Goal: Task Accomplishment & Management: Manage account settings

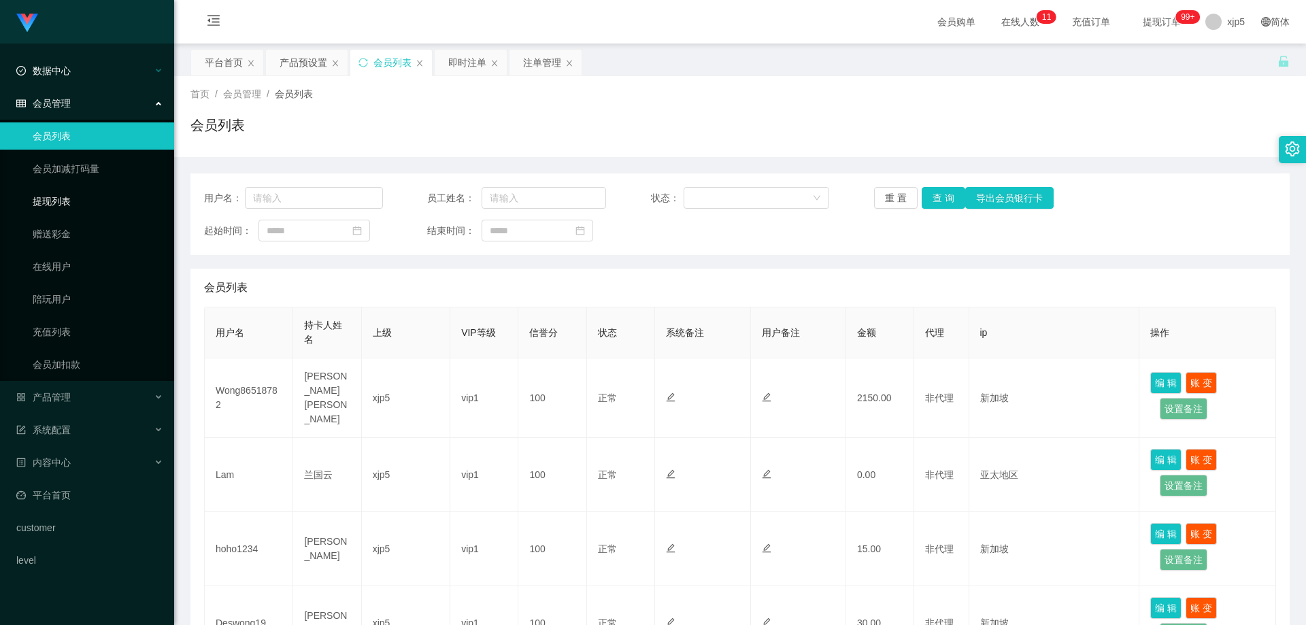
drag, startPoint x: 74, startPoint y: 199, endPoint x: 97, endPoint y: 71, distance: 130.0
click at [74, 199] on link "提现列表" at bounding box center [98, 201] width 131 height 27
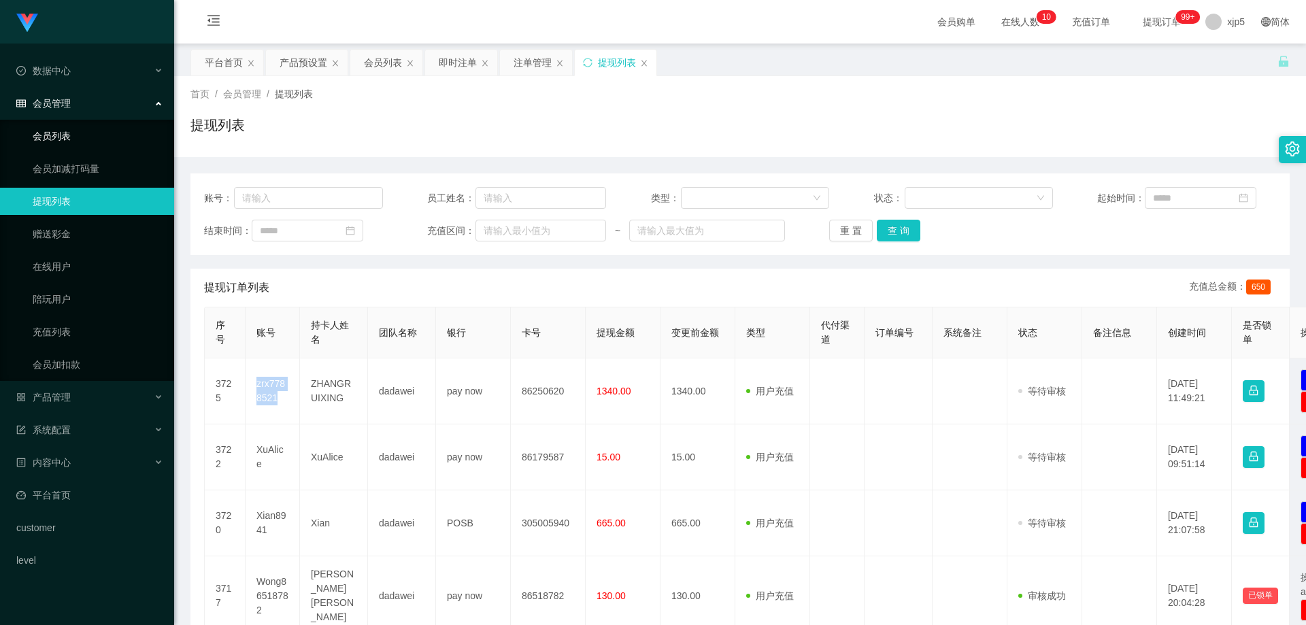
click at [70, 135] on link "会员列表" at bounding box center [98, 135] width 131 height 27
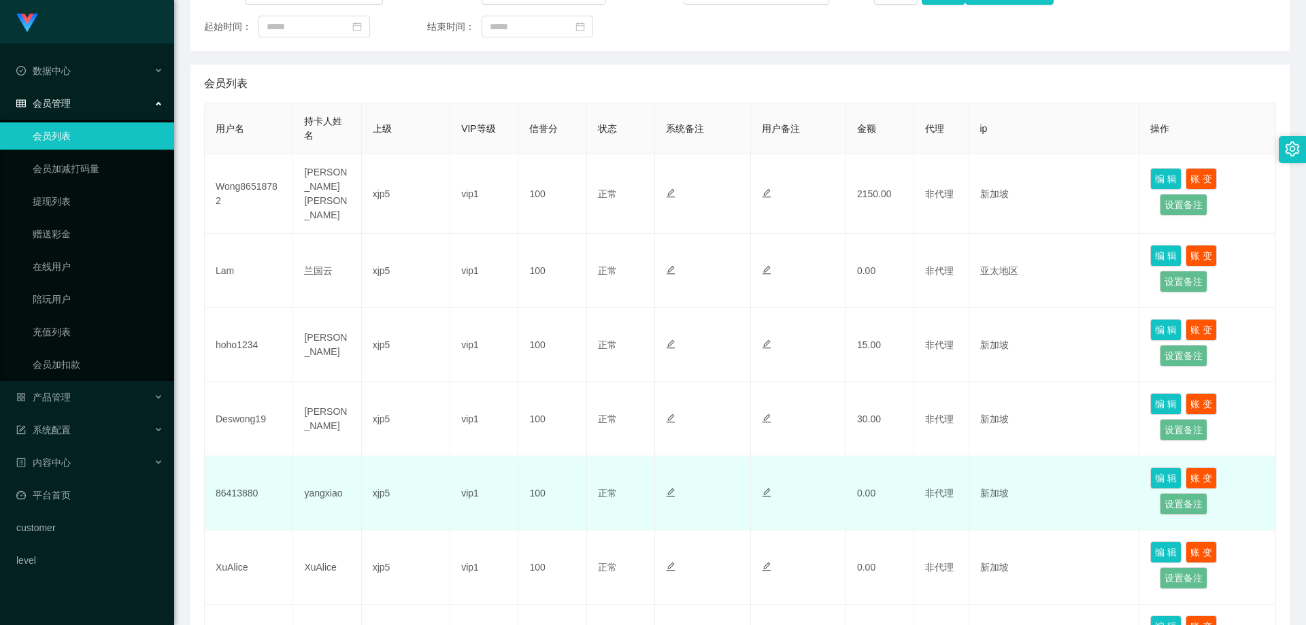
scroll to position [340, 0]
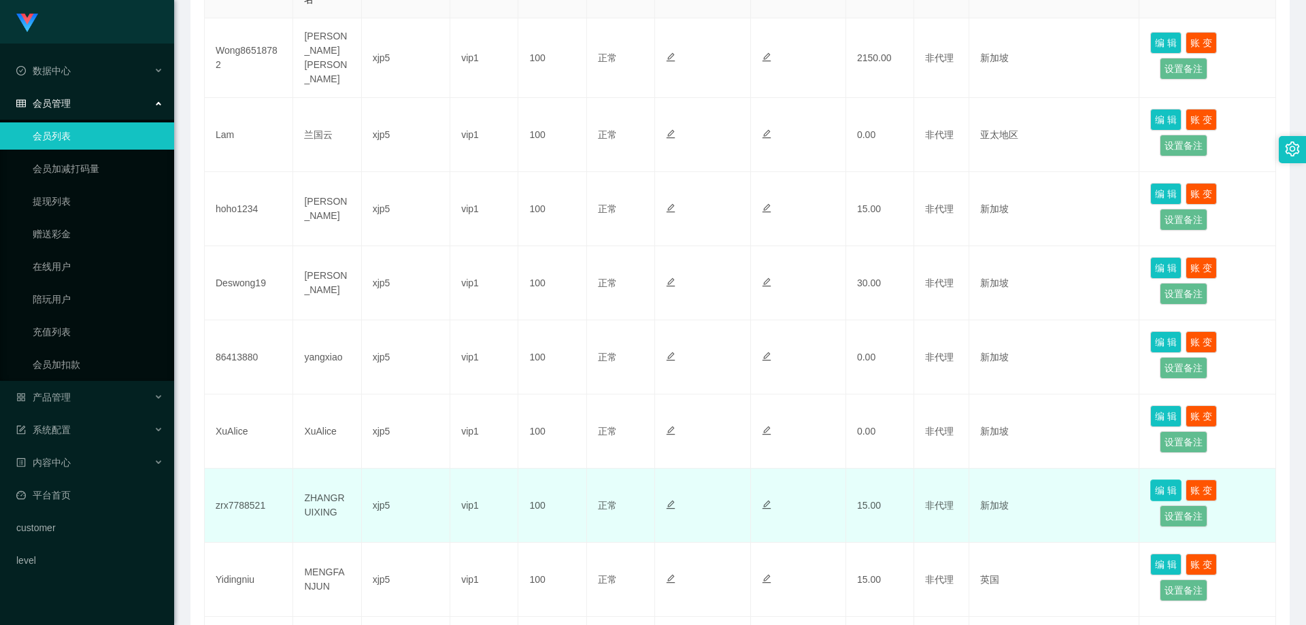
click at [1156, 480] on button "编 辑" at bounding box center [1165, 491] width 31 height 22
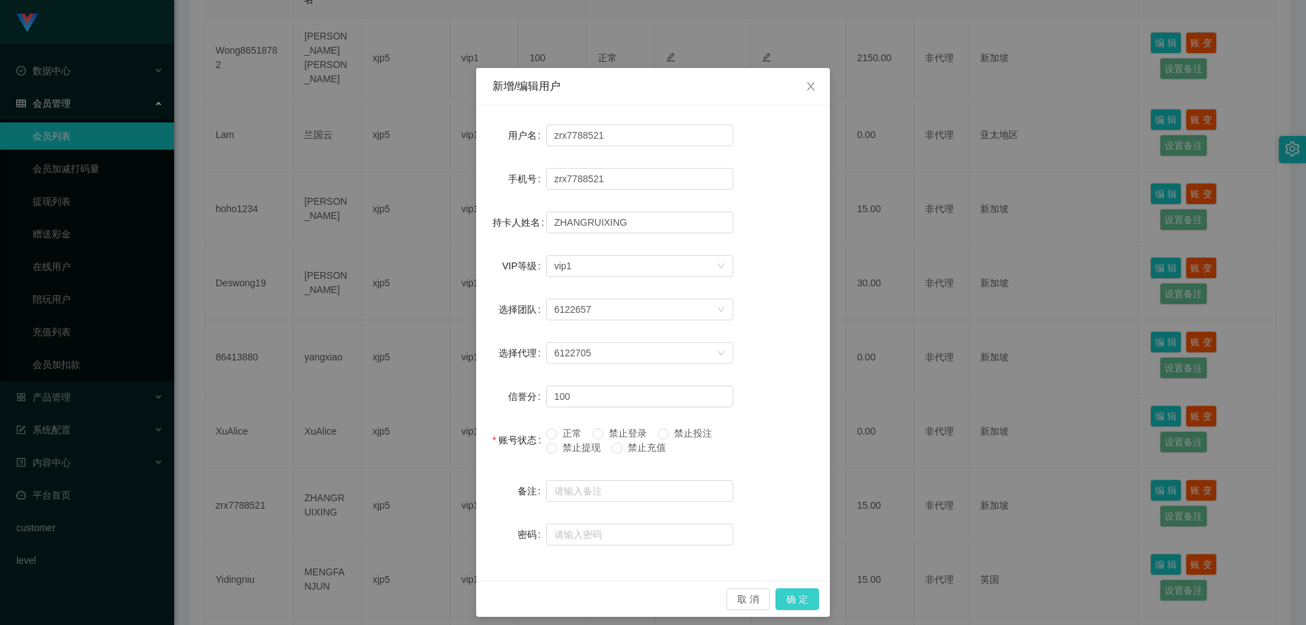
click at [795, 595] on button "确 定" at bounding box center [797, 599] width 44 height 22
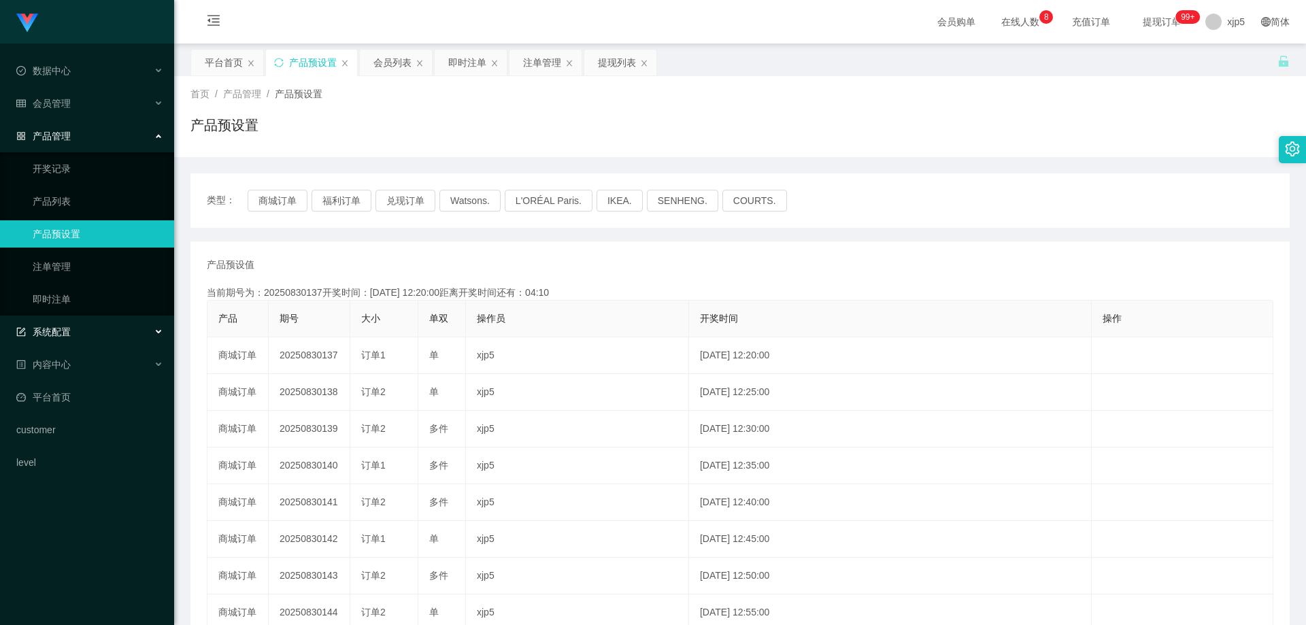
click at [69, 328] on span "系统配置" at bounding box center [43, 331] width 54 height 11
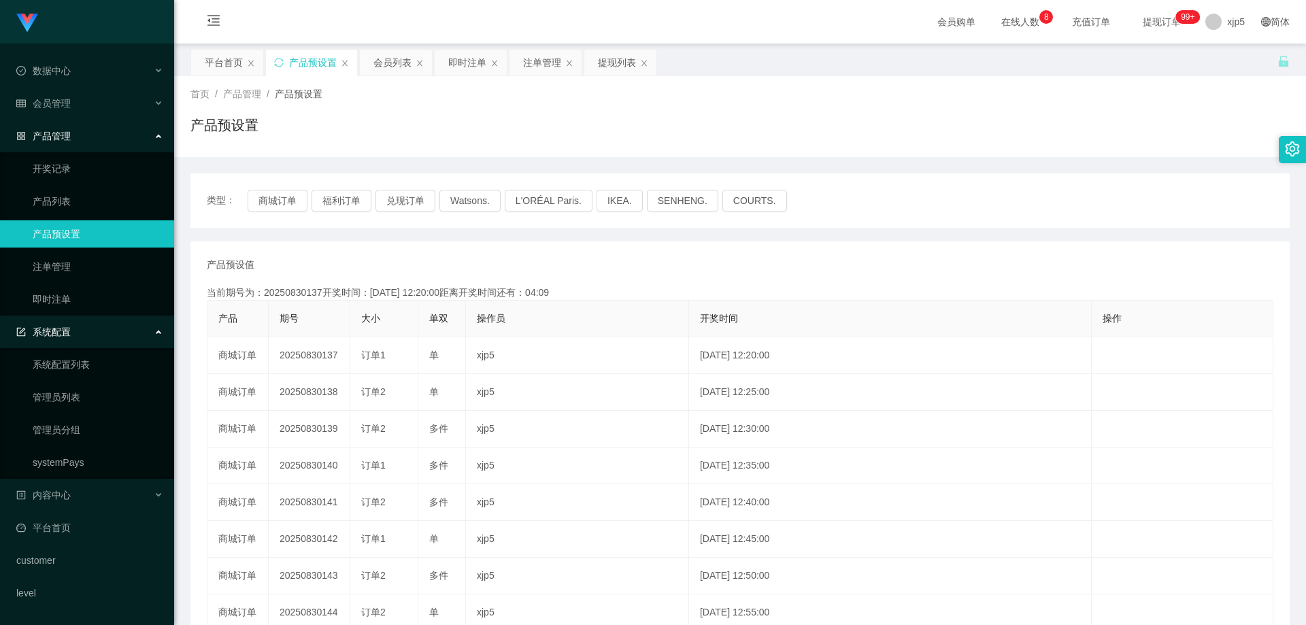
click at [84, 235] on link "产品预设置" at bounding box center [98, 233] width 131 height 27
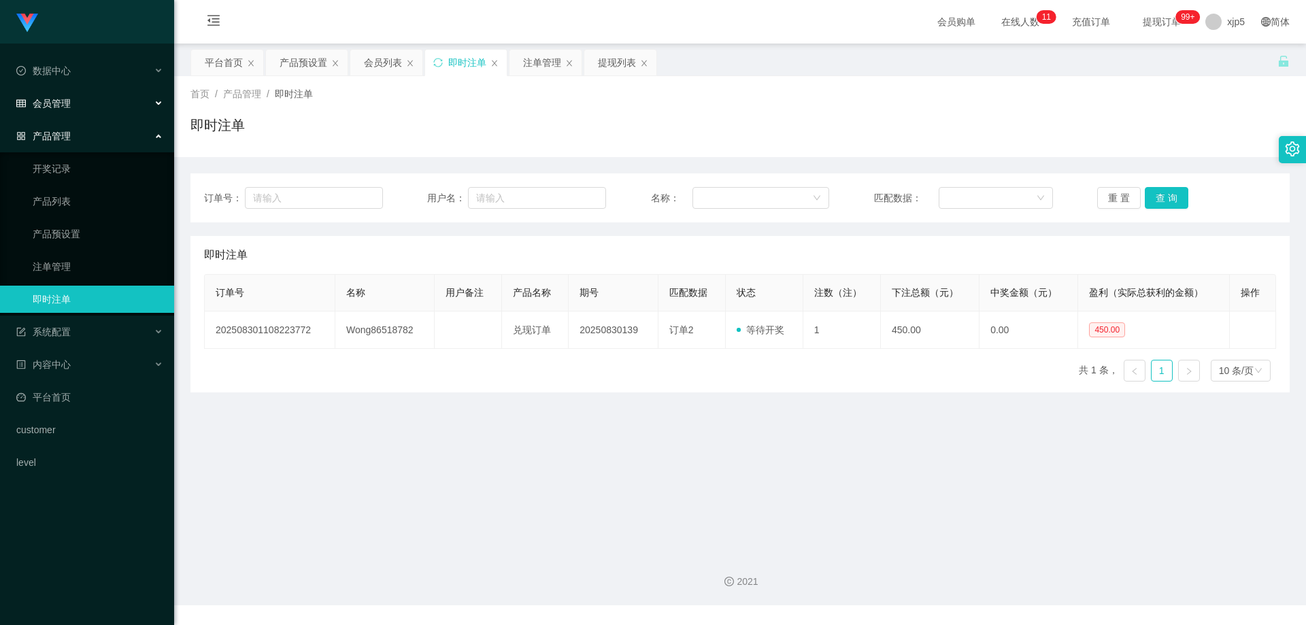
click at [66, 99] on span "会员管理" at bounding box center [43, 103] width 54 height 11
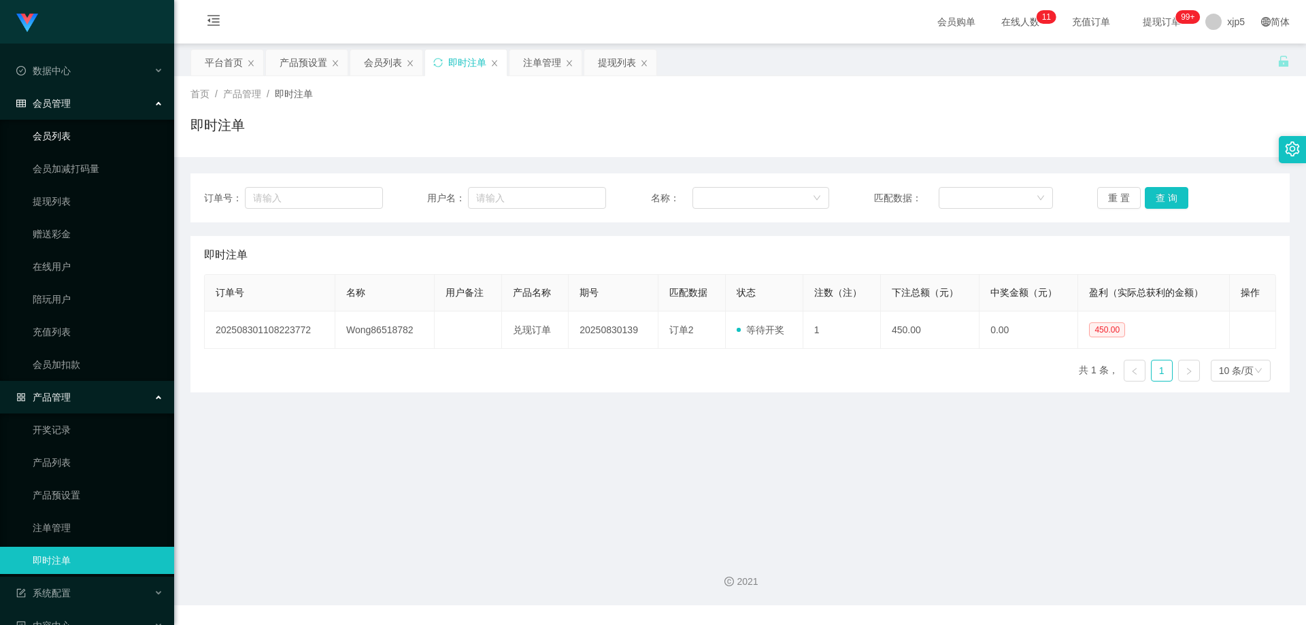
click at [73, 134] on link "会员列表" at bounding box center [98, 135] width 131 height 27
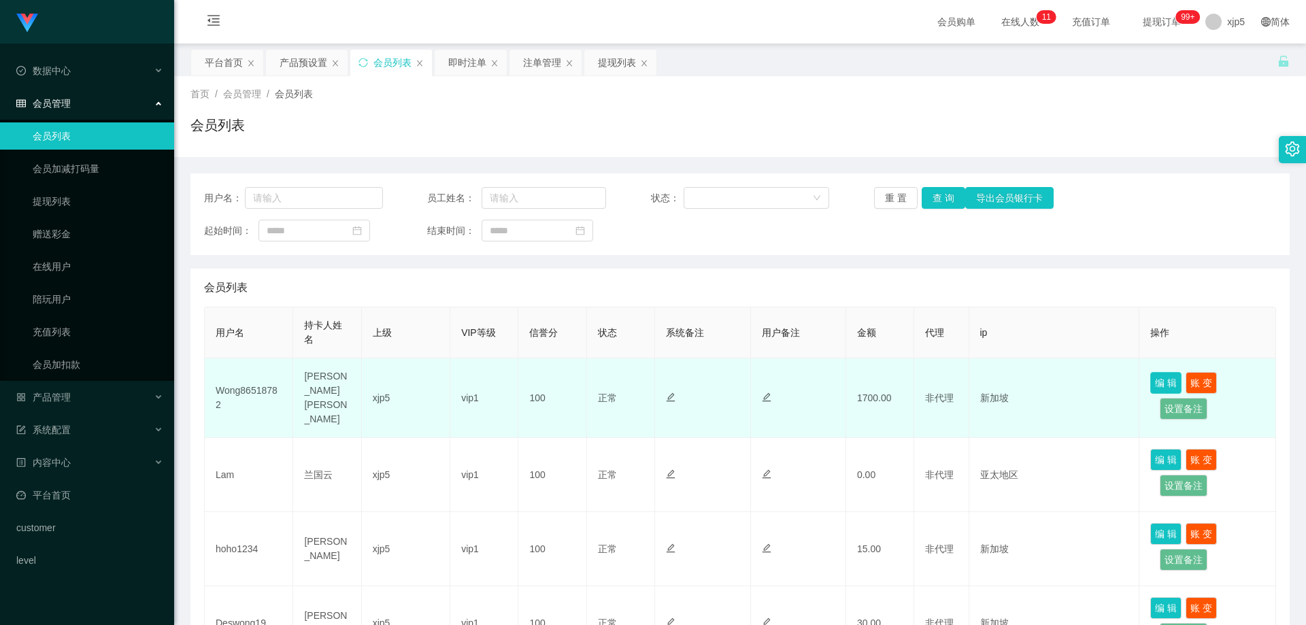
click at [1156, 385] on button "编 辑" at bounding box center [1165, 383] width 31 height 22
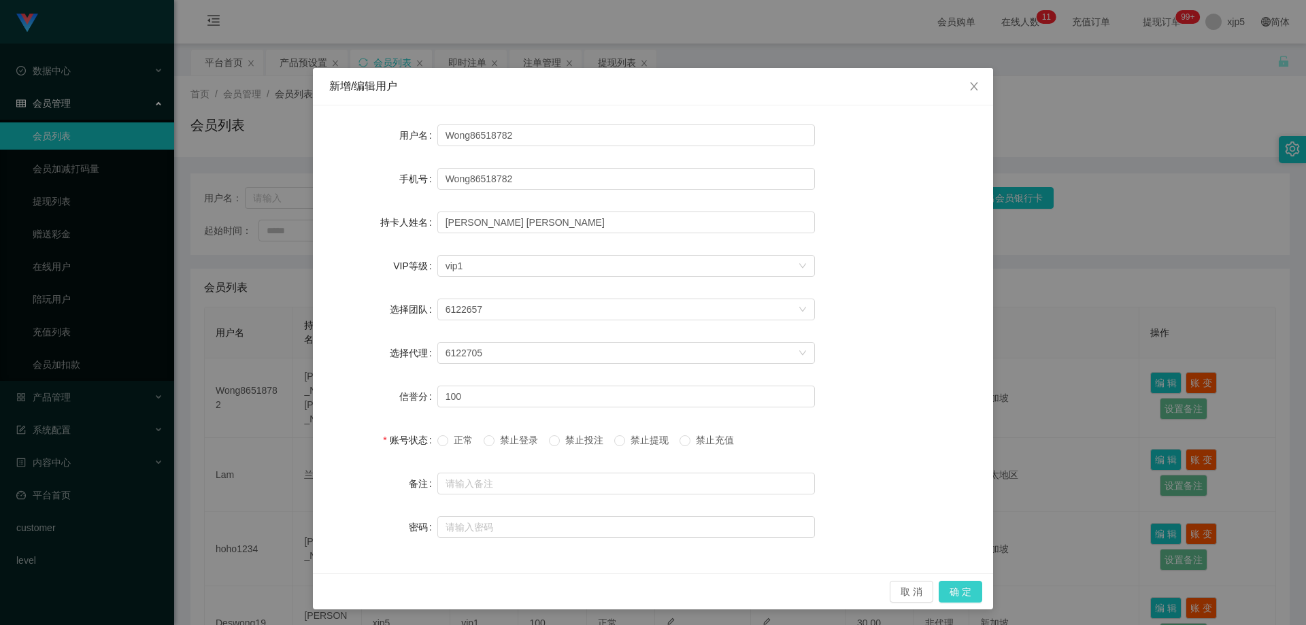
click at [955, 588] on button "确 定" at bounding box center [961, 592] width 44 height 22
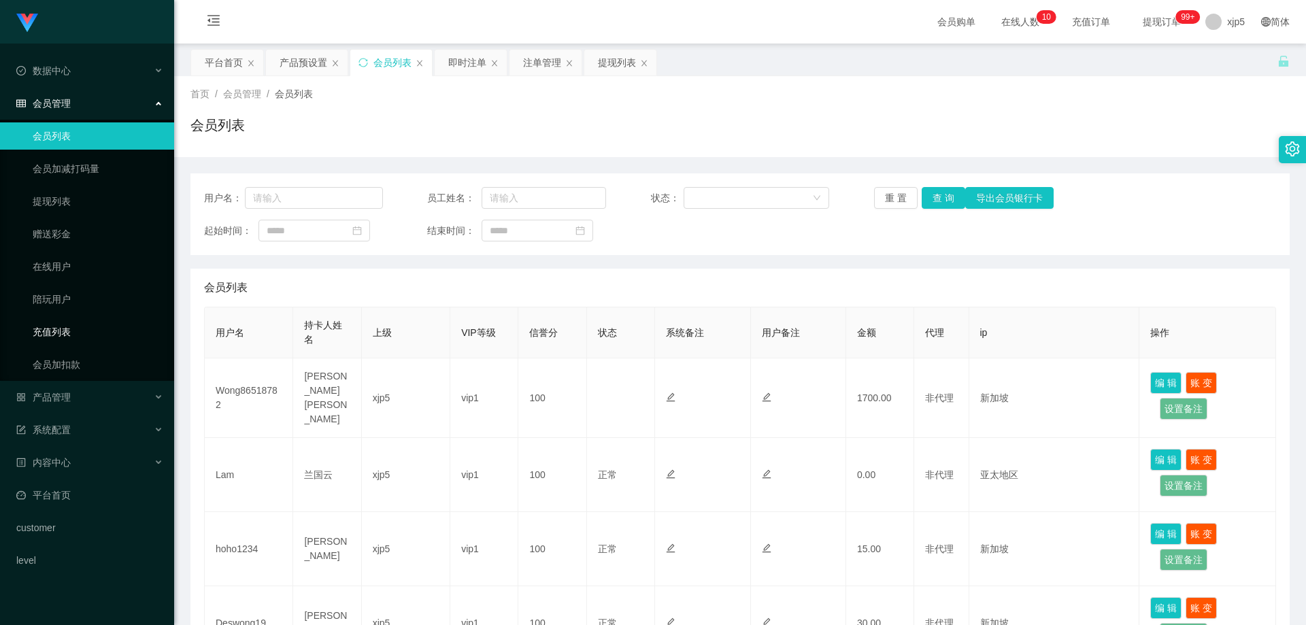
scroll to position [68, 0]
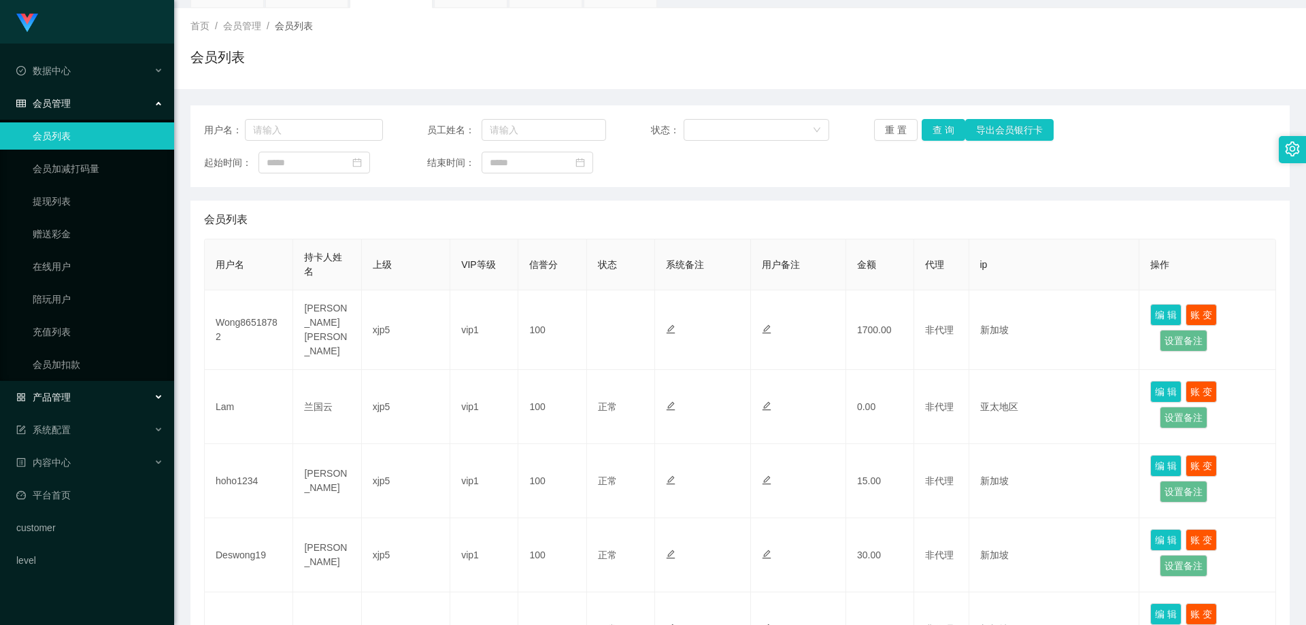
click at [95, 400] on div "产品管理" at bounding box center [87, 397] width 174 height 27
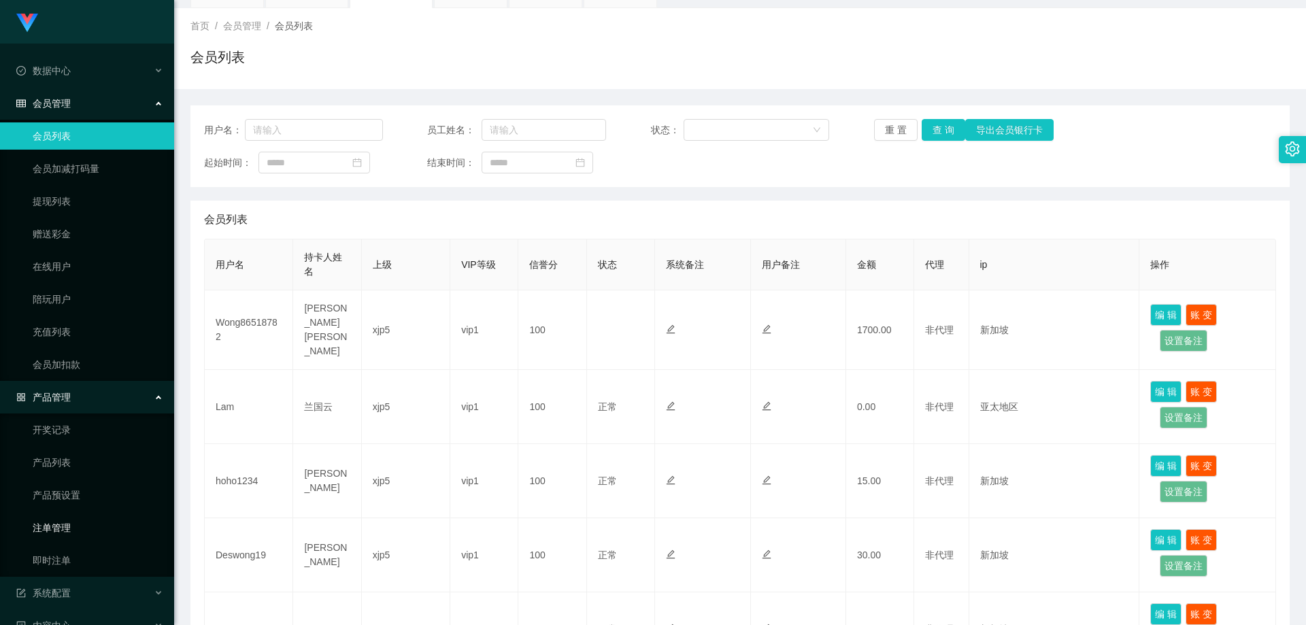
click at [63, 520] on link "注单管理" at bounding box center [98, 527] width 131 height 27
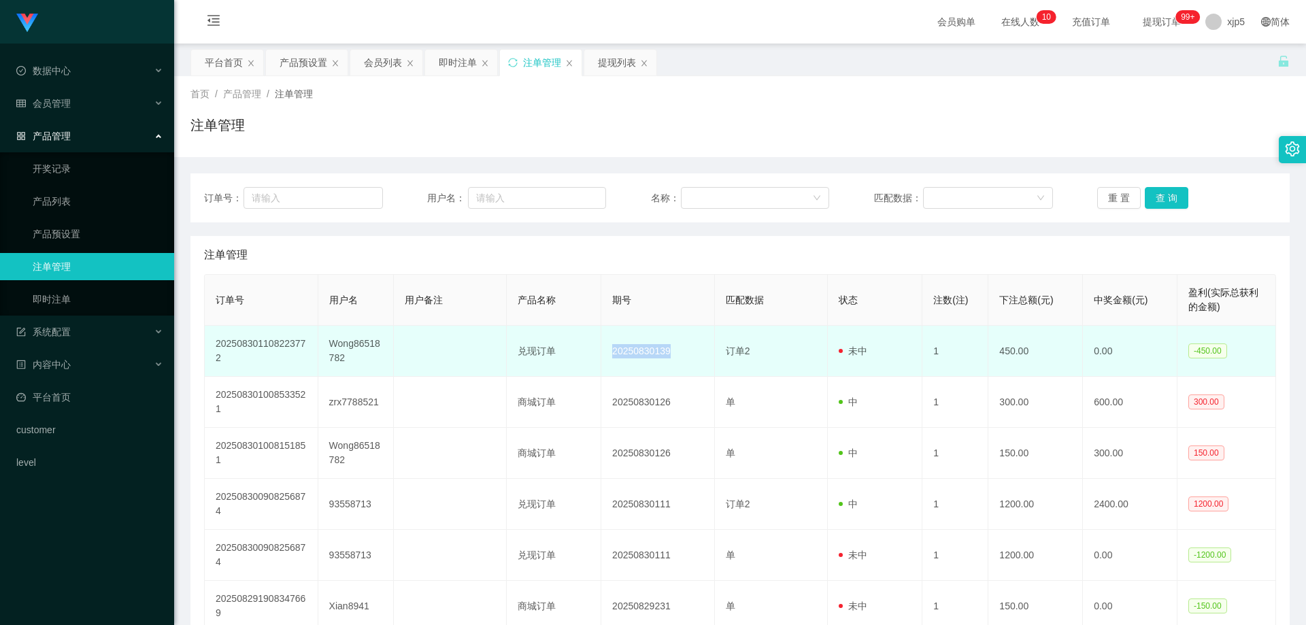
drag, startPoint x: 682, startPoint y: 363, endPoint x: 127, endPoint y: 385, distance: 556.2
click at [608, 361] on td "20250830139" at bounding box center [658, 351] width 114 height 51
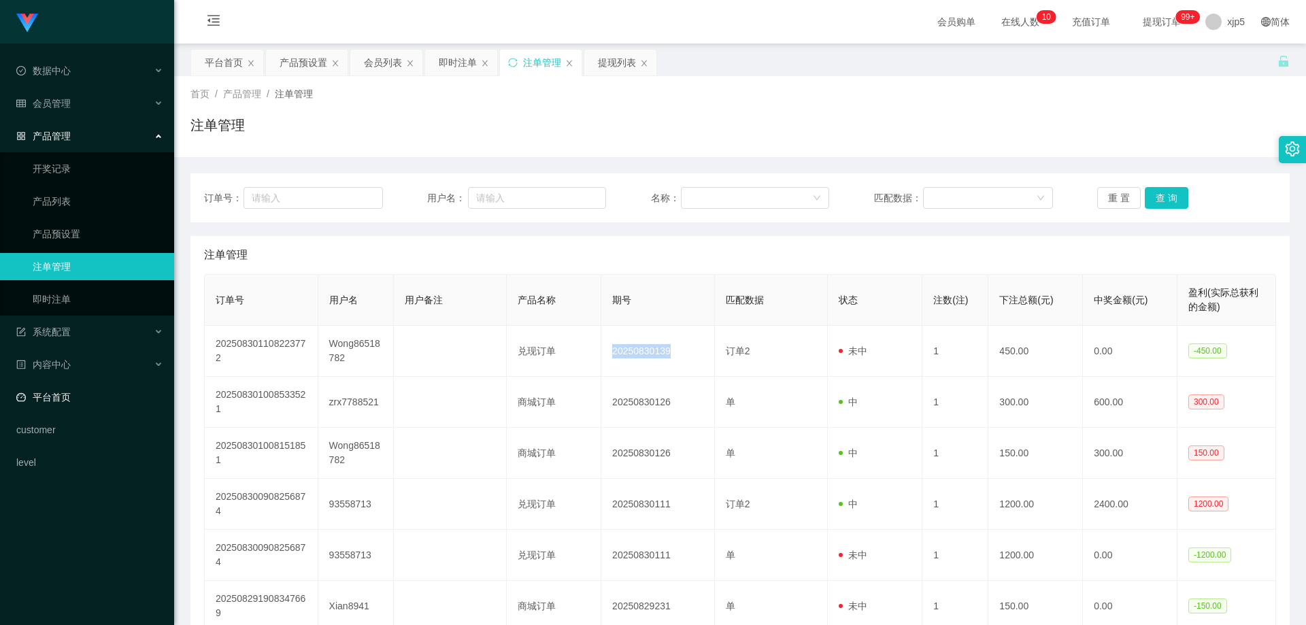
copy td "20250830139"
drag, startPoint x: 78, startPoint y: 299, endPoint x: 74, endPoint y: 251, distance: 47.7
click at [78, 298] on link "即时注单" at bounding box center [98, 299] width 131 height 27
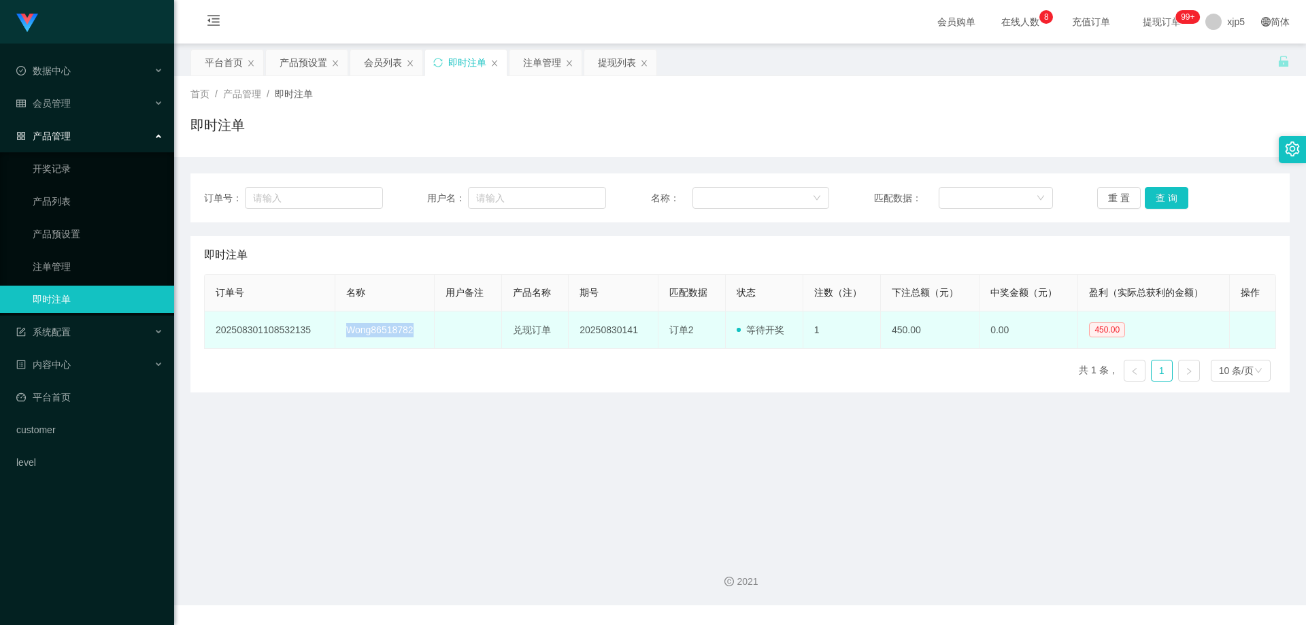
click at [335, 329] on td "Wong86518782" at bounding box center [384, 330] width 99 height 37
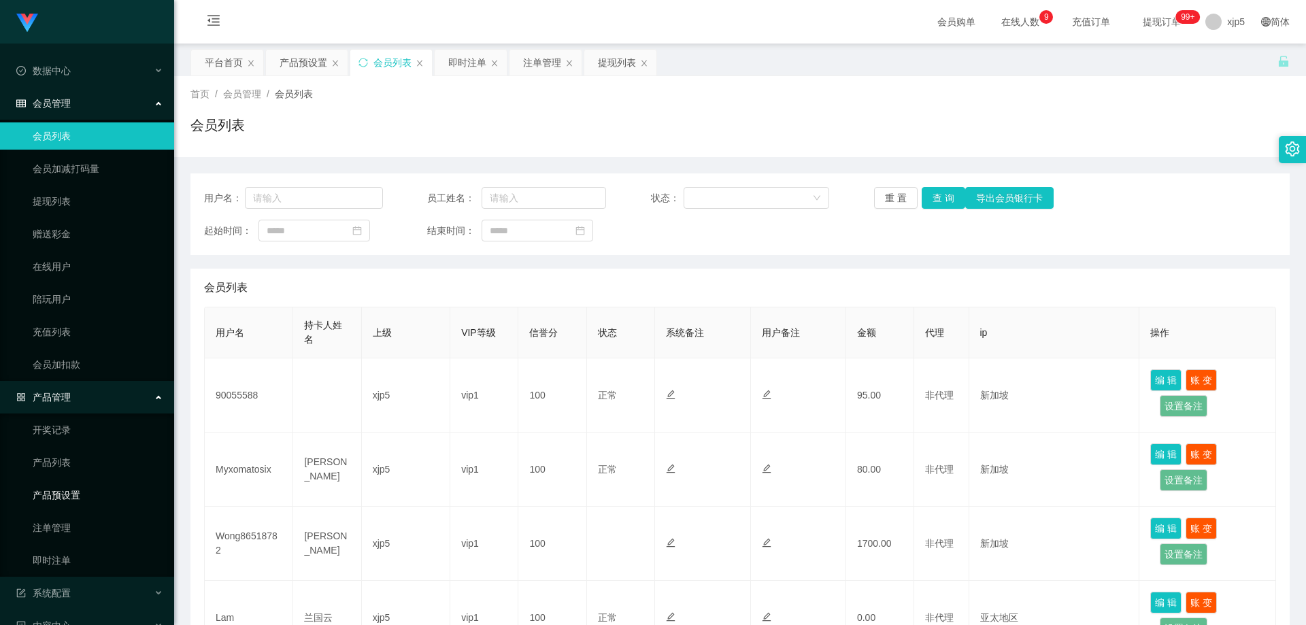
click at [93, 492] on link "产品预设置" at bounding box center [98, 495] width 131 height 27
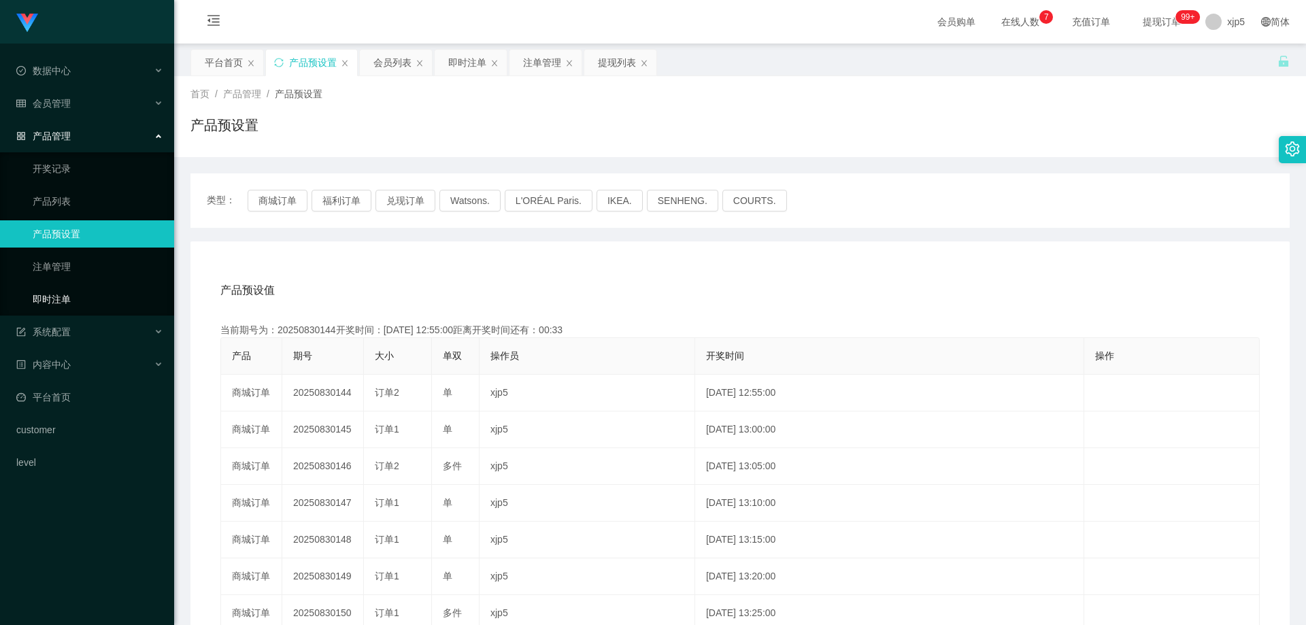
click at [67, 300] on link "即时注单" at bounding box center [98, 299] width 131 height 27
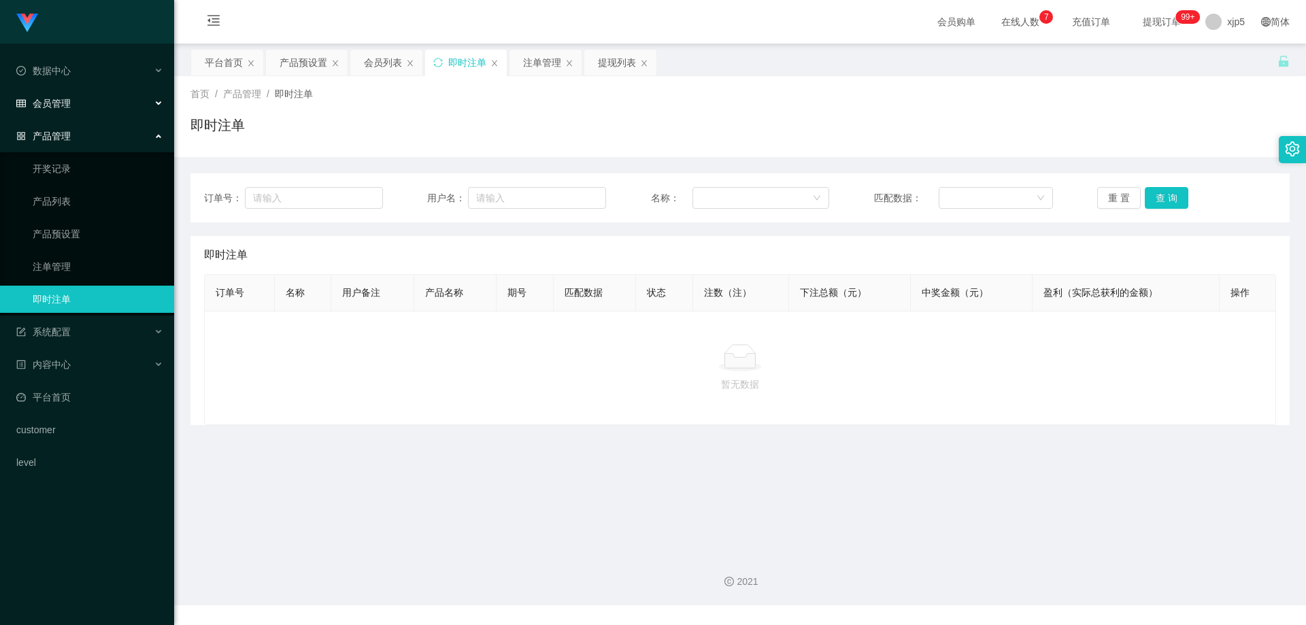
click at [65, 112] on div "会员管理" at bounding box center [87, 103] width 174 height 27
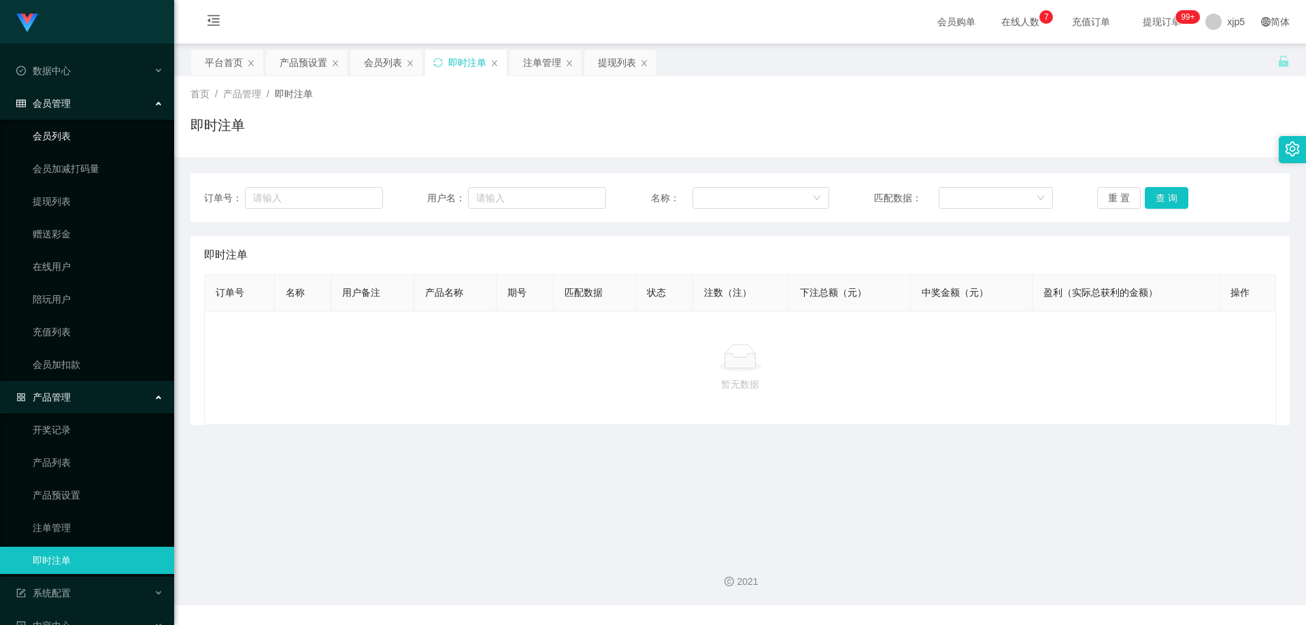
click at [76, 124] on link "会员列表" at bounding box center [98, 135] width 131 height 27
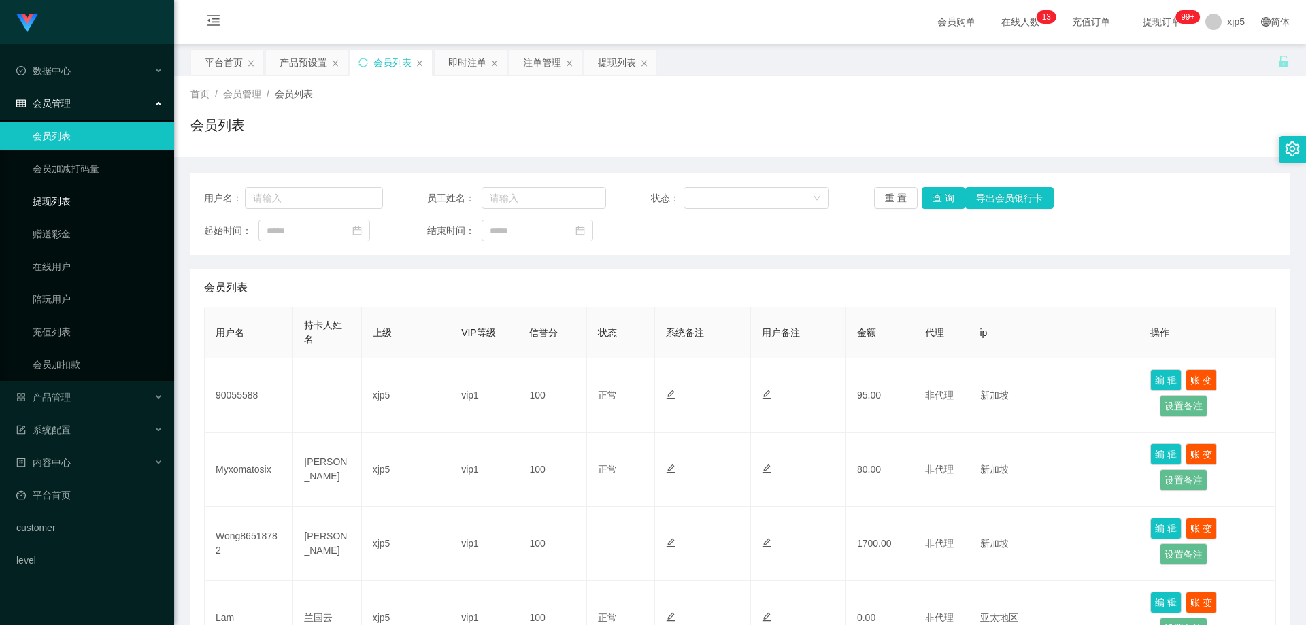
click at [61, 195] on link "提现列表" at bounding box center [98, 201] width 131 height 27
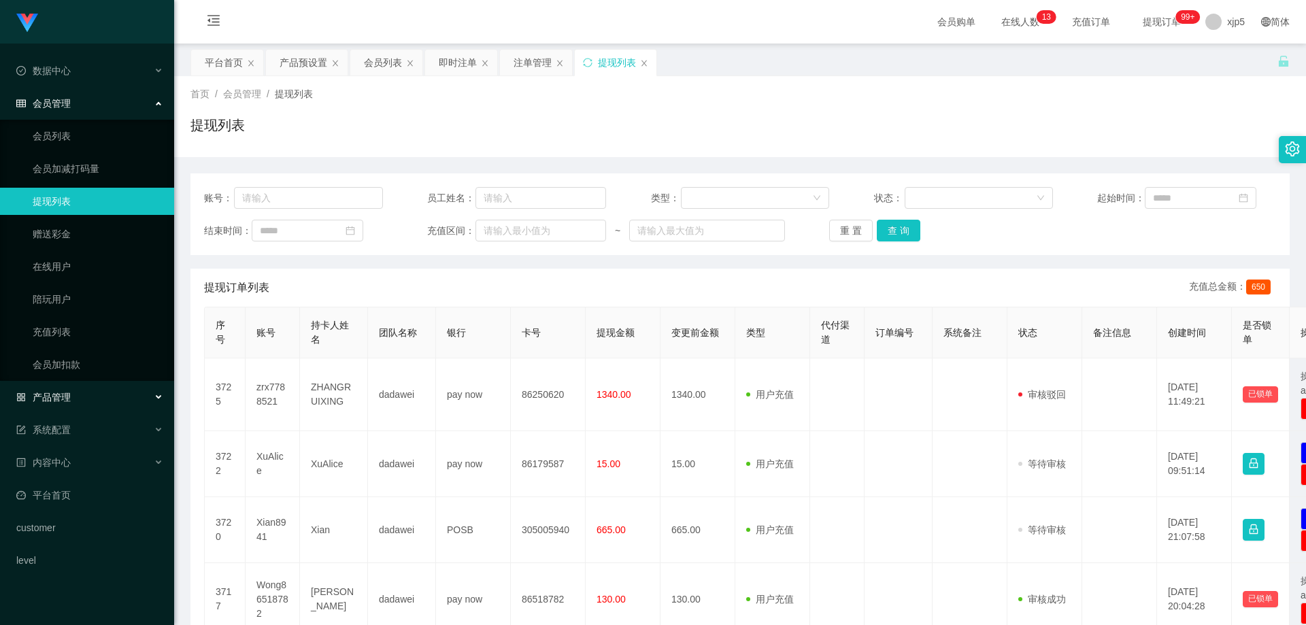
click at [91, 388] on div "产品管理" at bounding box center [87, 397] width 174 height 27
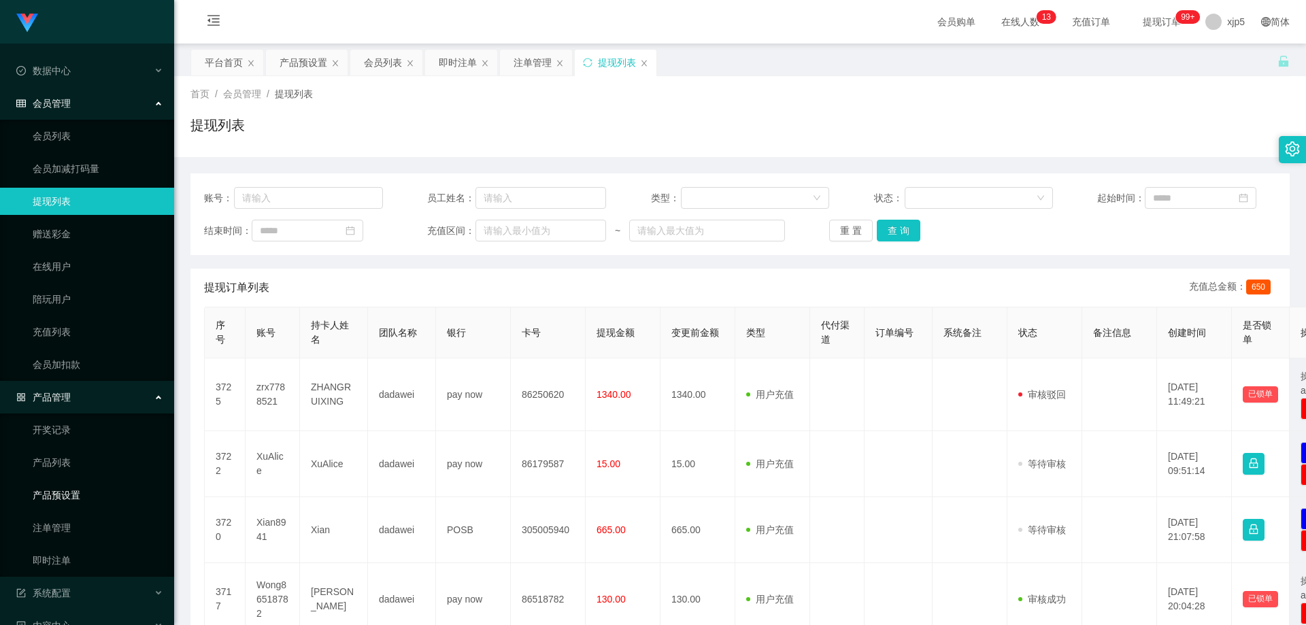
click at [93, 491] on link "产品预设置" at bounding box center [98, 495] width 131 height 27
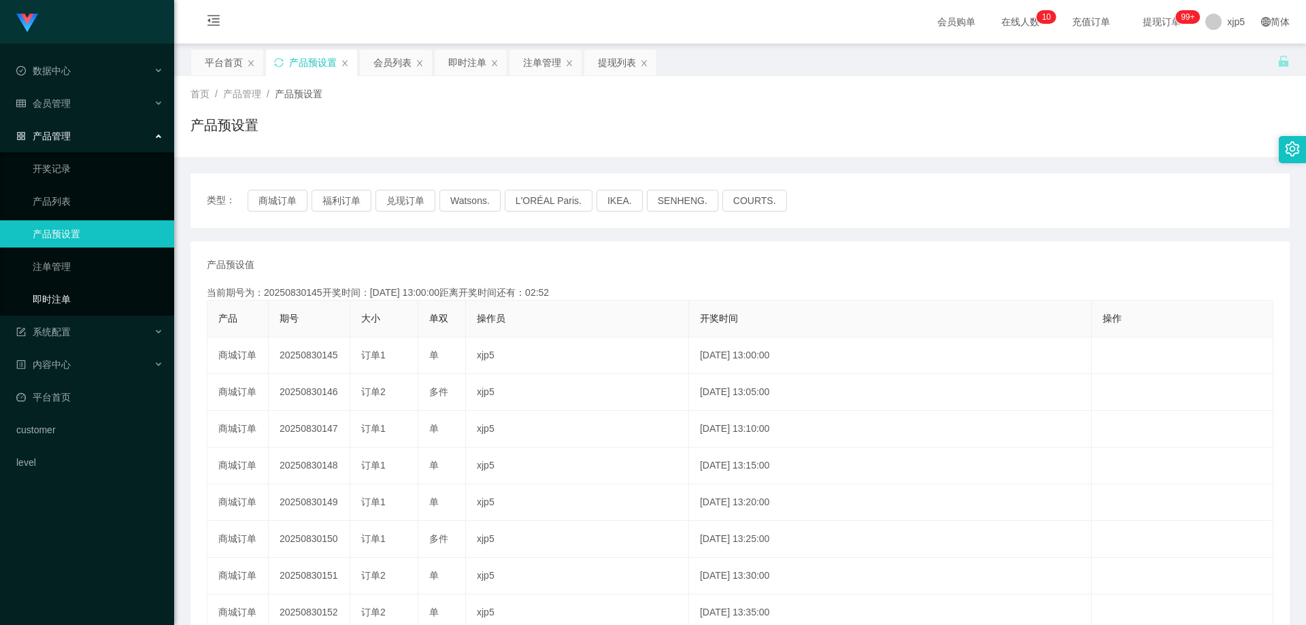
click at [65, 300] on link "即时注单" at bounding box center [98, 299] width 131 height 27
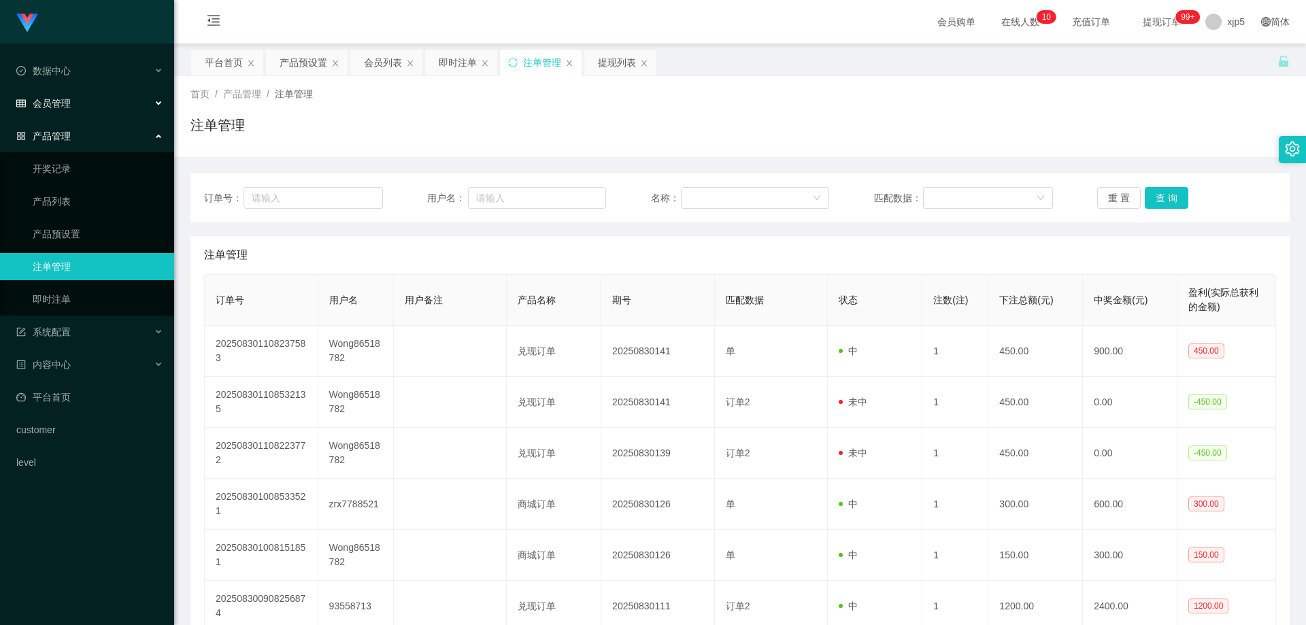
click at [65, 107] on span "会员管理" at bounding box center [43, 103] width 54 height 11
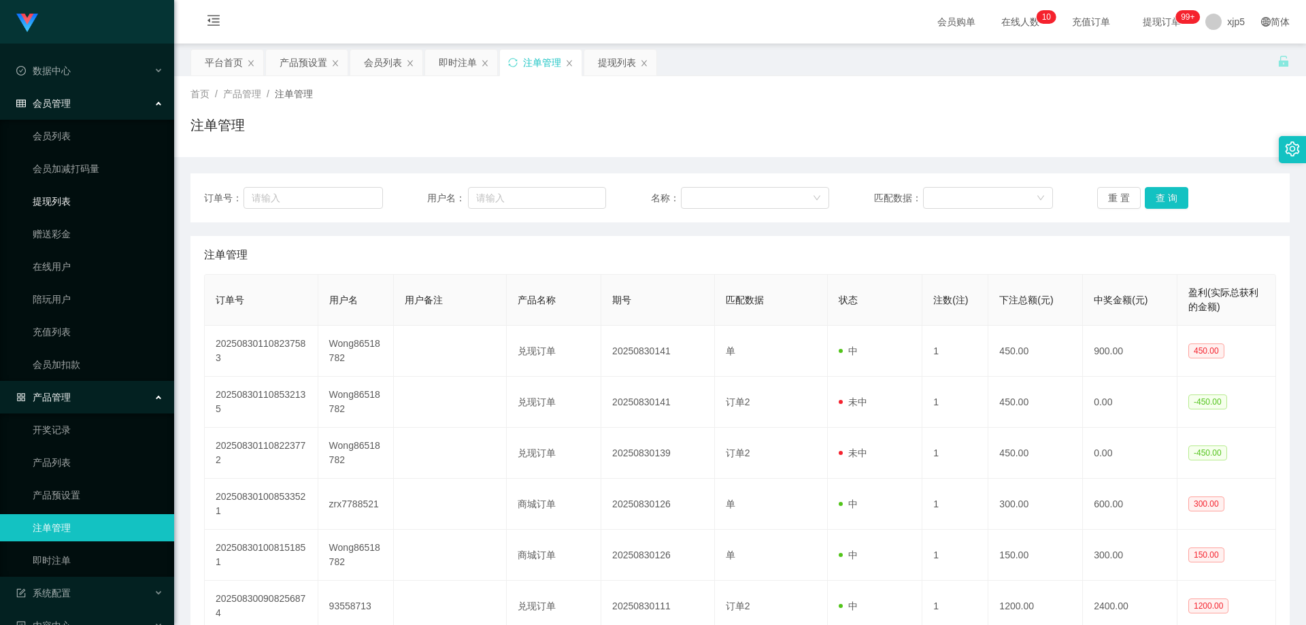
click at [76, 204] on link "提现列表" at bounding box center [98, 201] width 131 height 27
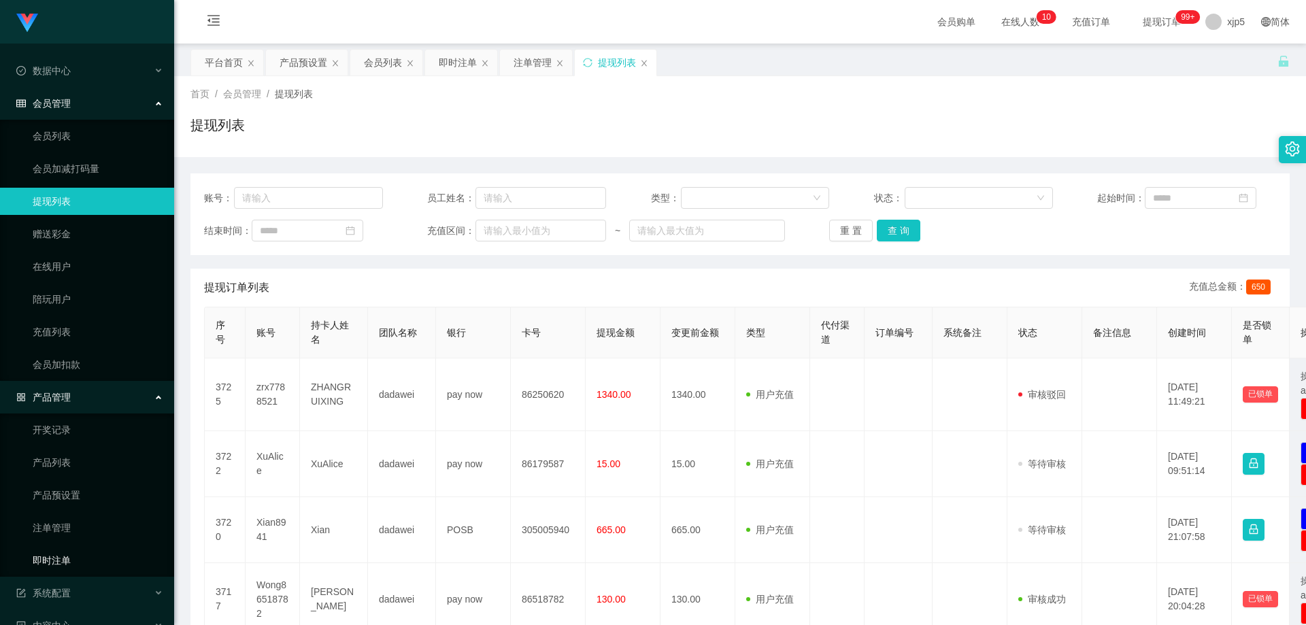
click at [73, 561] on link "即时注单" at bounding box center [98, 560] width 131 height 27
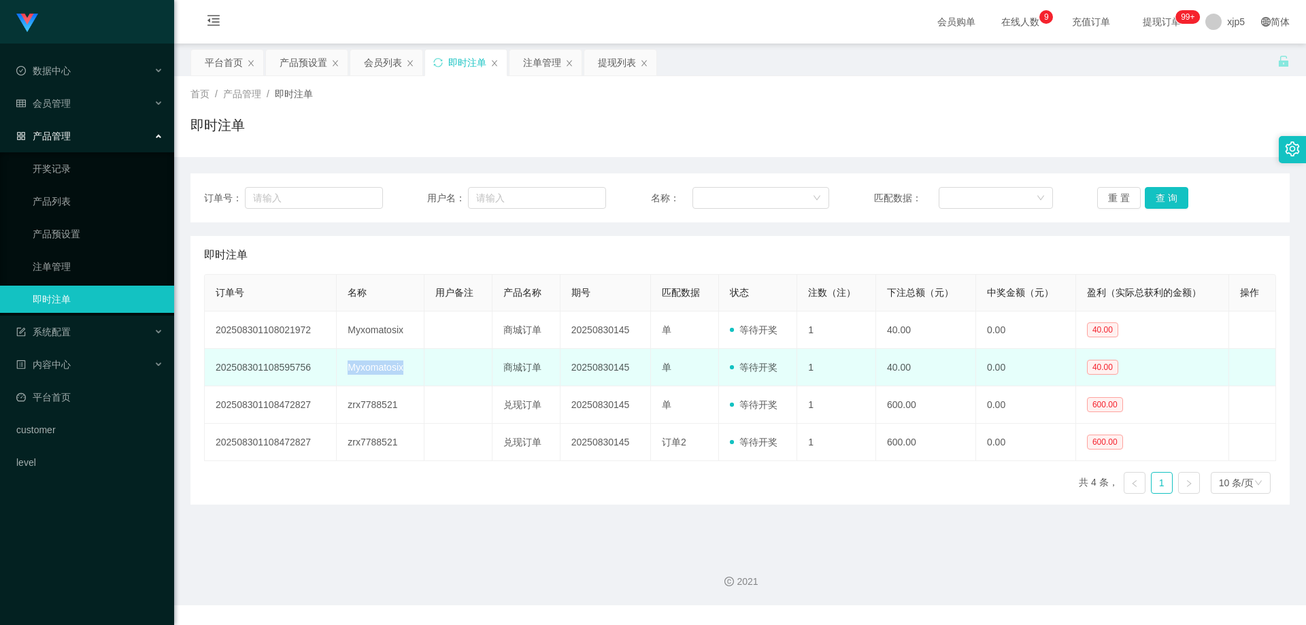
drag, startPoint x: 403, startPoint y: 373, endPoint x: 343, endPoint y: 367, distance: 60.1
click at [343, 367] on td "Myxomatosix" at bounding box center [381, 367] width 88 height 37
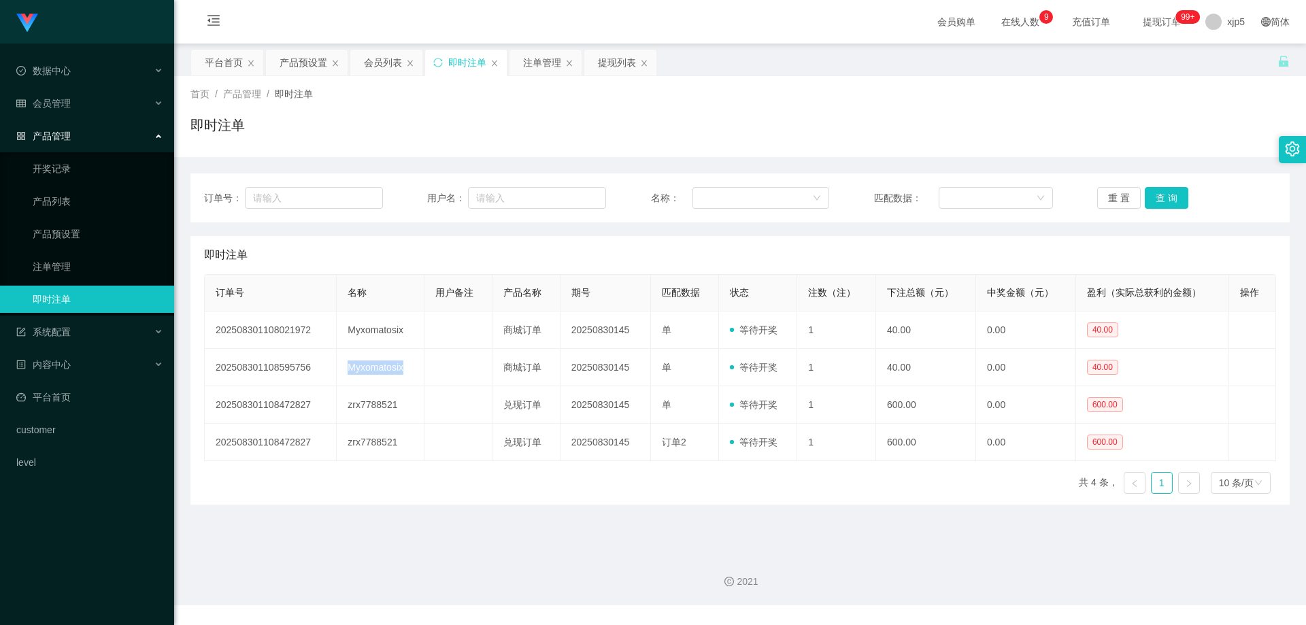
copy td "Myxomatosix"
click at [76, 244] on link "产品预设置" at bounding box center [98, 233] width 131 height 27
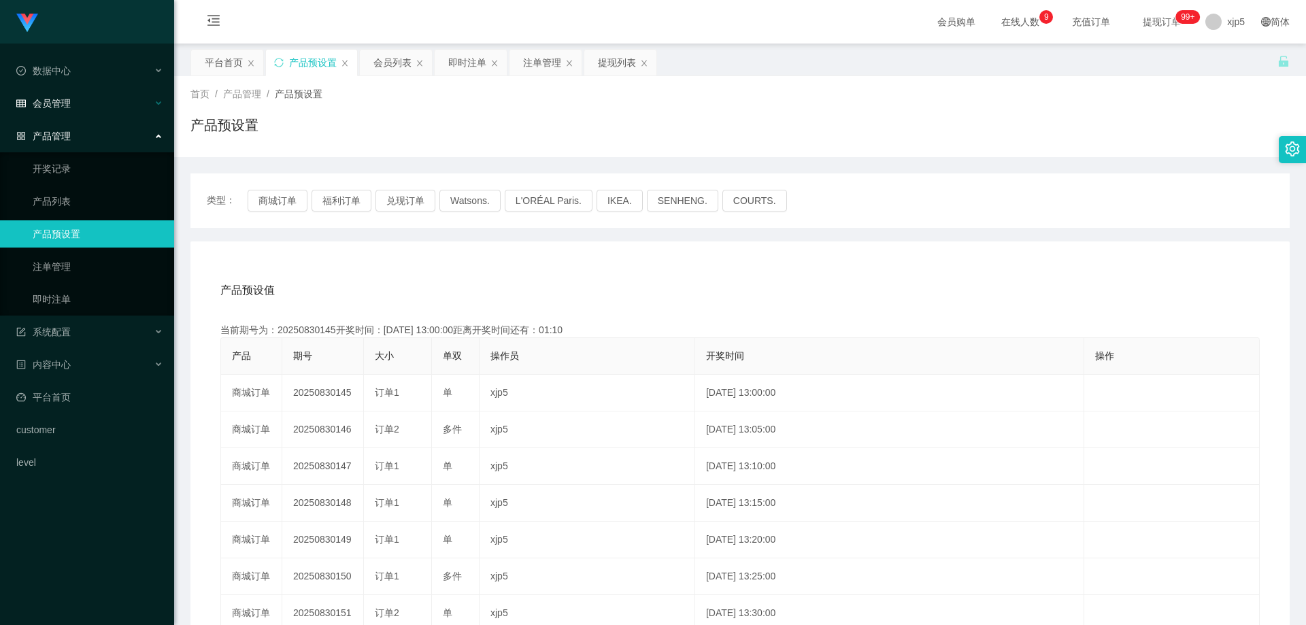
click at [71, 101] on div "会员管理" at bounding box center [87, 103] width 174 height 27
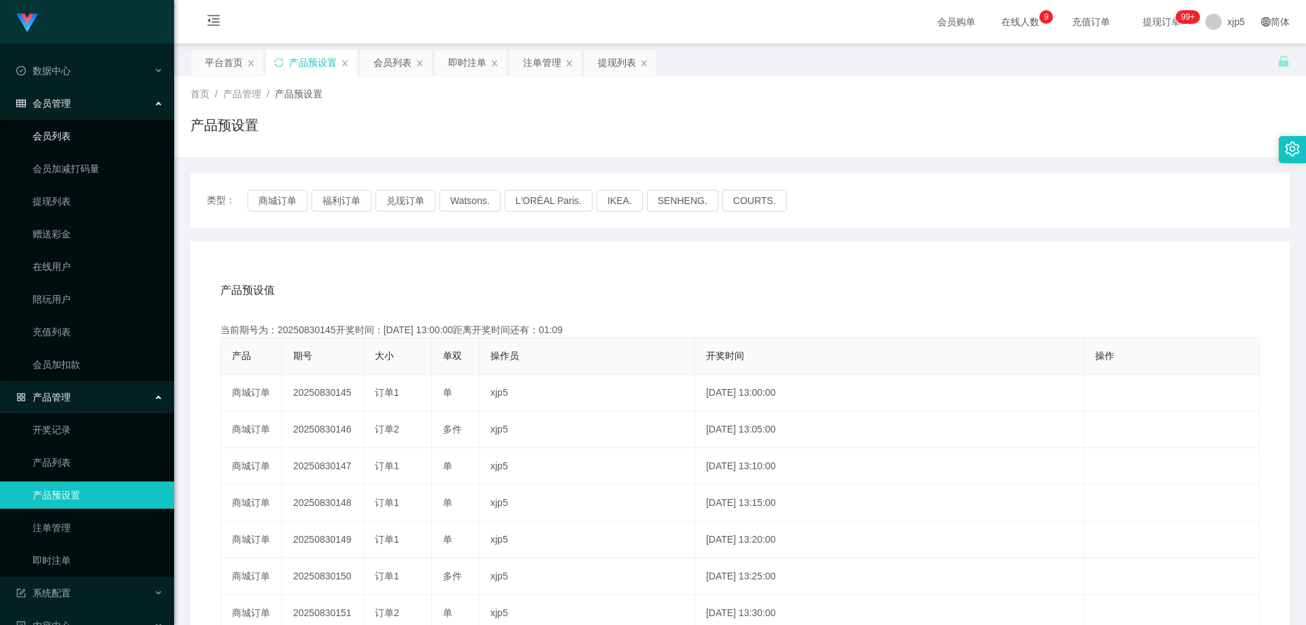
click at [73, 138] on link "会员列表" at bounding box center [98, 135] width 131 height 27
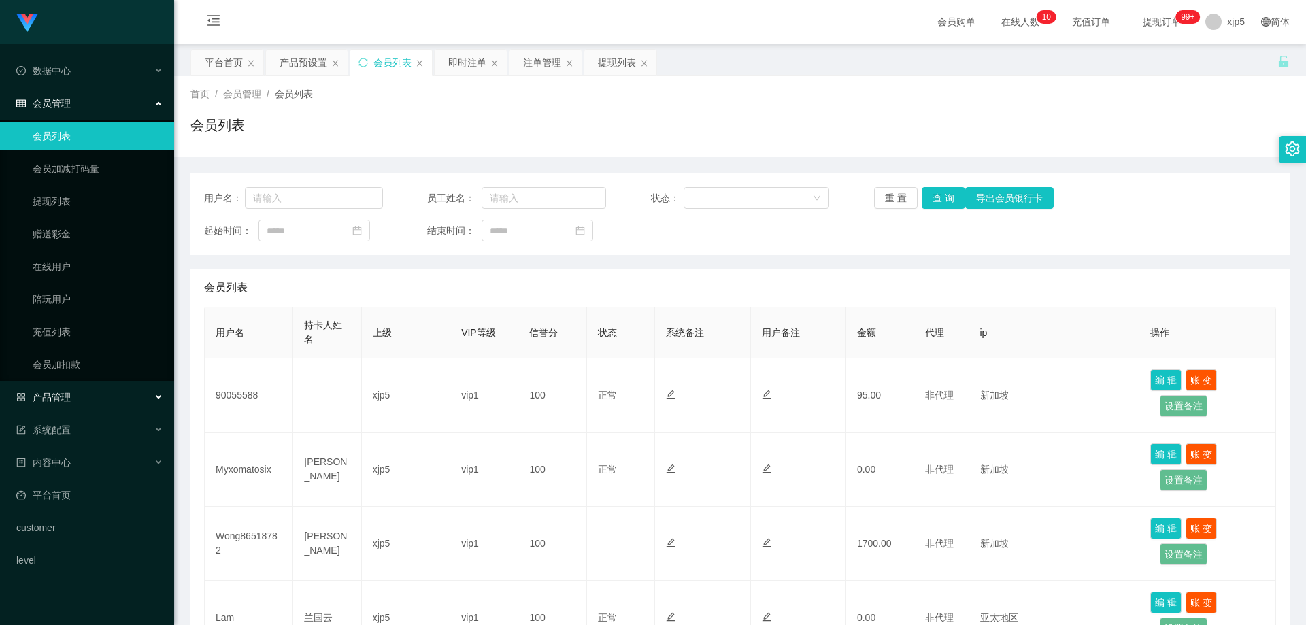
click at [80, 399] on div "产品管理" at bounding box center [87, 397] width 174 height 27
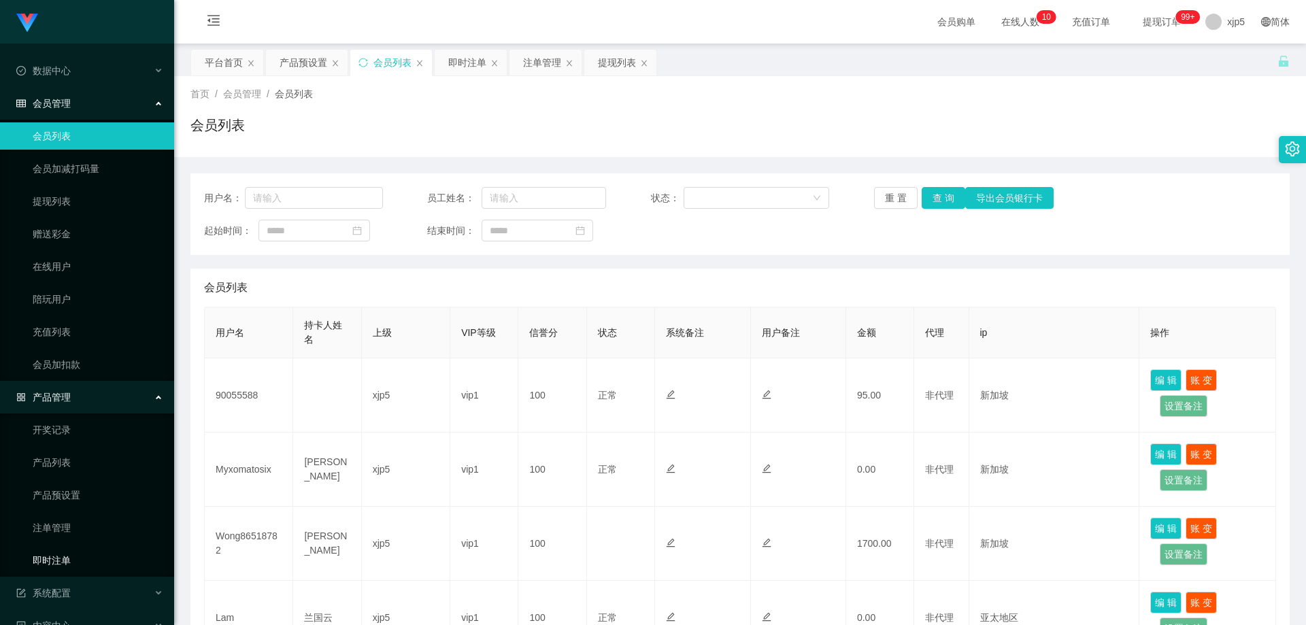
click at [78, 550] on link "即时注单" at bounding box center [98, 560] width 131 height 27
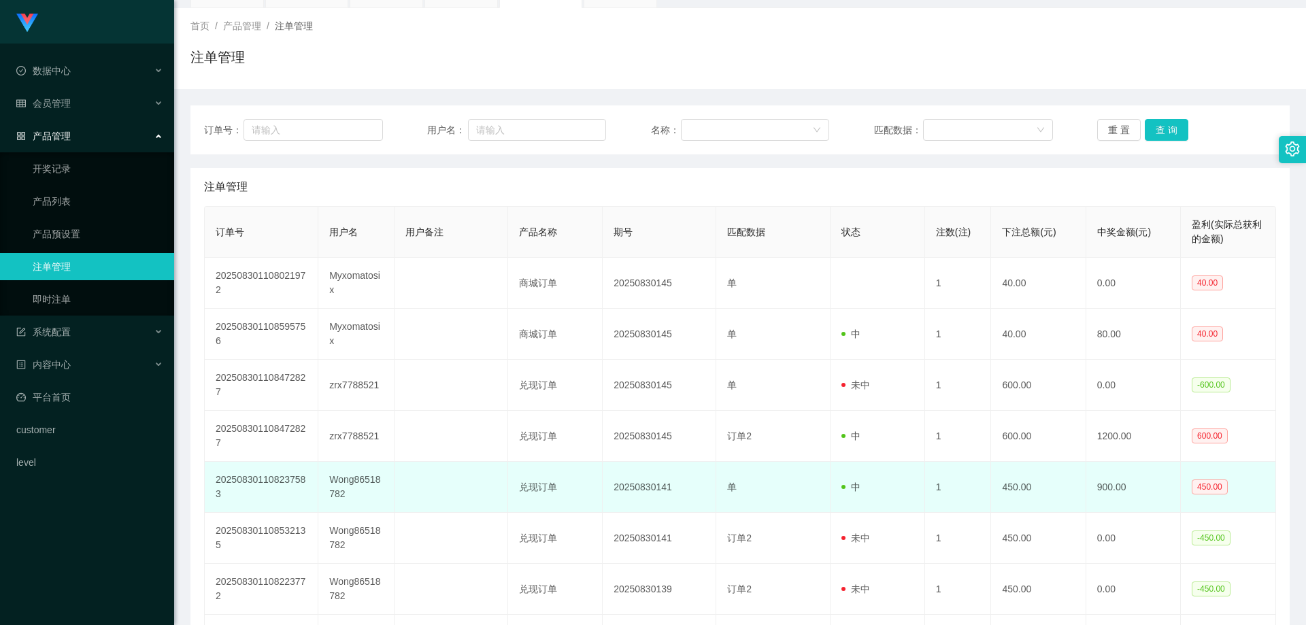
scroll to position [136, 0]
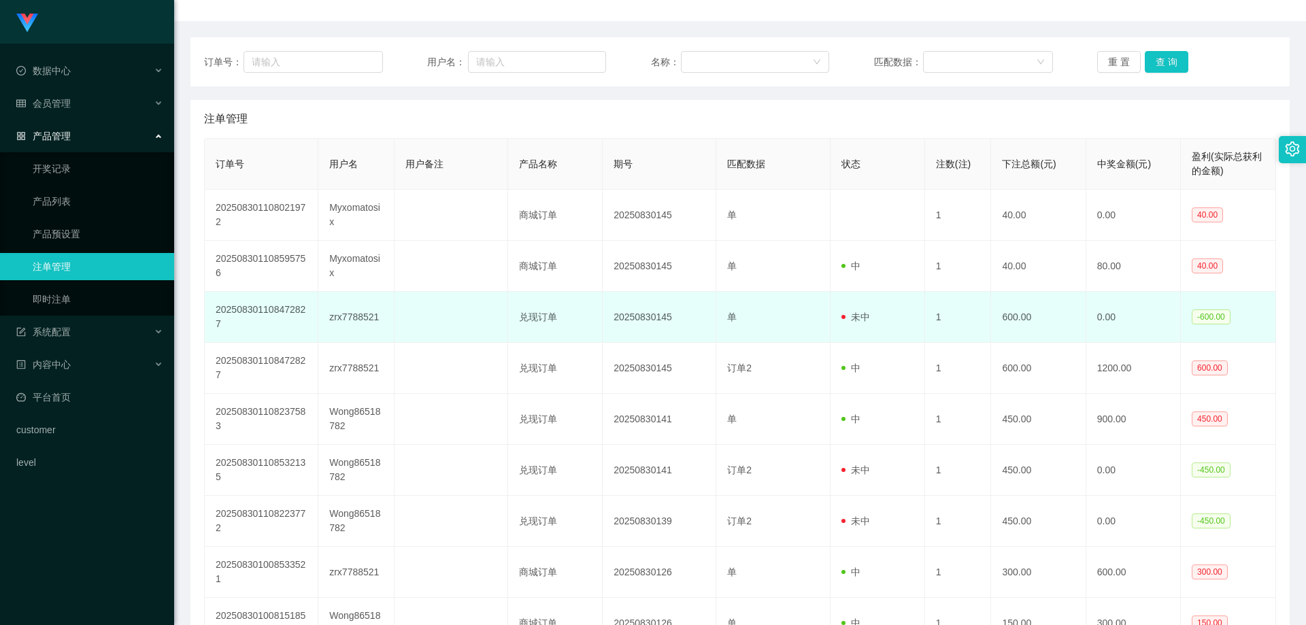
click at [678, 320] on td "20250830145" at bounding box center [660, 317] width 114 height 51
drag, startPoint x: 686, startPoint y: 320, endPoint x: 613, endPoint y: 324, distance: 73.6
click at [613, 324] on td "20250830145" at bounding box center [660, 317] width 114 height 51
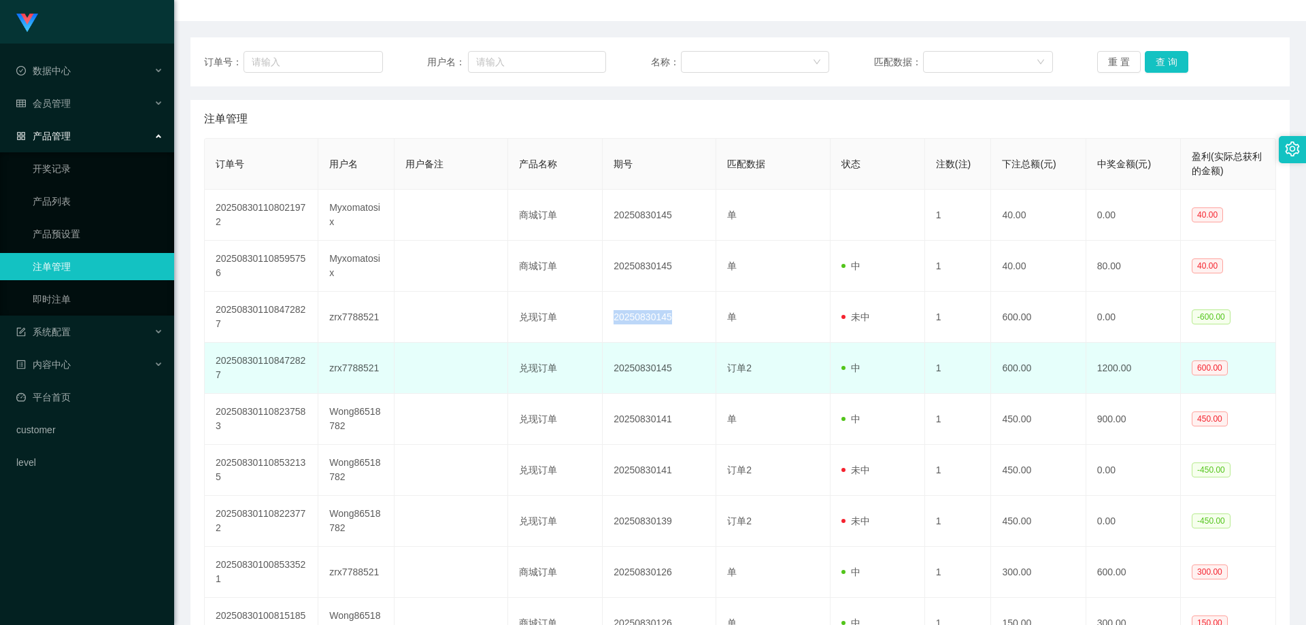
copy td "20250830145"
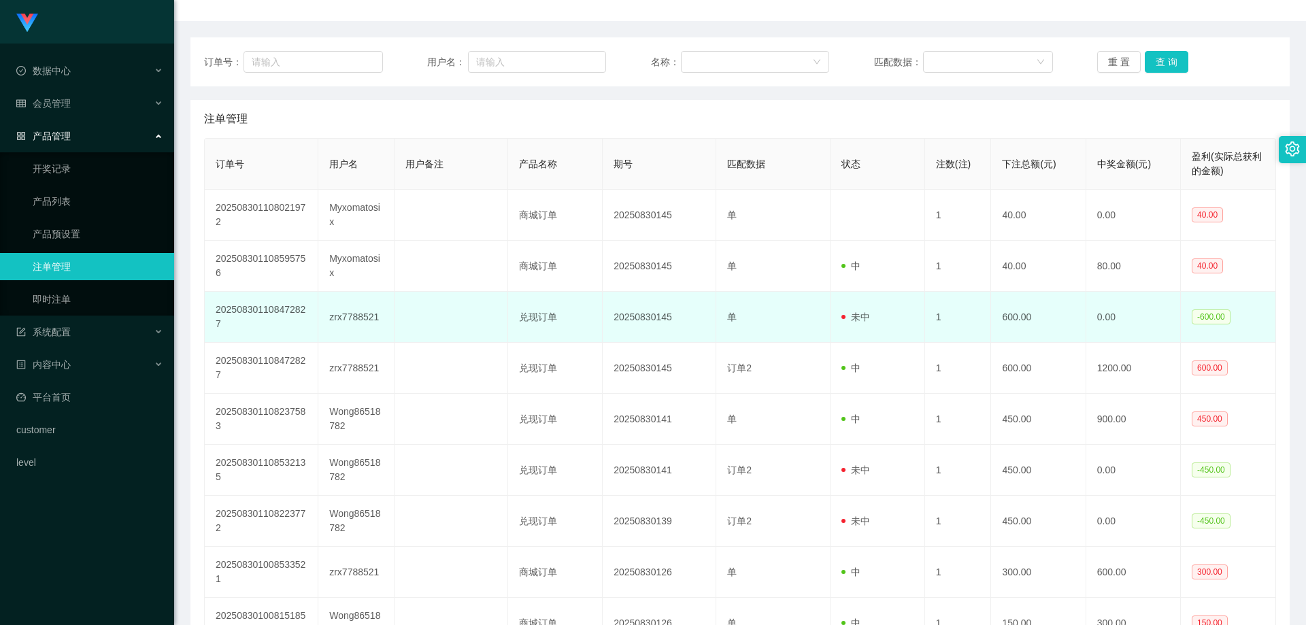
click at [385, 320] on td "zrx7788521" at bounding box center [356, 317] width 76 height 51
drag, startPoint x: 386, startPoint y: 320, endPoint x: 327, endPoint y: 319, distance: 59.2
click at [327, 319] on td "zrx7788521" at bounding box center [356, 317] width 76 height 51
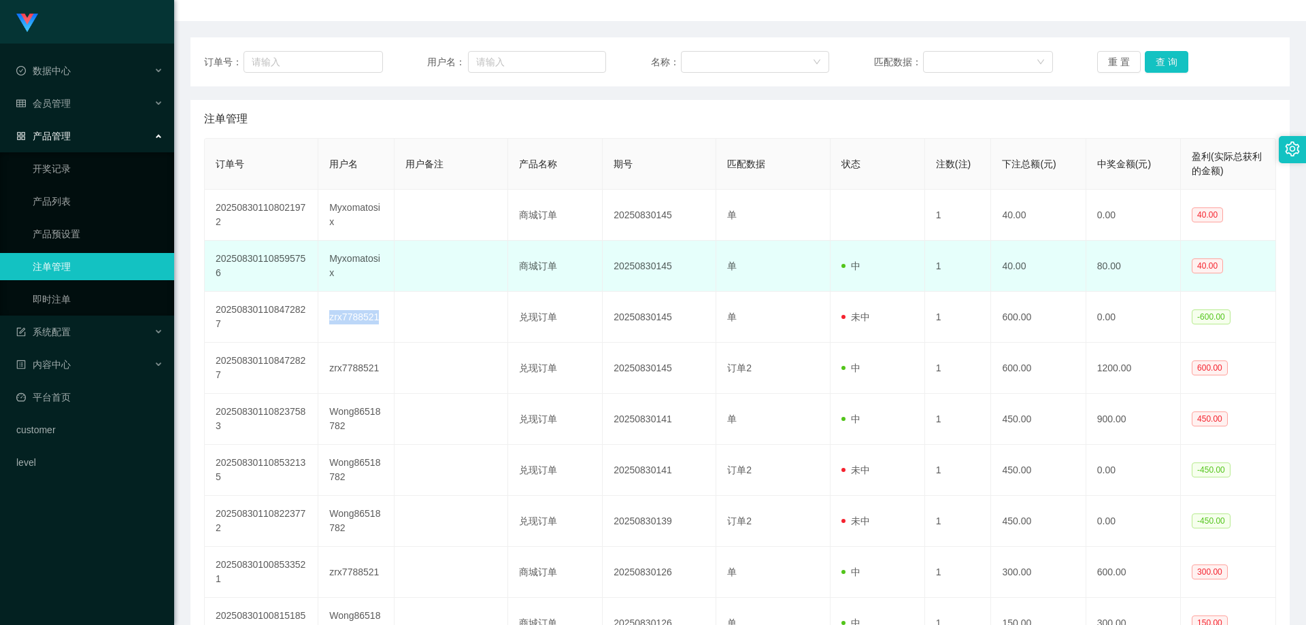
copy td "zrx7788521"
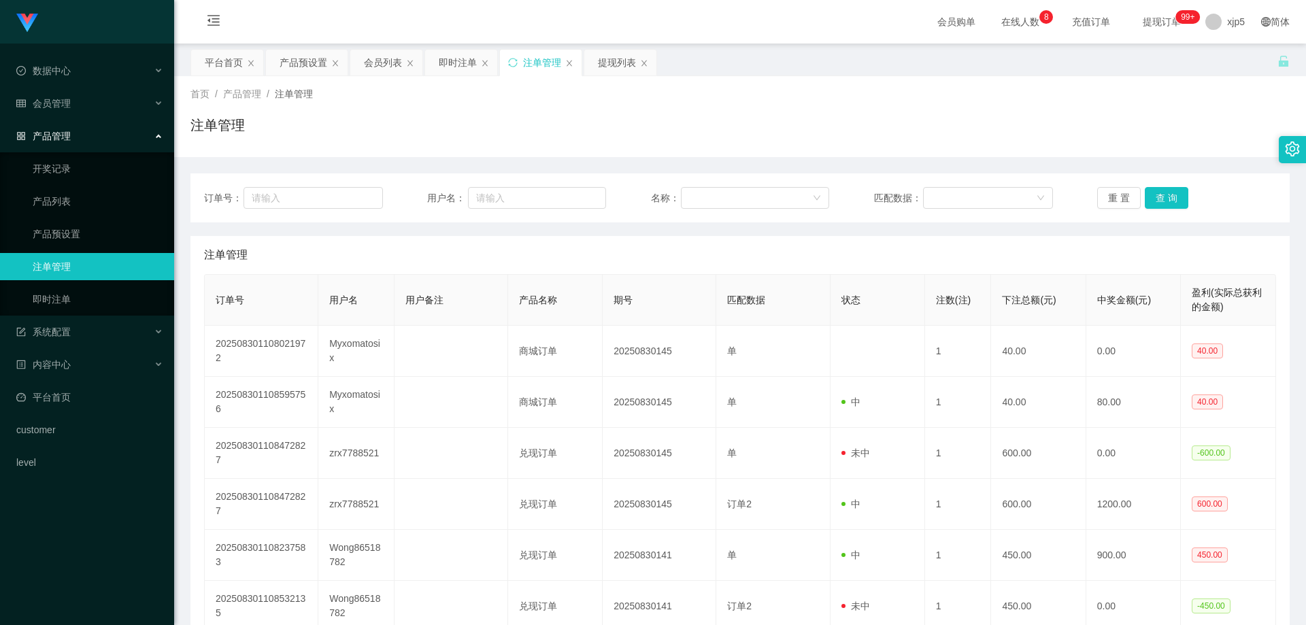
scroll to position [136, 0]
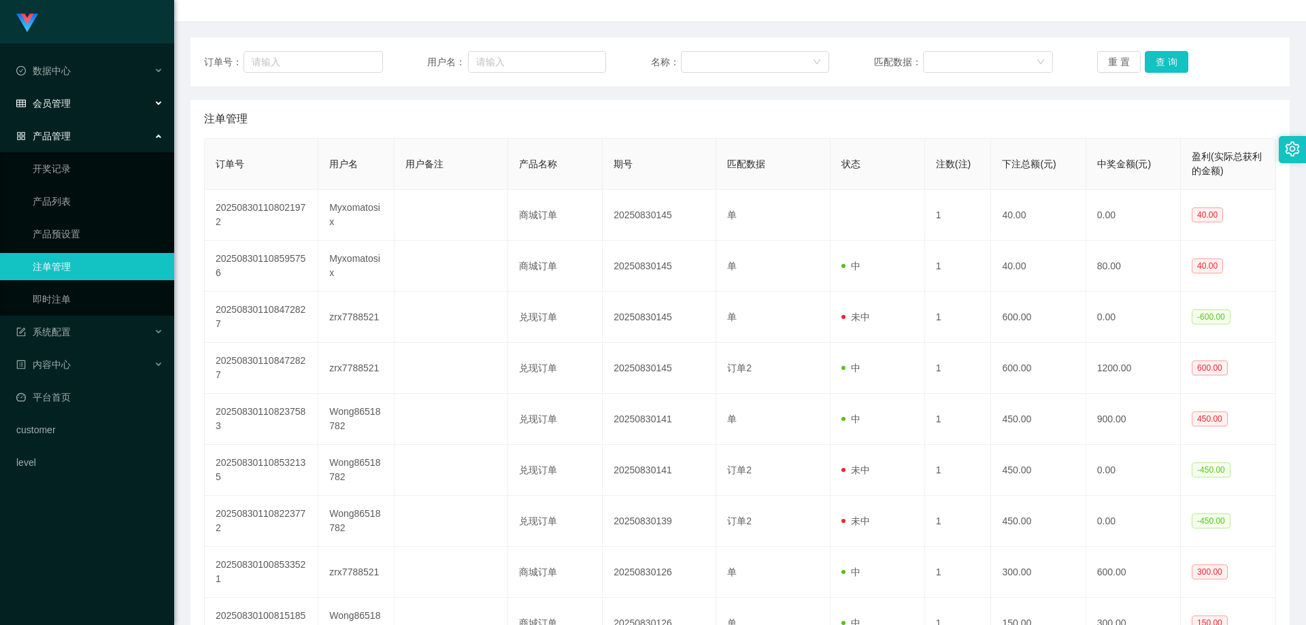
click at [71, 101] on div "会员管理" at bounding box center [87, 103] width 174 height 27
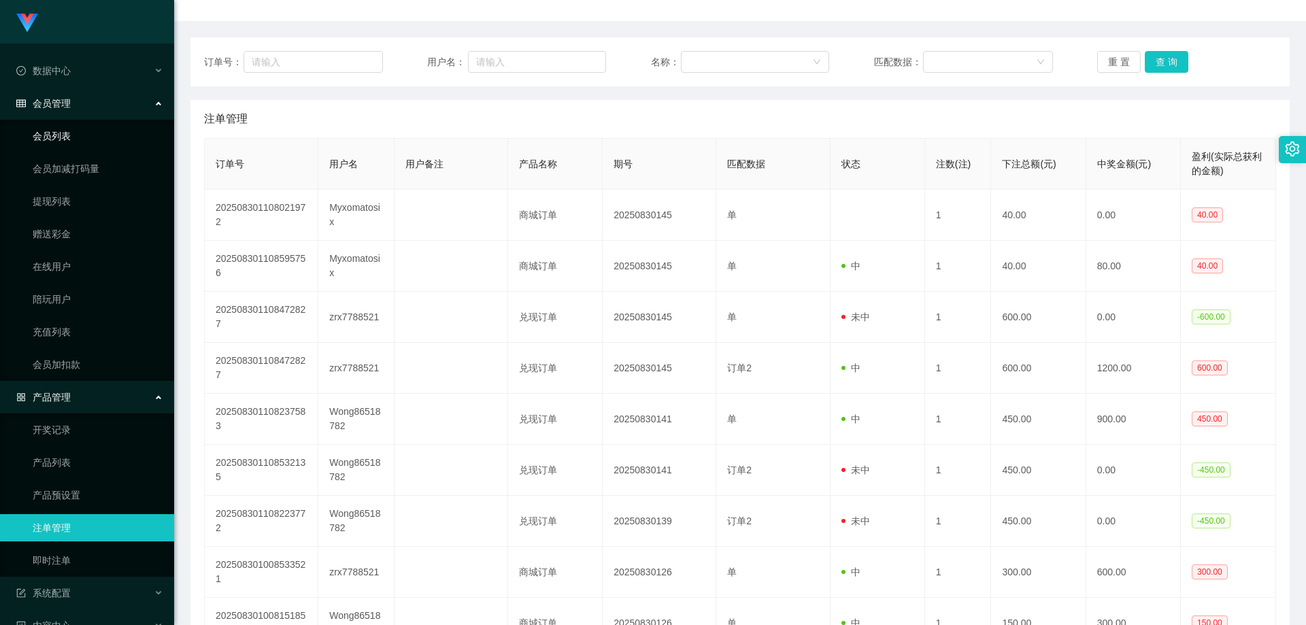
click at [61, 129] on link "会员列表" at bounding box center [98, 135] width 131 height 27
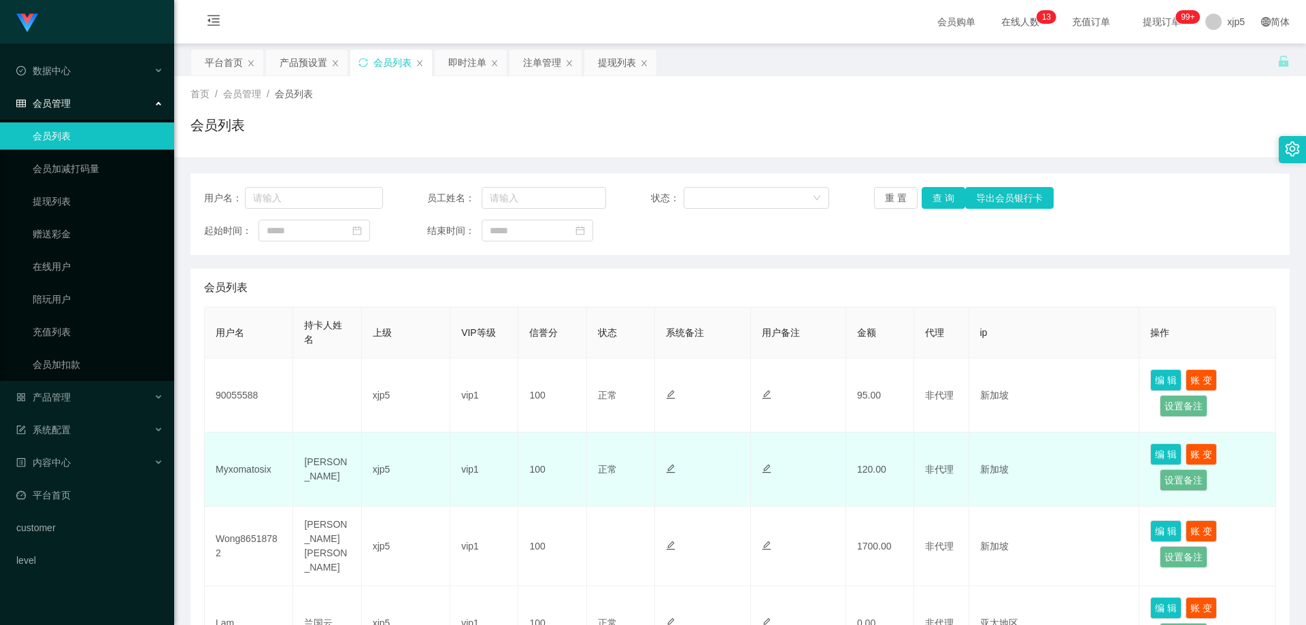
scroll to position [136, 0]
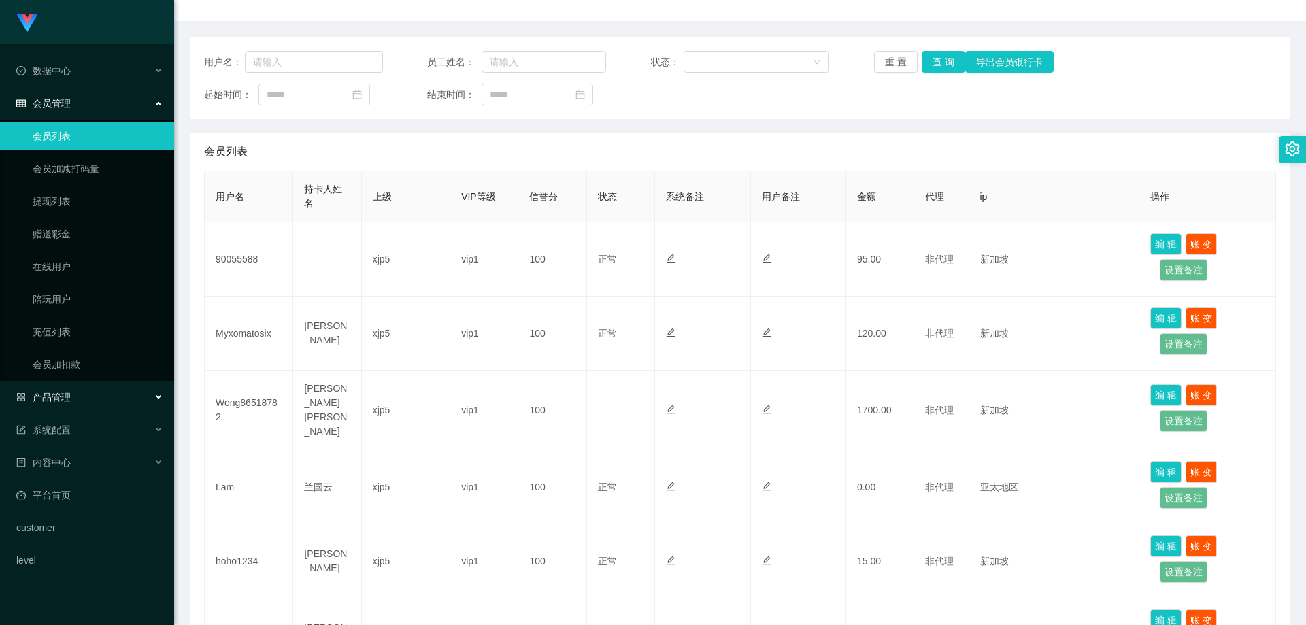
click at [94, 395] on div "产品管理" at bounding box center [87, 397] width 174 height 27
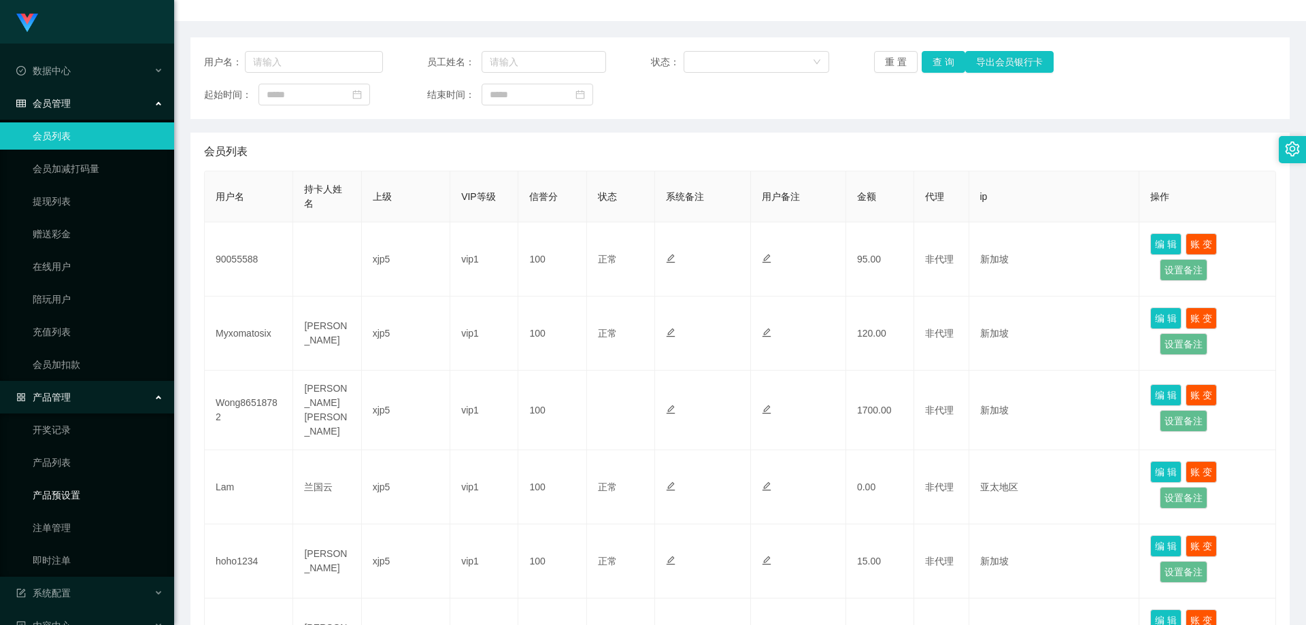
click at [89, 498] on link "产品预设置" at bounding box center [98, 495] width 131 height 27
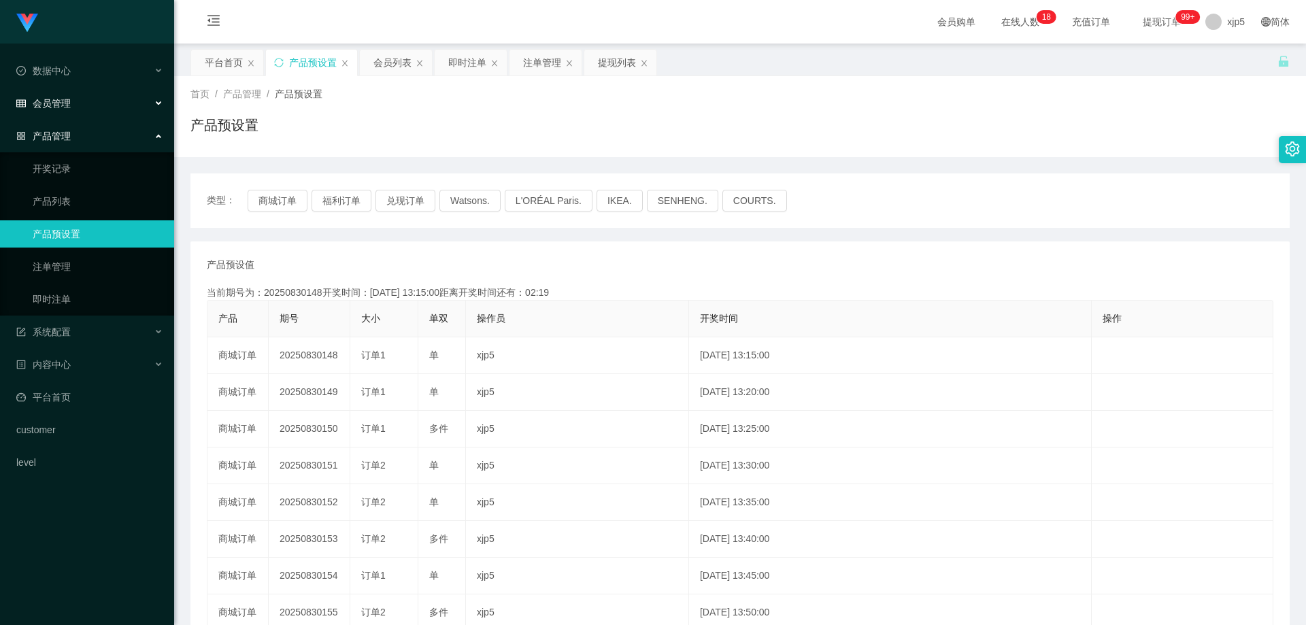
click at [70, 105] on span "会员管理" at bounding box center [43, 103] width 54 height 11
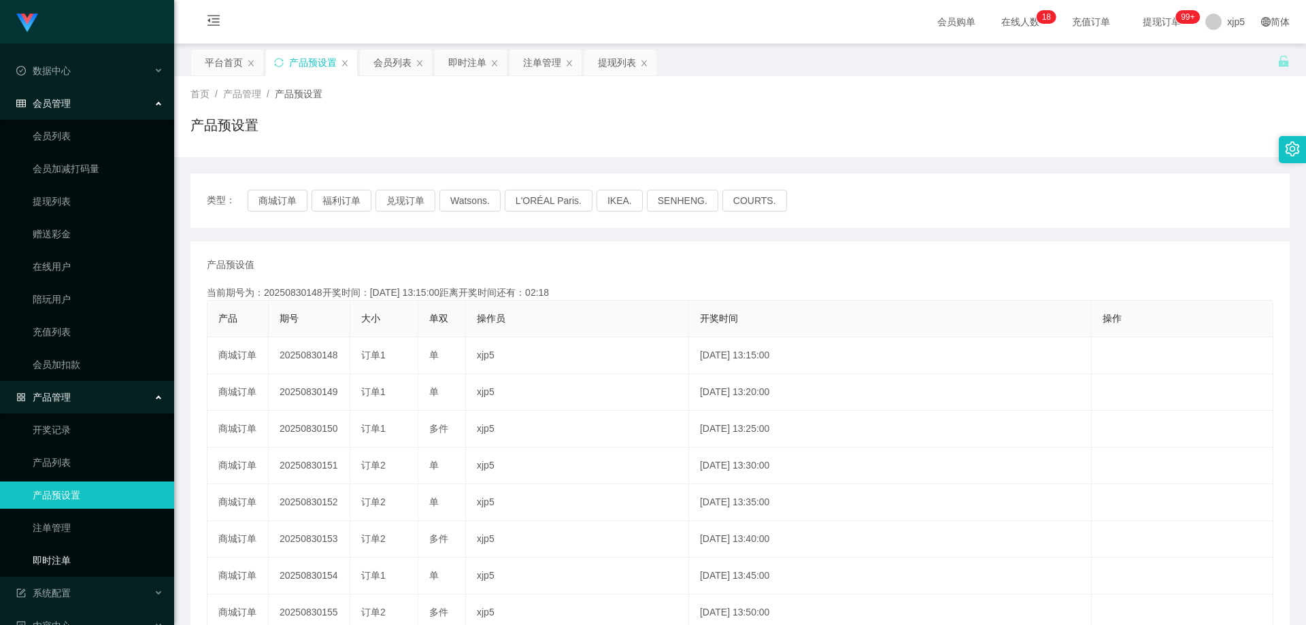
click at [67, 552] on link "即时注单" at bounding box center [98, 560] width 131 height 27
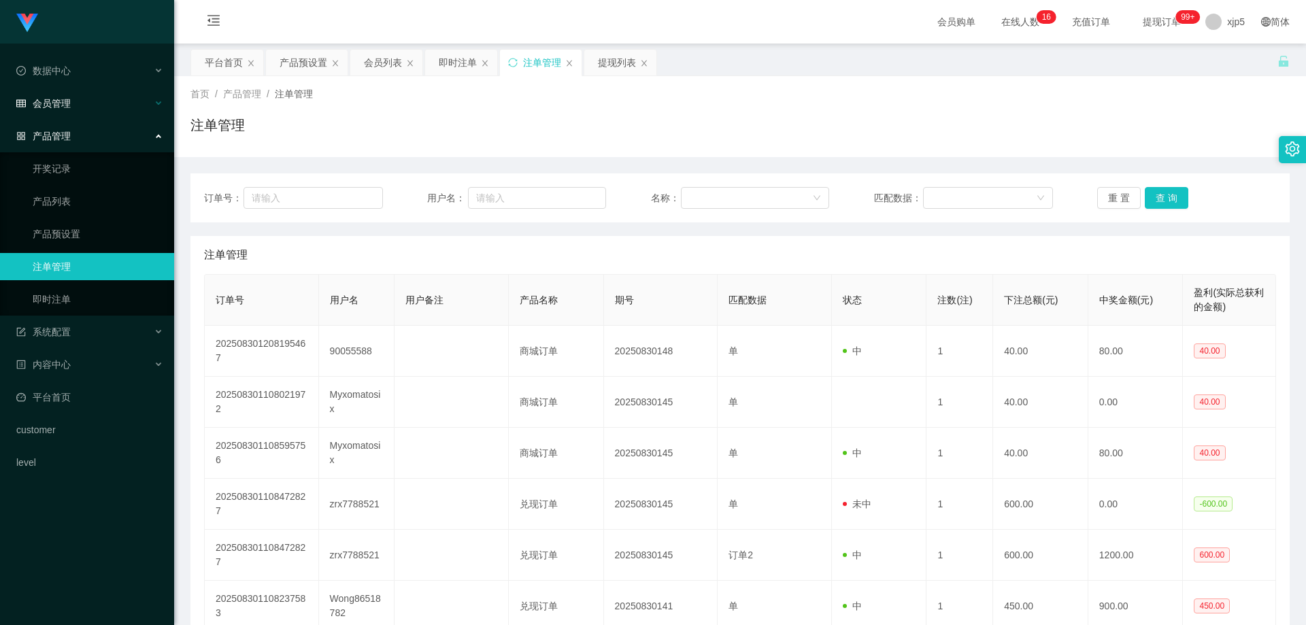
click at [76, 100] on div "会员管理" at bounding box center [87, 103] width 174 height 27
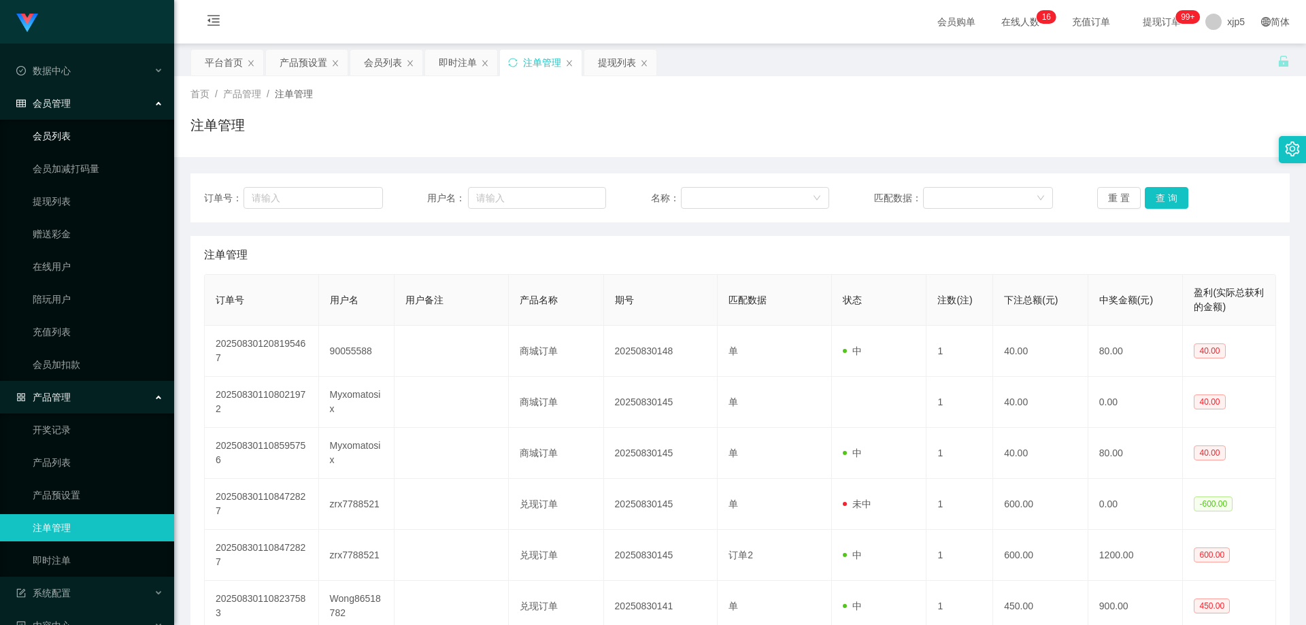
click at [70, 133] on link "会员列表" at bounding box center [98, 135] width 131 height 27
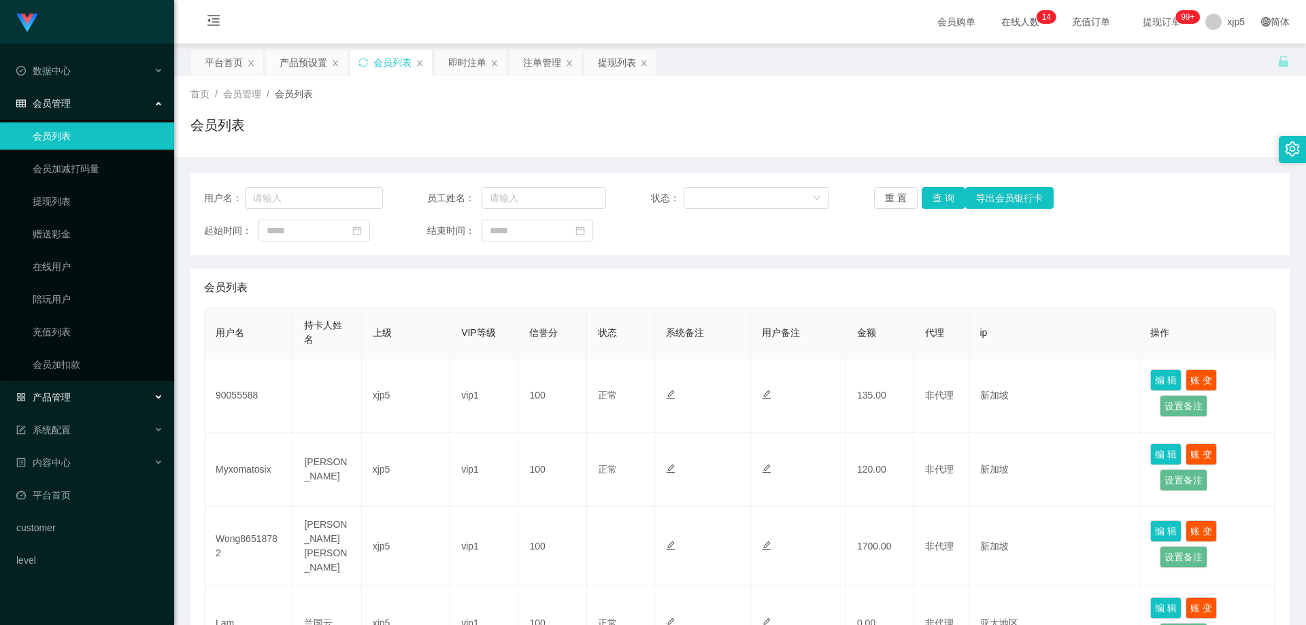
click at [82, 390] on div "产品管理" at bounding box center [87, 397] width 174 height 27
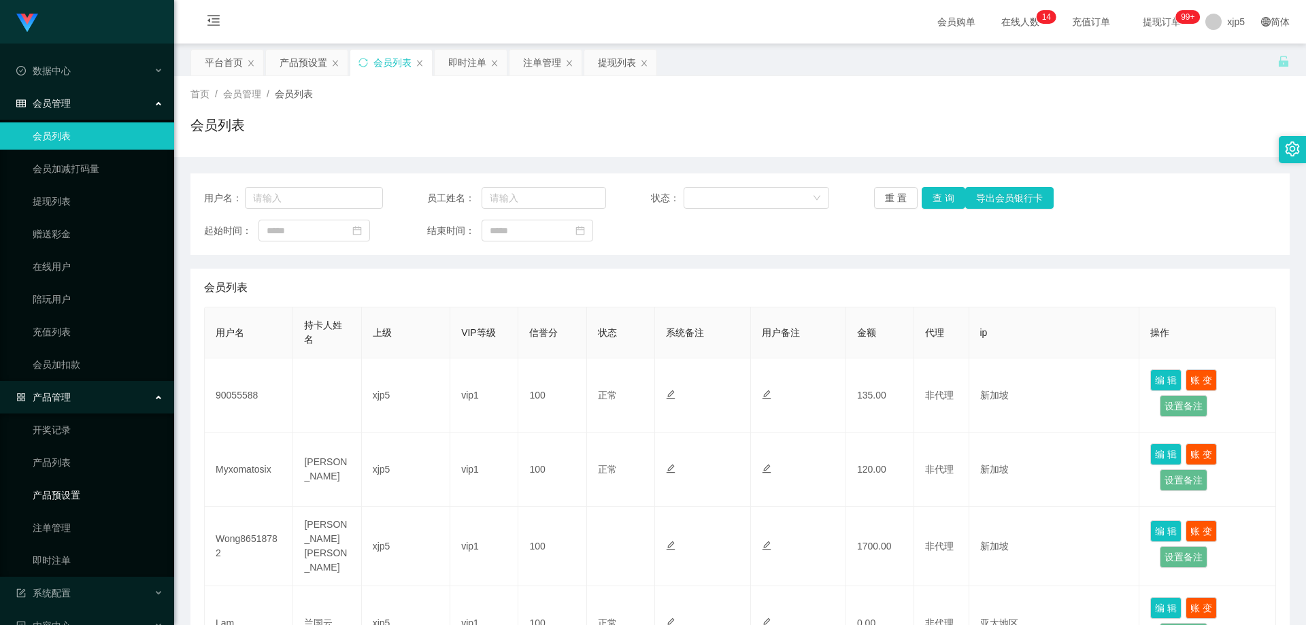
click at [91, 484] on link "产品预设置" at bounding box center [98, 495] width 131 height 27
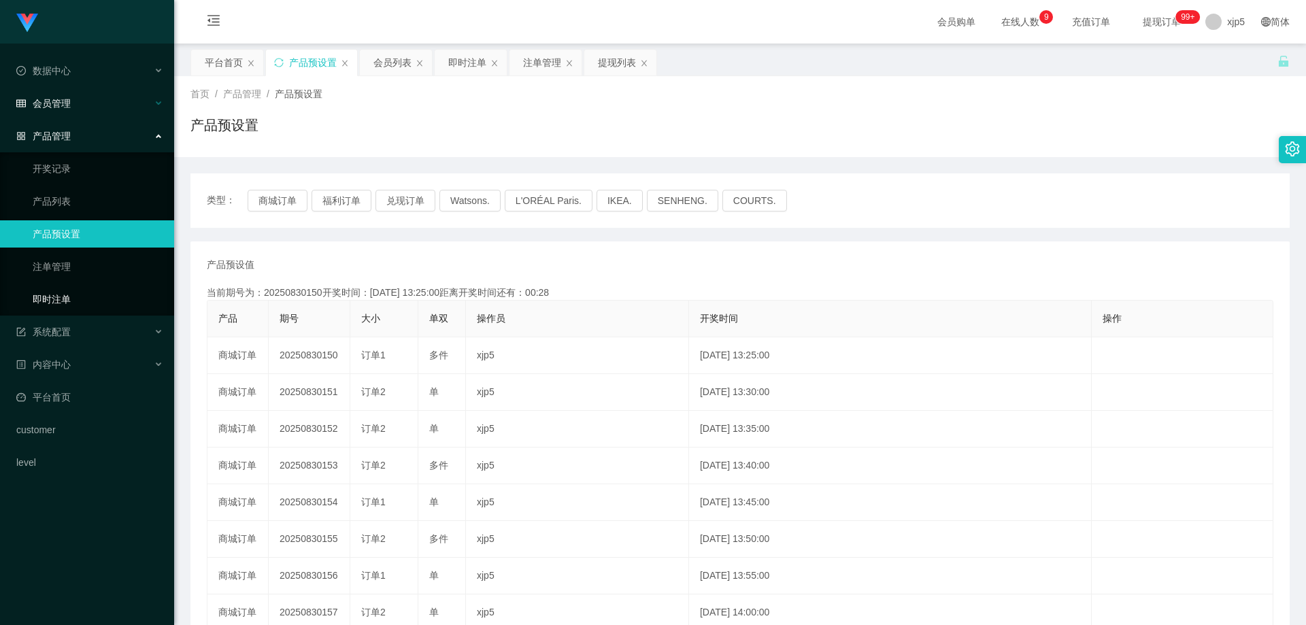
drag, startPoint x: 58, startPoint y: 302, endPoint x: 97, endPoint y: 101, distance: 205.0
click at [58, 301] on link "即时注单" at bounding box center [98, 299] width 131 height 27
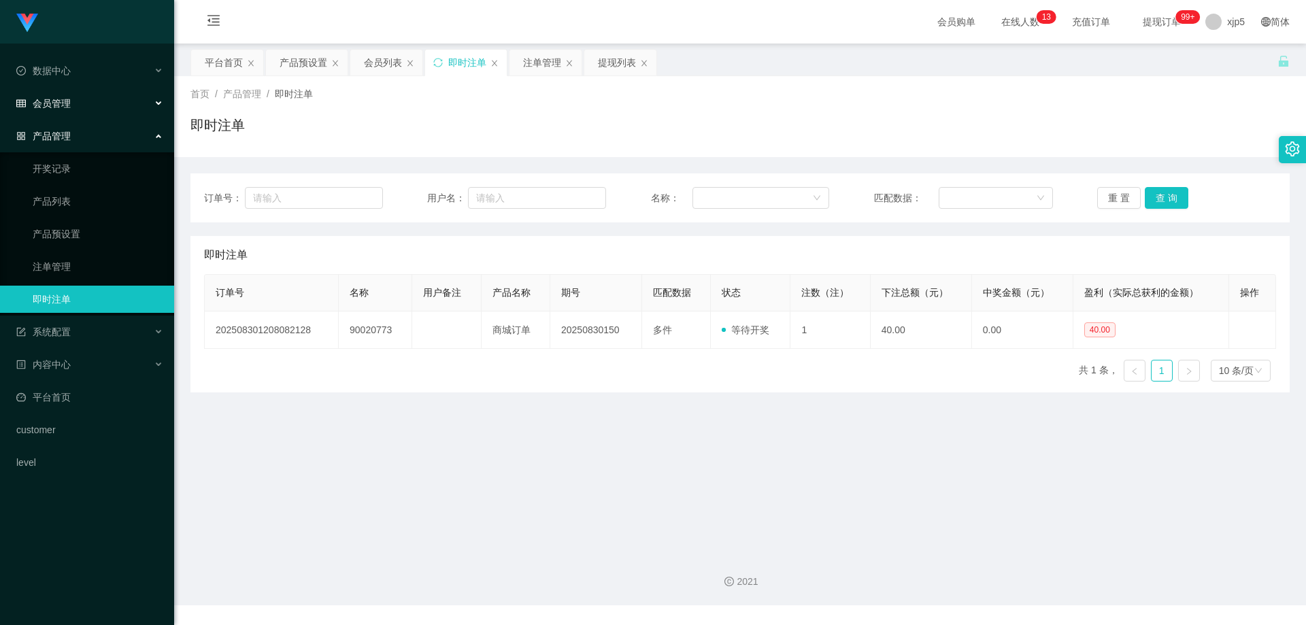
click at [69, 99] on span "会员管理" at bounding box center [43, 103] width 54 height 11
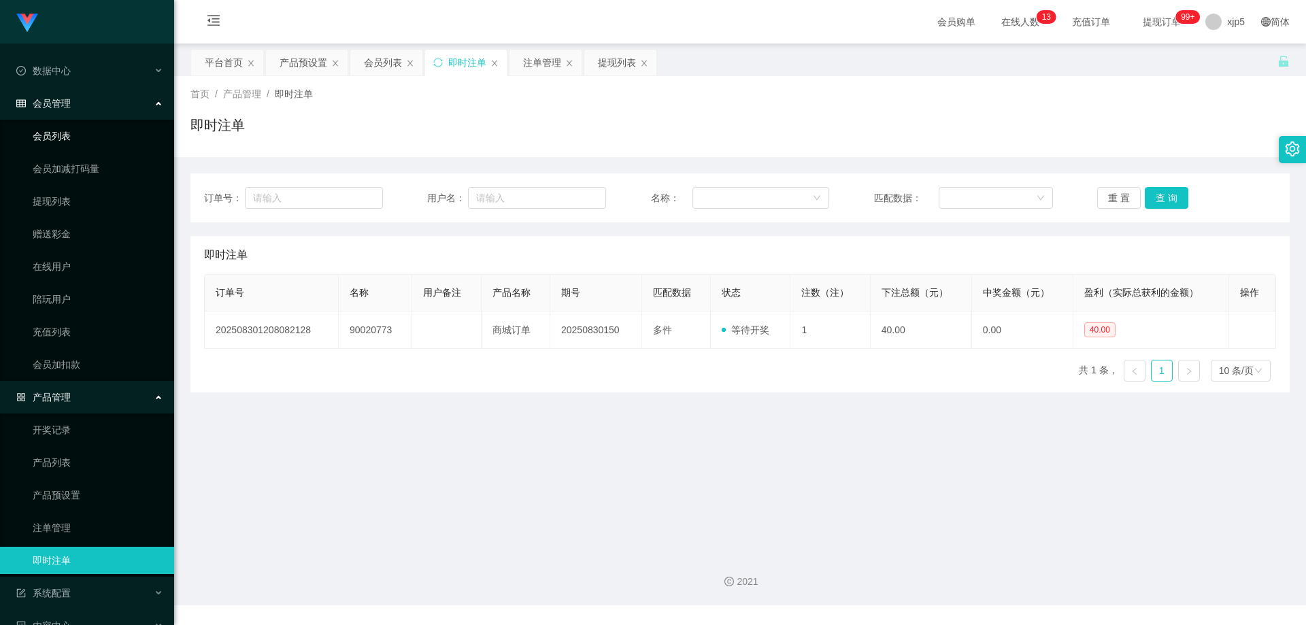
click at [60, 139] on link "会员列表" at bounding box center [98, 135] width 131 height 27
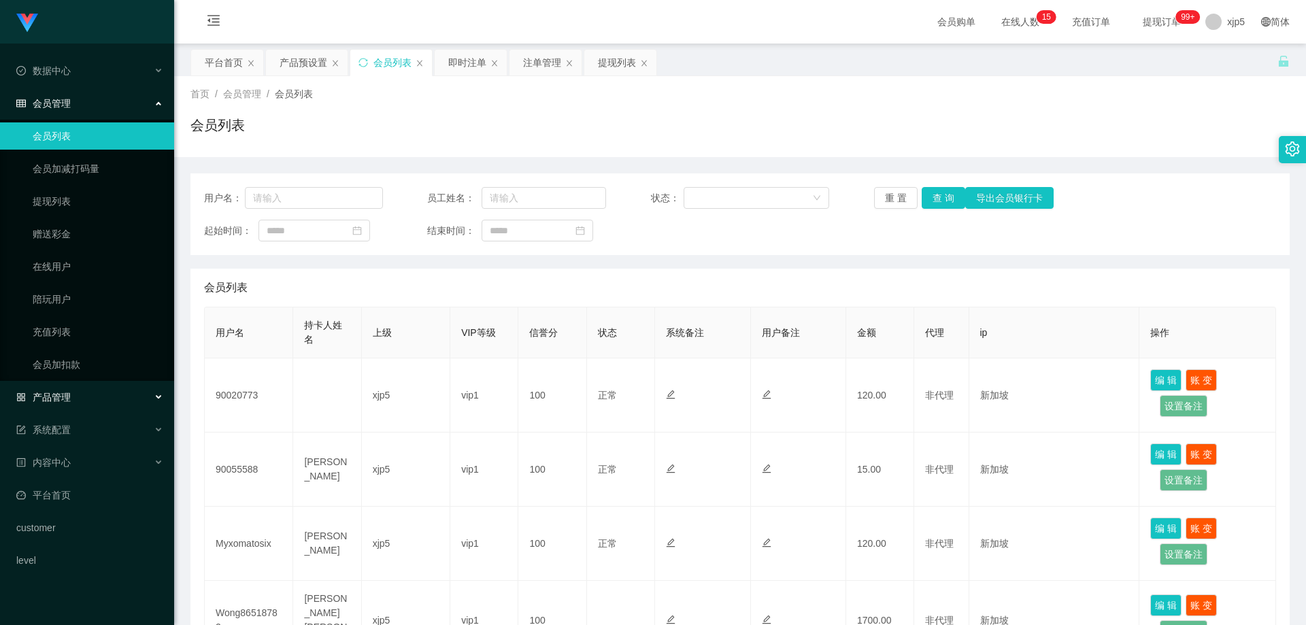
click at [76, 395] on div "产品管理" at bounding box center [87, 397] width 174 height 27
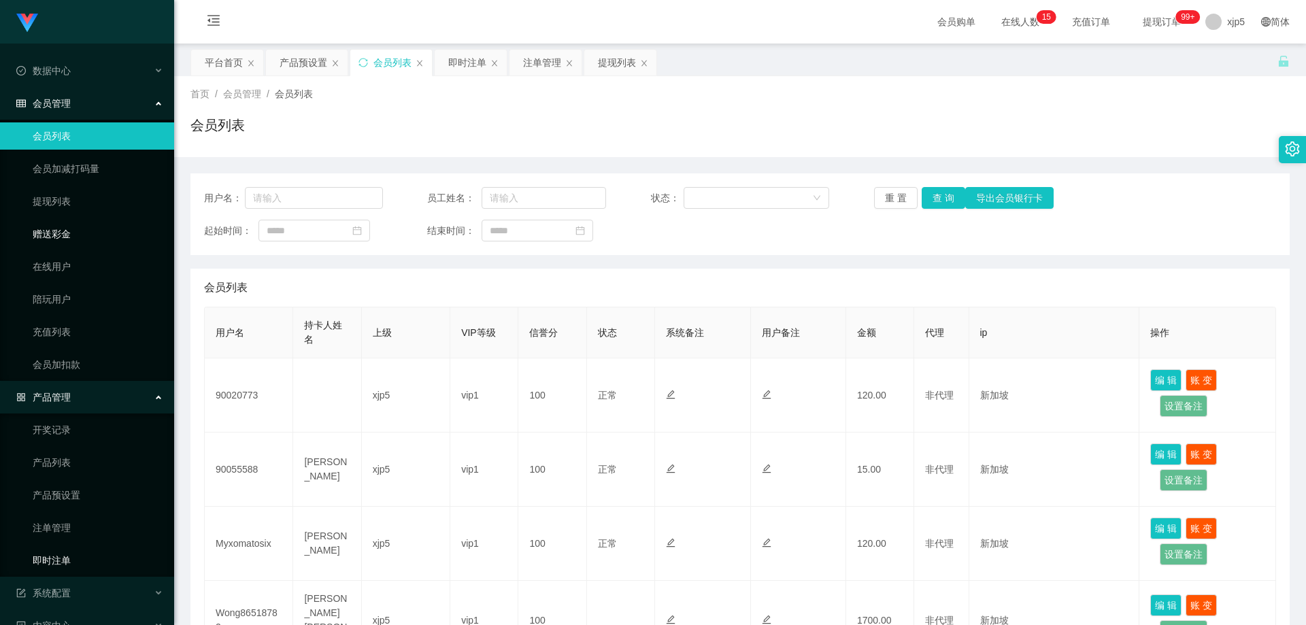
drag, startPoint x: 82, startPoint y: 558, endPoint x: 114, endPoint y: 237, distance: 322.6
click at [82, 558] on link "即时注单" at bounding box center [98, 560] width 131 height 27
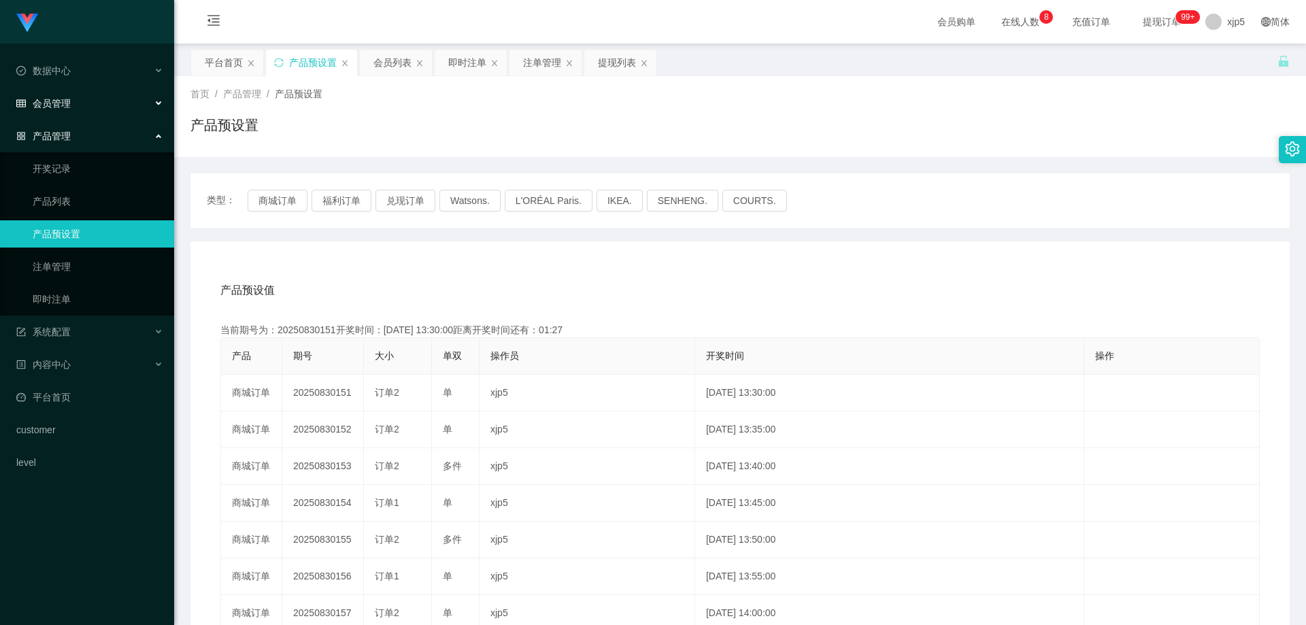
click at [65, 107] on span "会员管理" at bounding box center [43, 103] width 54 height 11
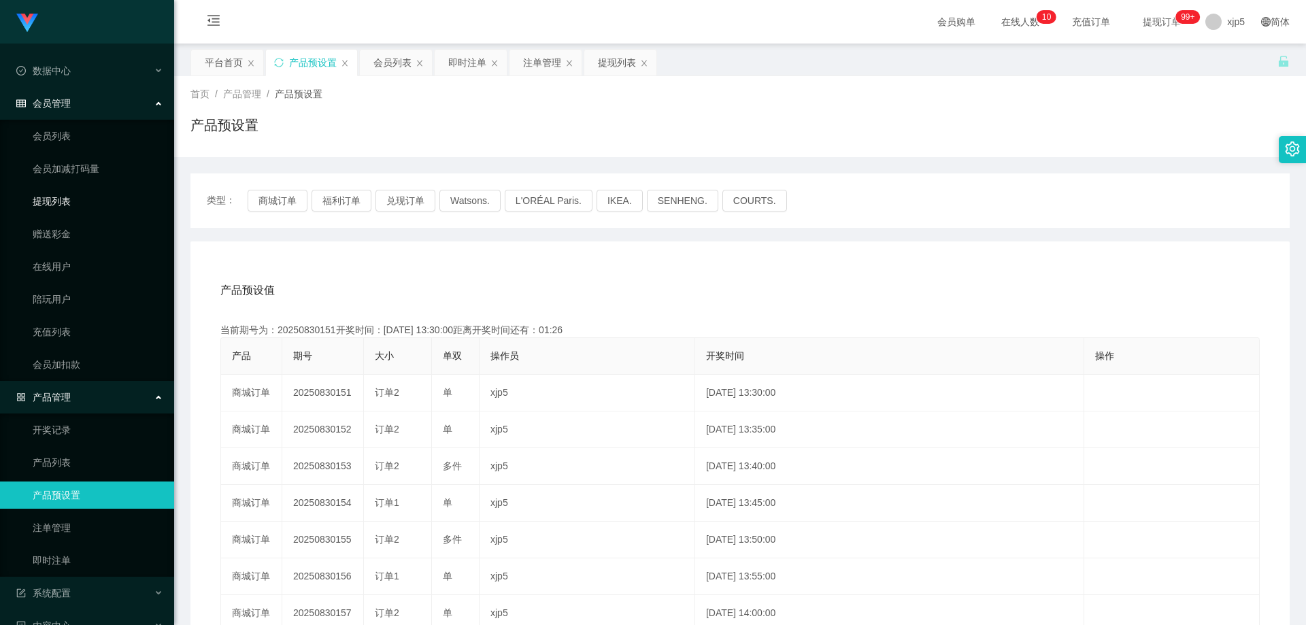
click at [71, 188] on link "提现列表" at bounding box center [98, 201] width 131 height 27
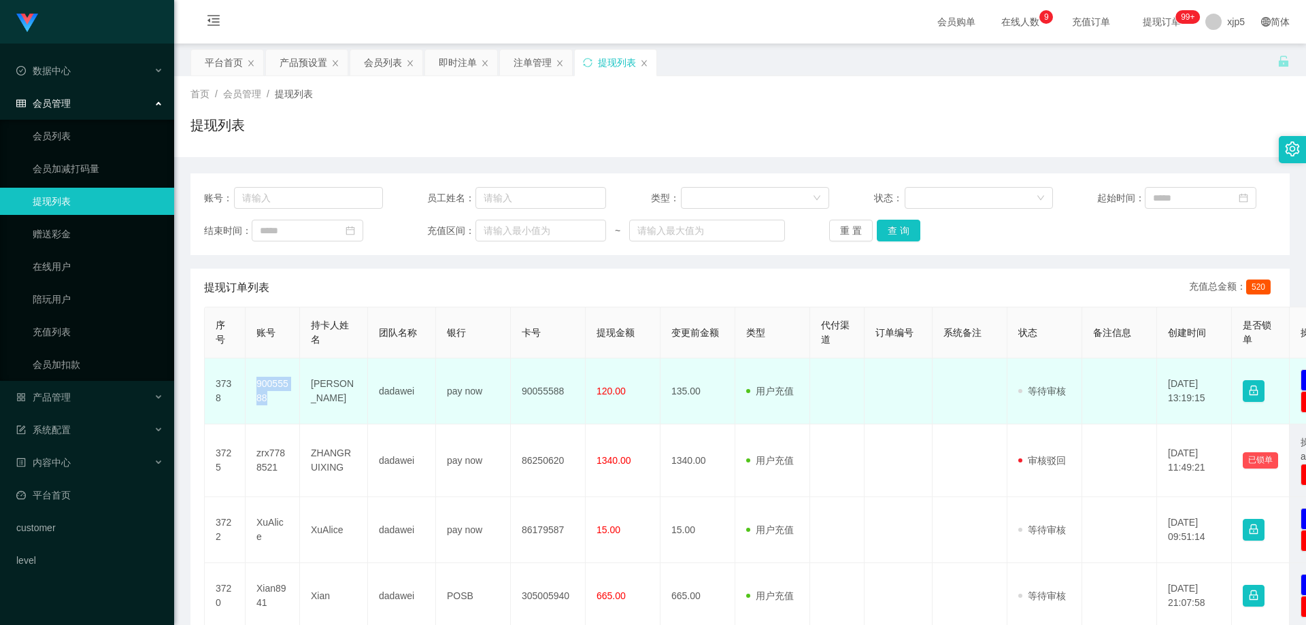
click at [253, 382] on td "90055588" at bounding box center [273, 391] width 54 height 66
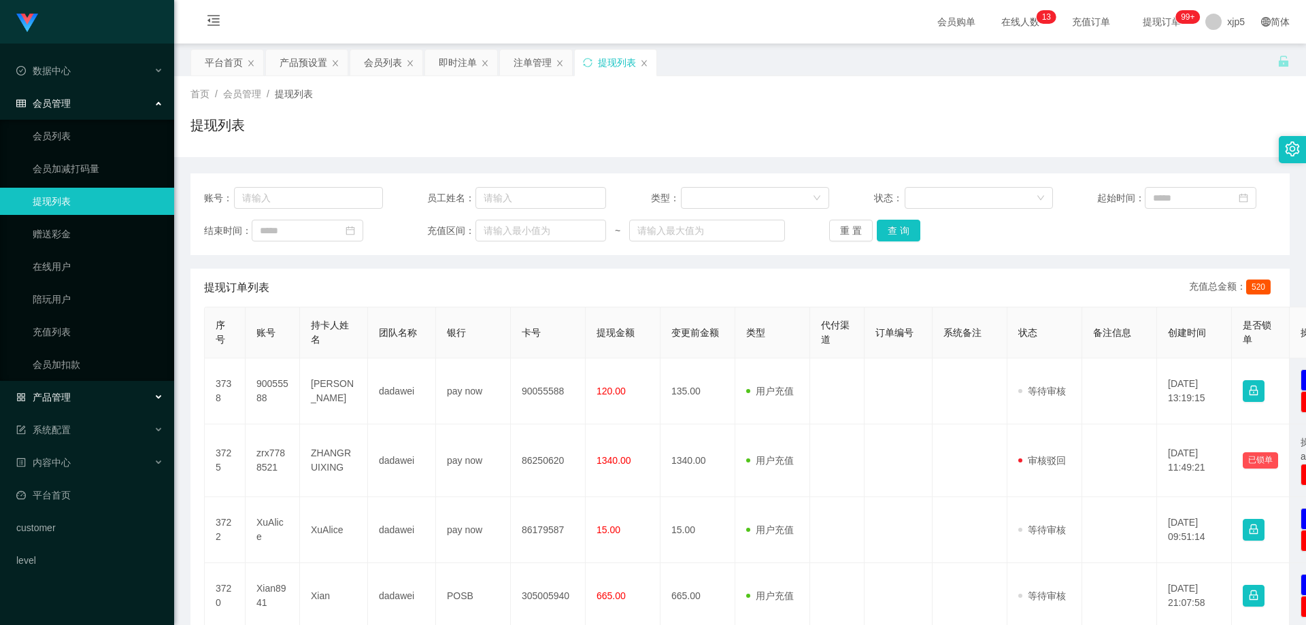
click at [85, 400] on div "产品管理" at bounding box center [87, 397] width 174 height 27
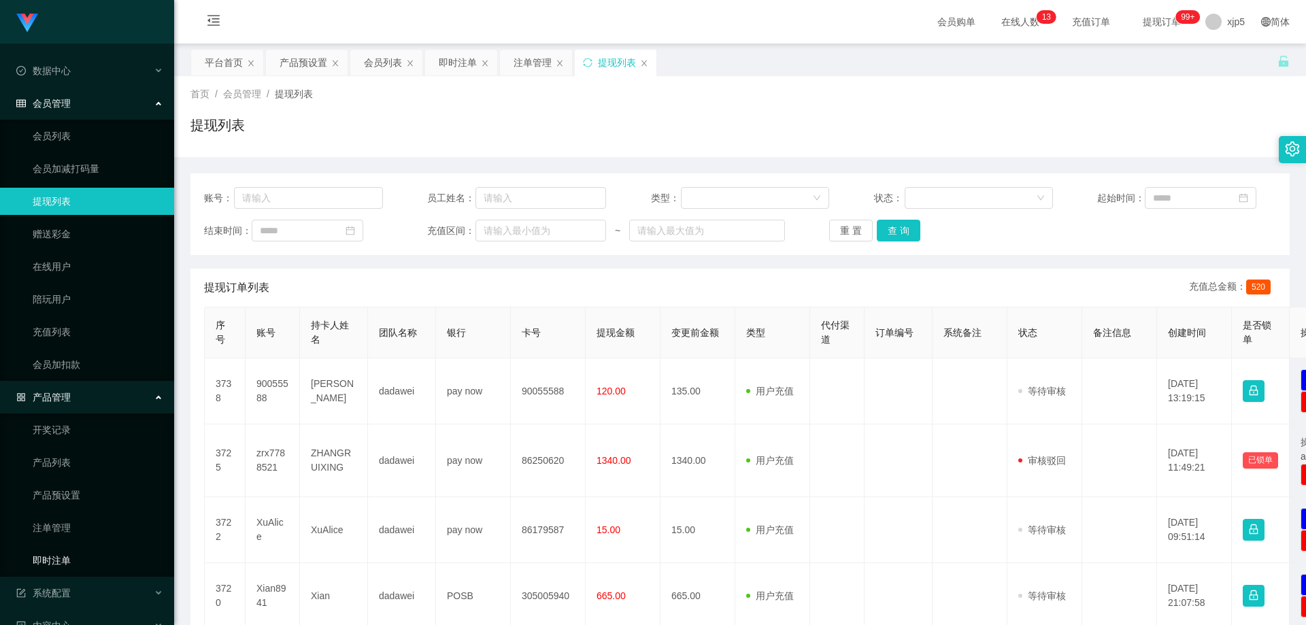
click at [70, 558] on link "即时注单" at bounding box center [98, 560] width 131 height 27
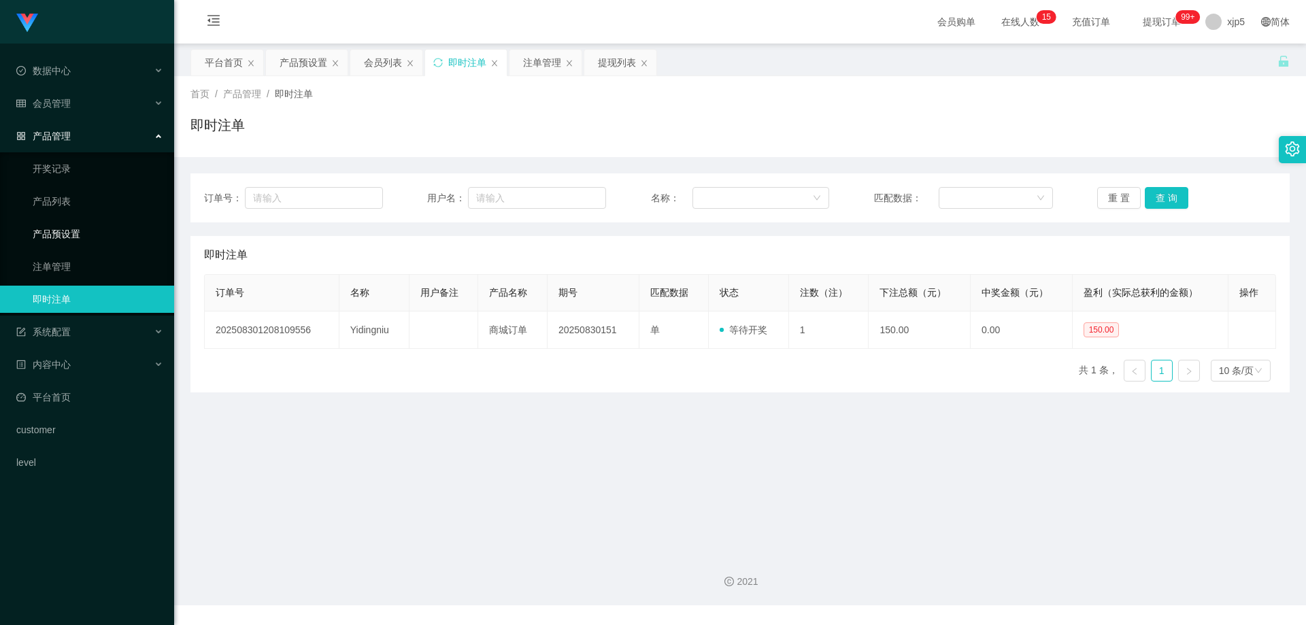
click at [63, 232] on link "产品预设置" at bounding box center [98, 233] width 131 height 27
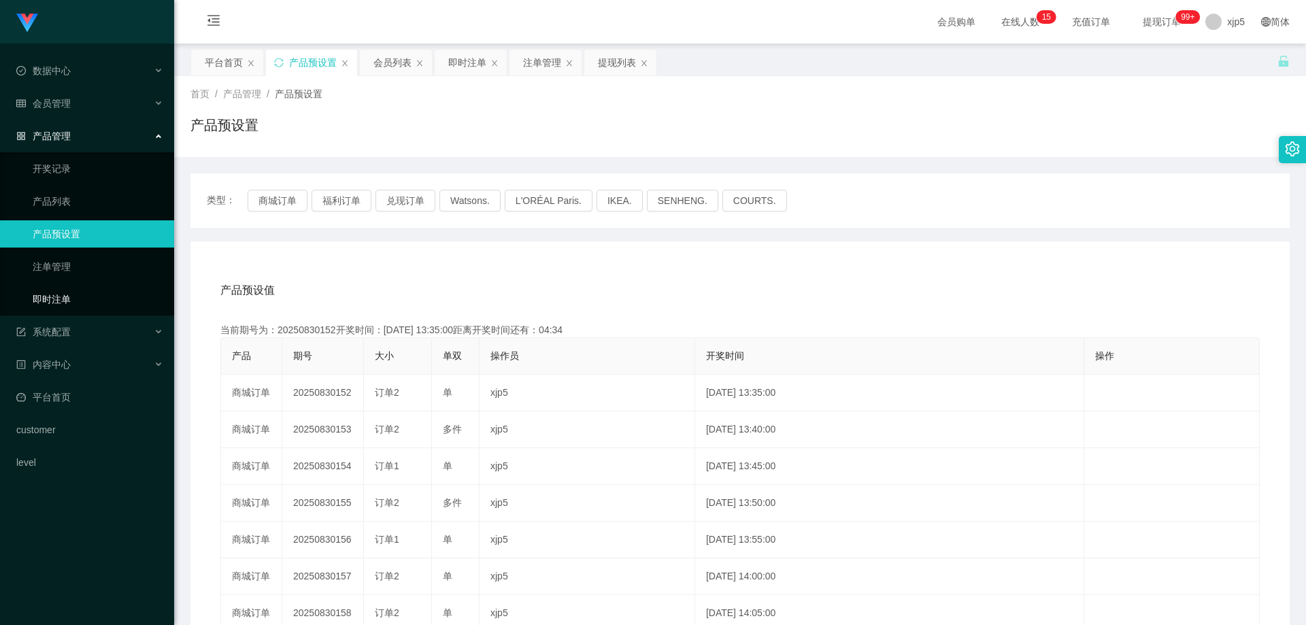
click at [84, 291] on link "即时注单" at bounding box center [98, 299] width 131 height 27
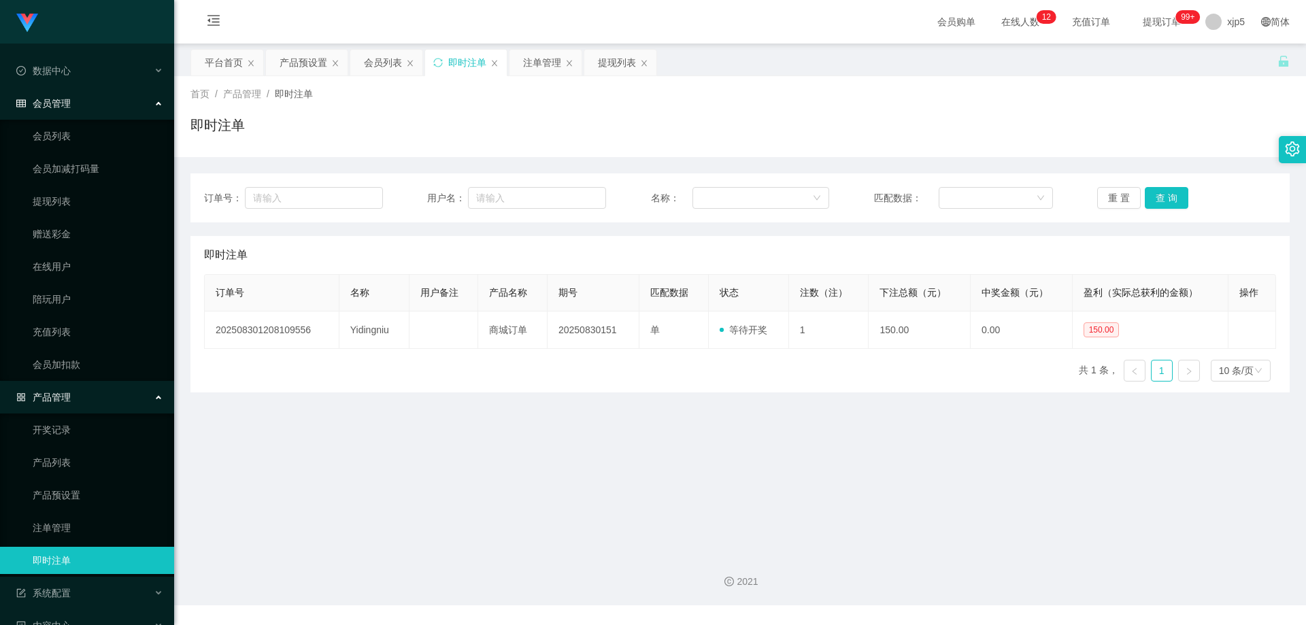
drag, startPoint x: 64, startPoint y: 210, endPoint x: 82, endPoint y: 107, distance: 104.3
click at [64, 209] on link "提现列表" at bounding box center [98, 201] width 131 height 27
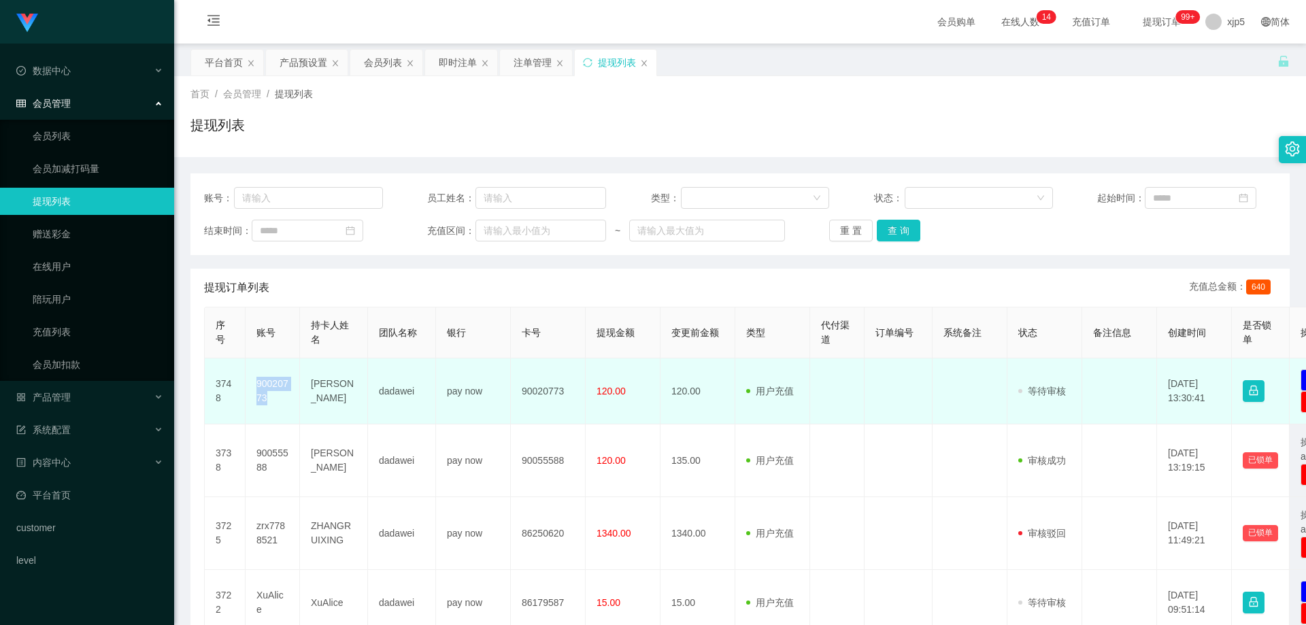
drag, startPoint x: 282, startPoint y: 407, endPoint x: 256, endPoint y: 388, distance: 32.1
click at [256, 388] on td "90020773" at bounding box center [273, 391] width 54 height 66
copy td "90020773"
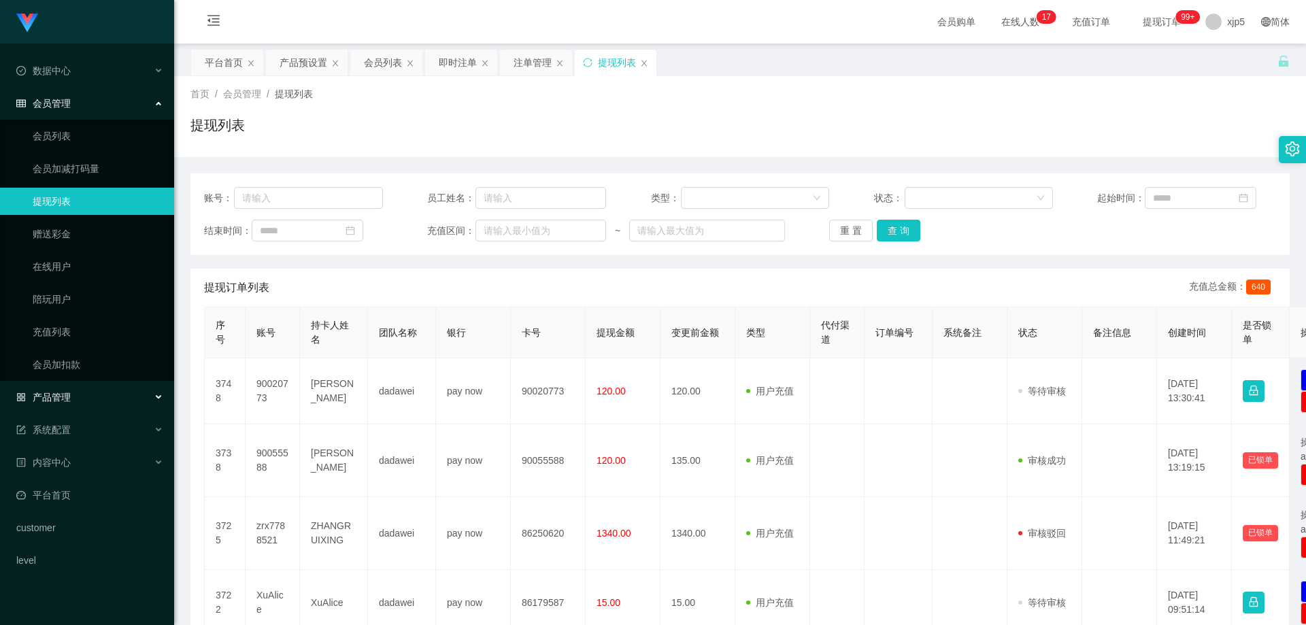
click at [88, 395] on div "产品管理" at bounding box center [87, 397] width 174 height 27
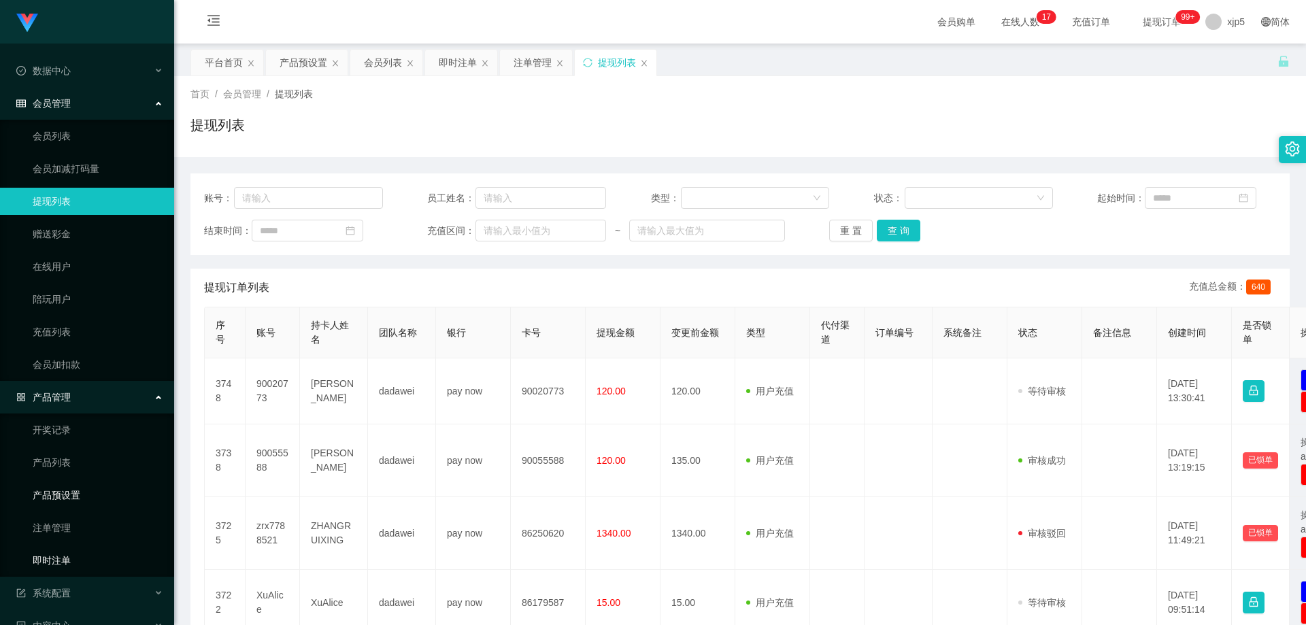
drag, startPoint x: 69, startPoint y: 556, endPoint x: 116, endPoint y: 496, distance: 76.6
click at [70, 556] on link "即时注单" at bounding box center [98, 560] width 131 height 27
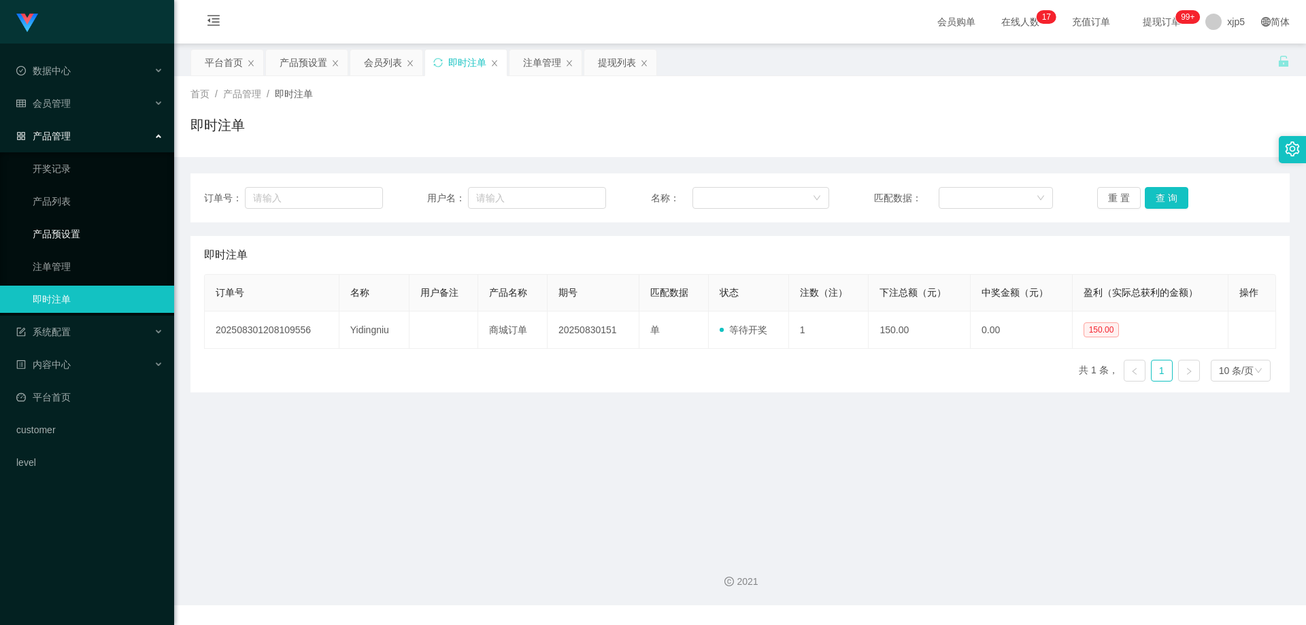
click at [108, 235] on link "产品预设置" at bounding box center [98, 233] width 131 height 27
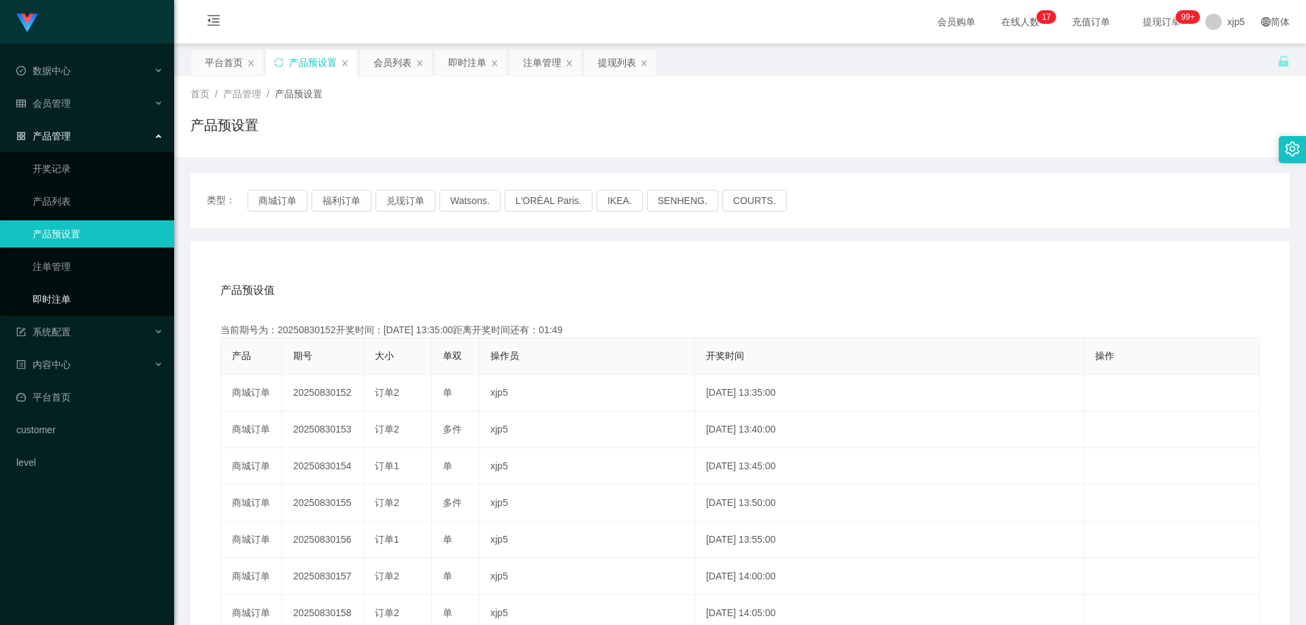
click at [76, 299] on link "即时注单" at bounding box center [98, 299] width 131 height 27
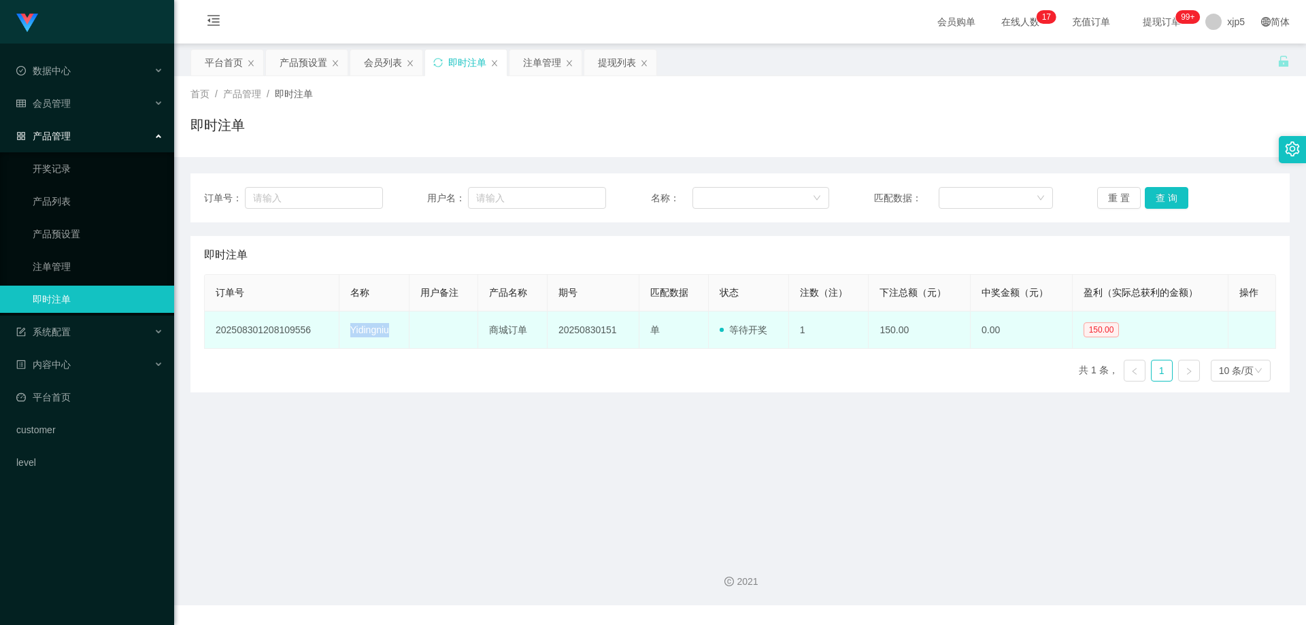
drag, startPoint x: 414, startPoint y: 330, endPoint x: 339, endPoint y: 333, distance: 74.9
click at [339, 333] on tr "202508301208109556 Yidingniu 商城订单 20250830151 单 等待开奖 1 150.00 0.00 150.00 修 改" at bounding box center [740, 330] width 1071 height 37
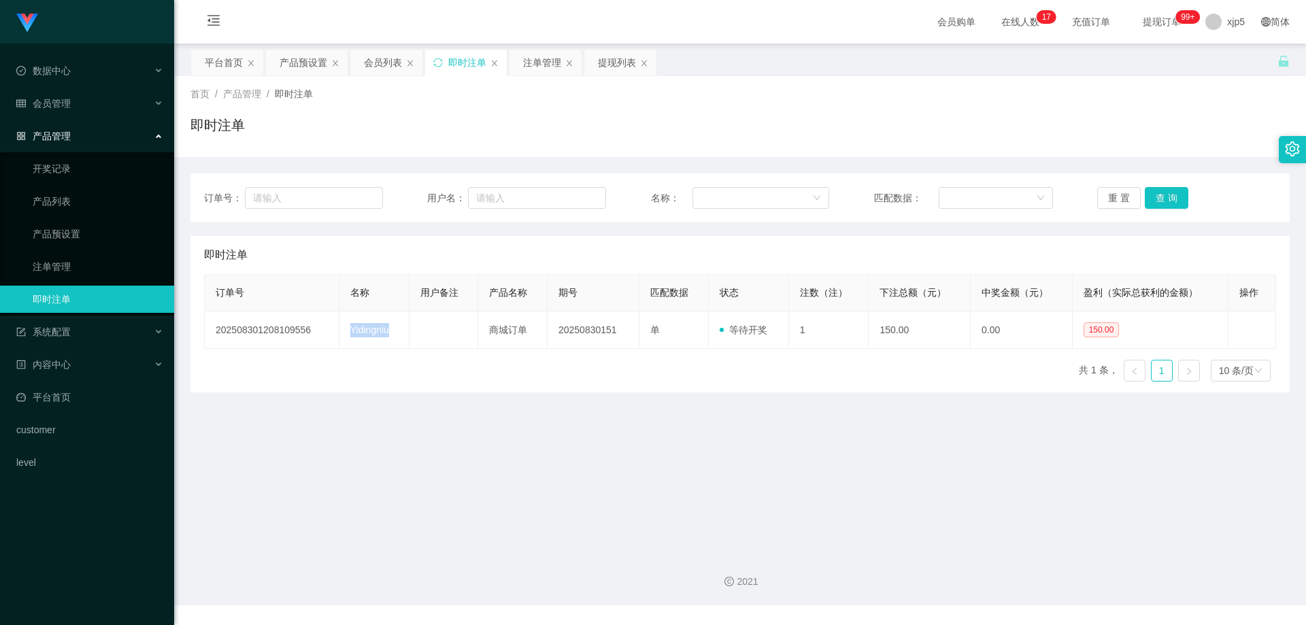
copy td "Yidingniu"
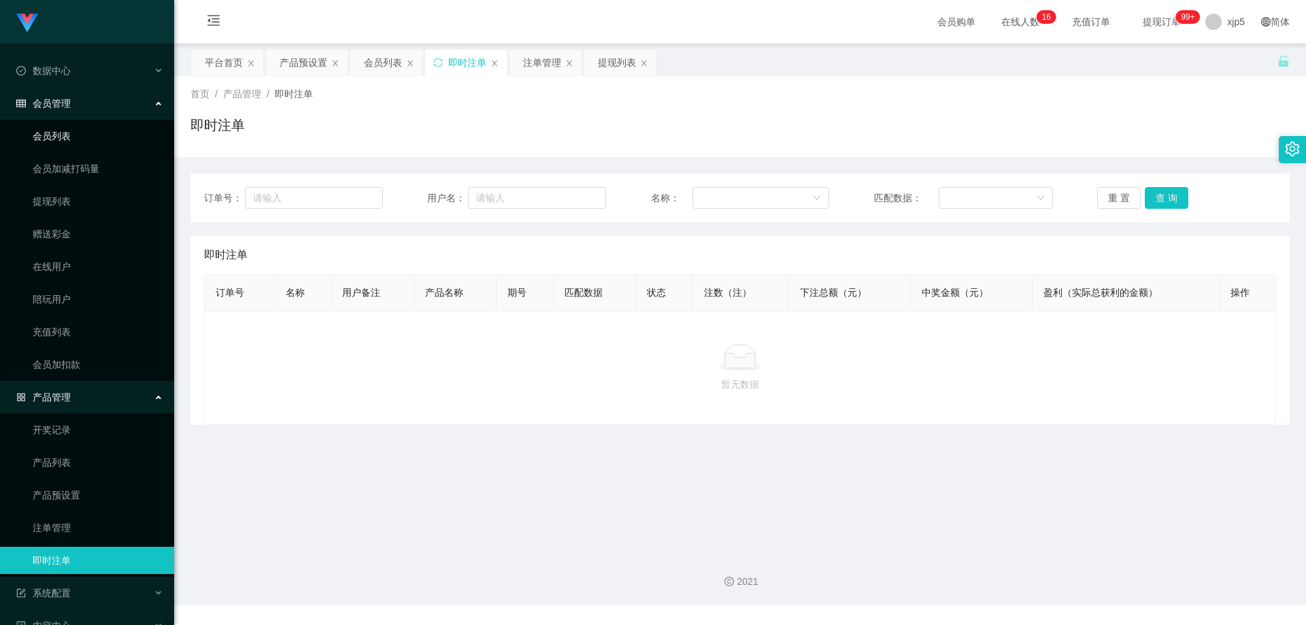
click at [67, 132] on link "会员列表" at bounding box center [98, 135] width 131 height 27
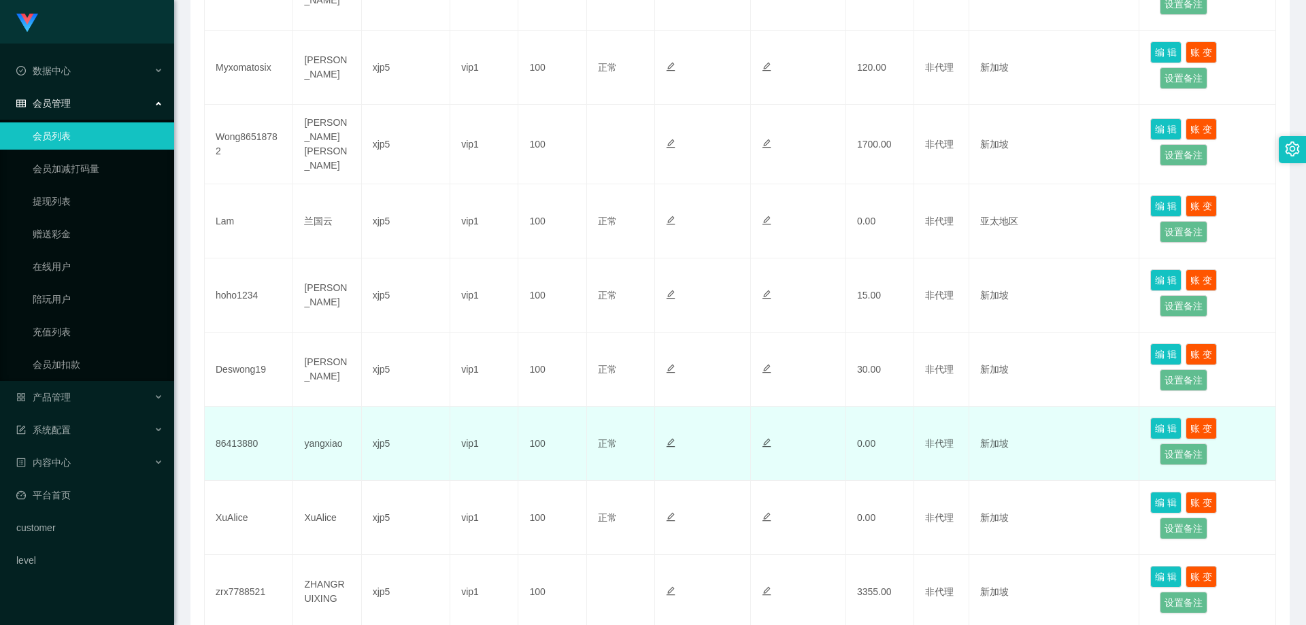
scroll to position [582, 0]
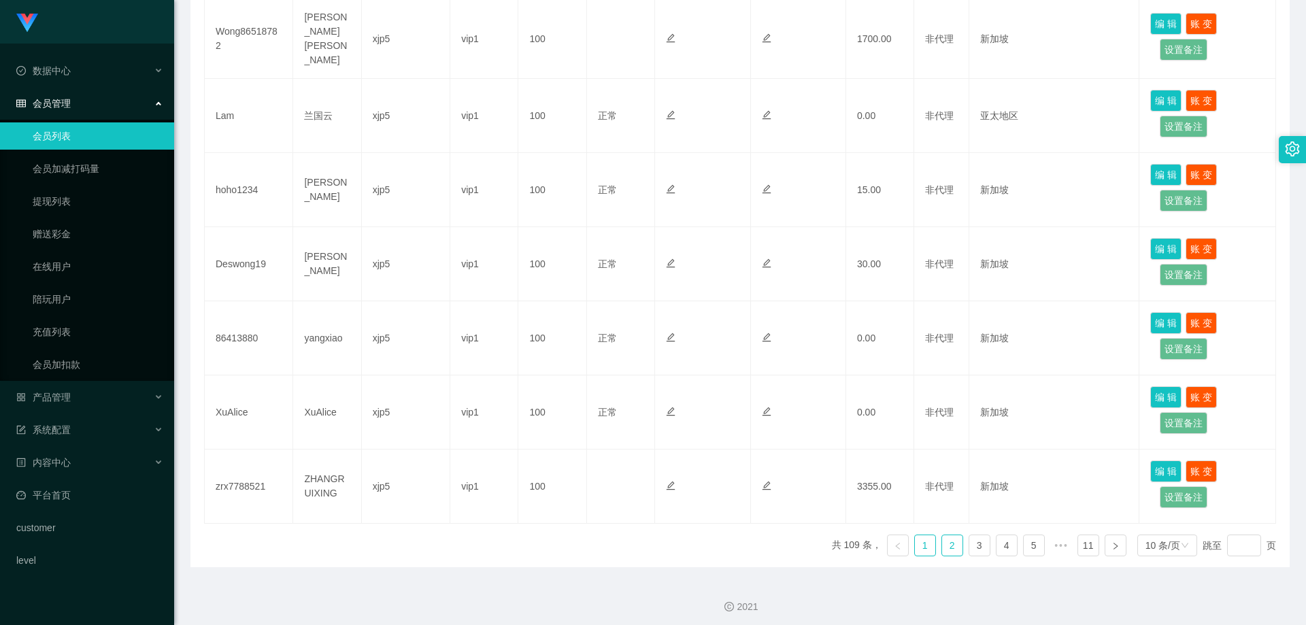
drag, startPoint x: 941, startPoint y: 543, endPoint x: 939, endPoint y: 522, distance: 21.2
click at [942, 543] on link "2" at bounding box center [952, 545] width 20 height 20
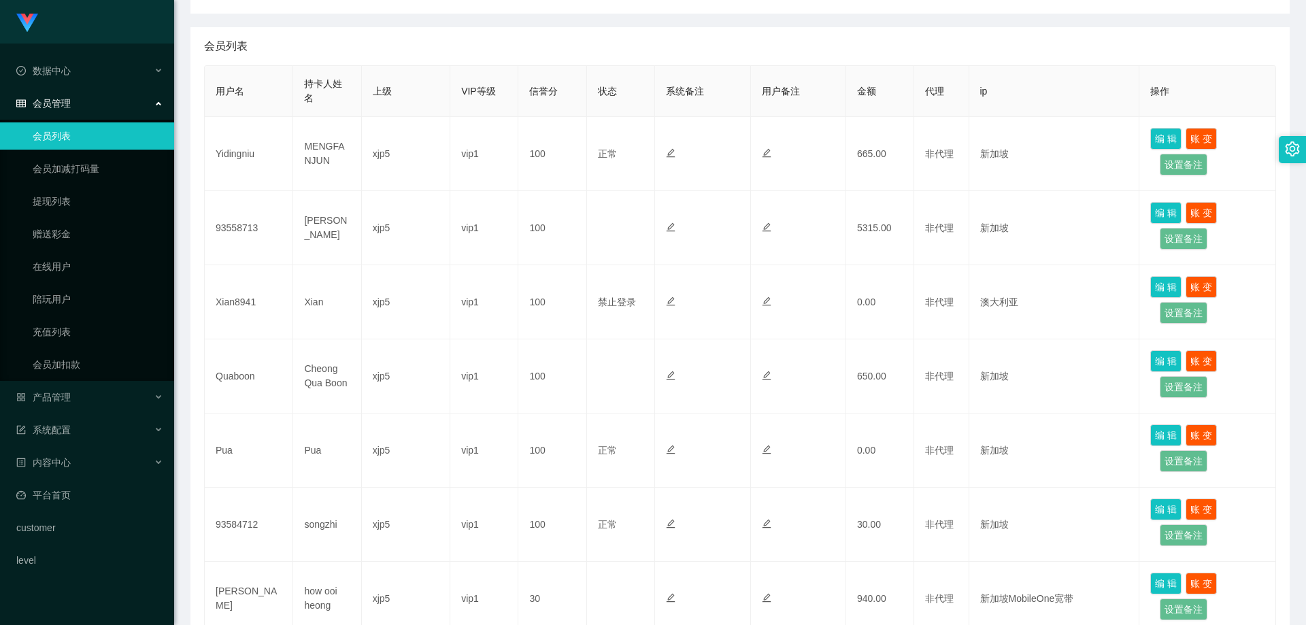
scroll to position [173, 0]
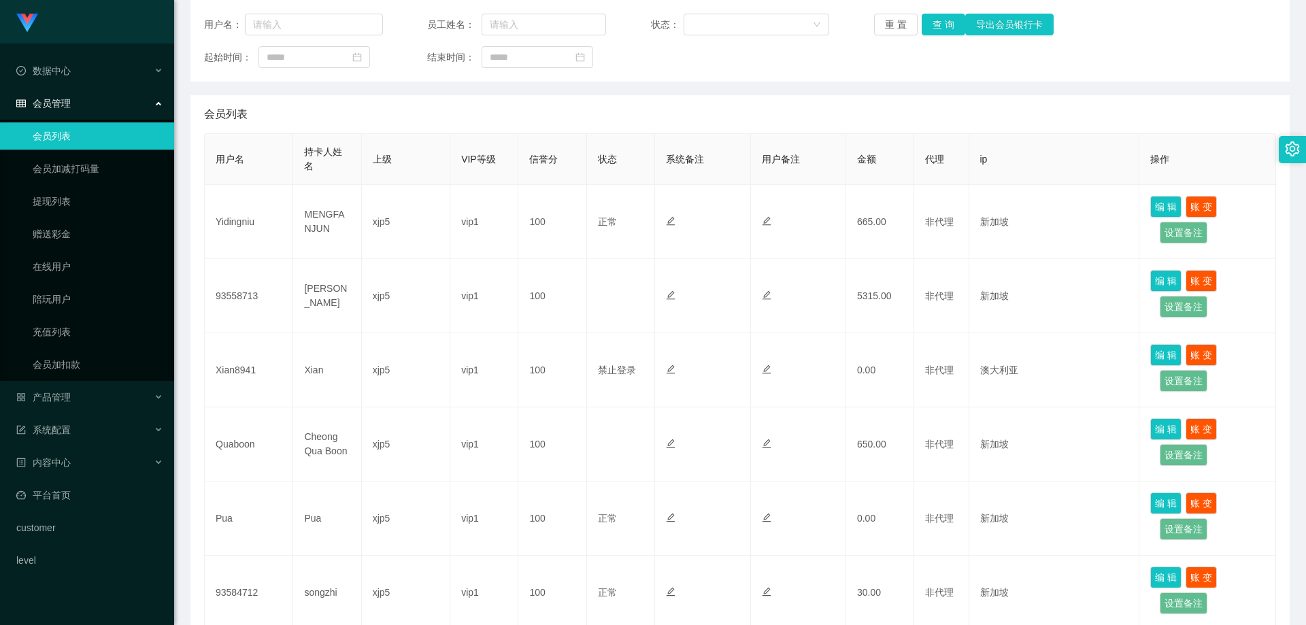
scroll to position [105, 0]
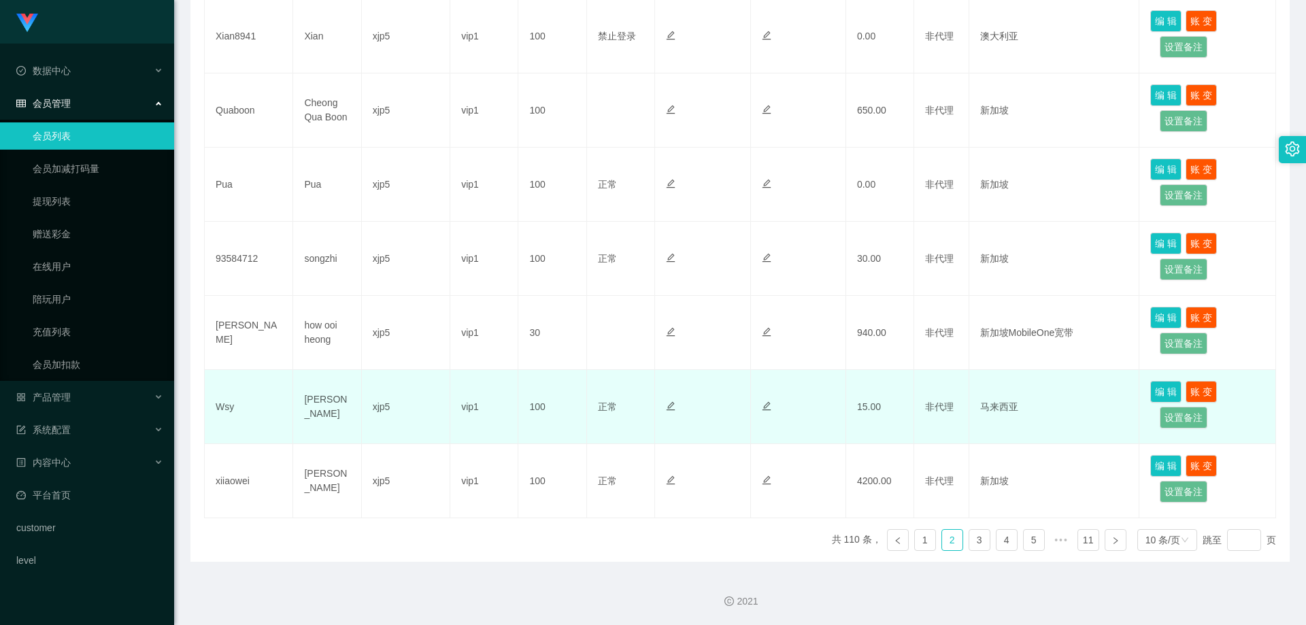
scroll to position [173, 0]
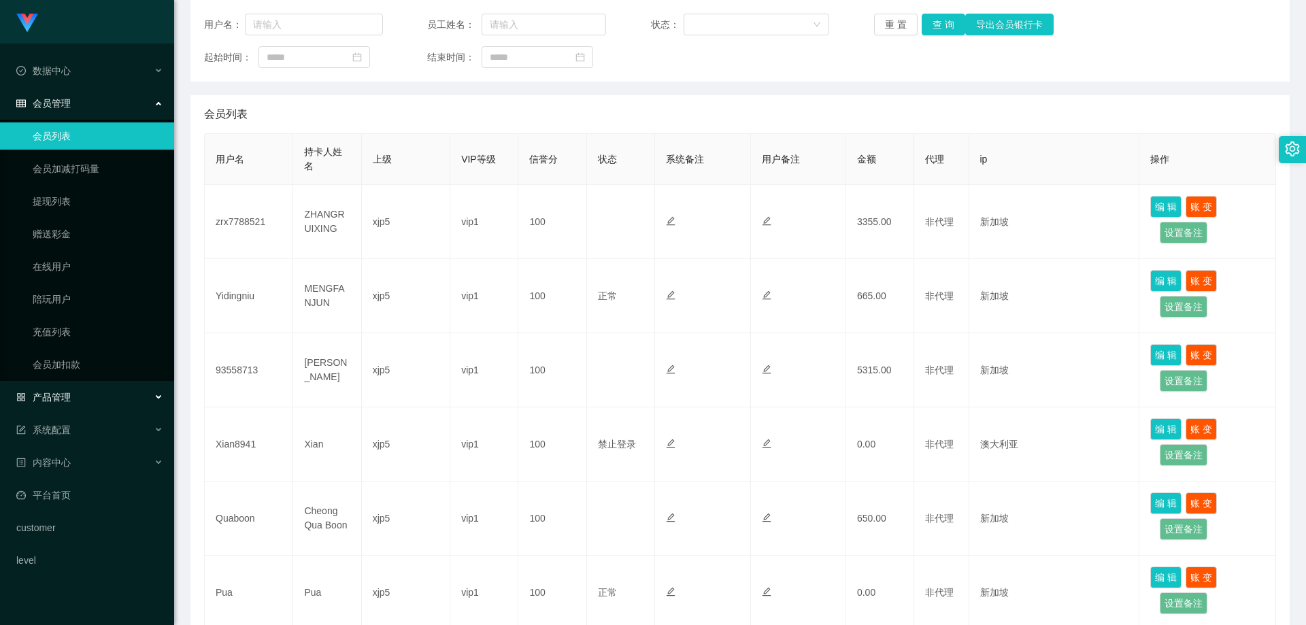
click at [120, 387] on div "产品管理" at bounding box center [87, 397] width 174 height 27
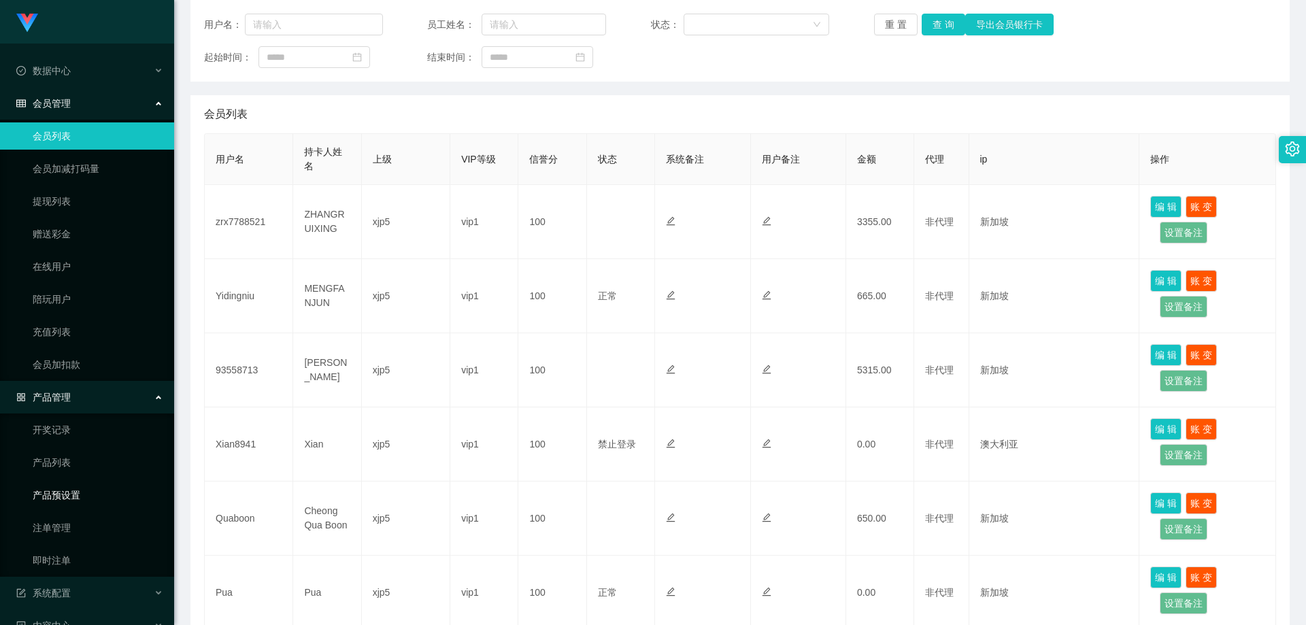
click at [76, 498] on link "产品预设置" at bounding box center [98, 495] width 131 height 27
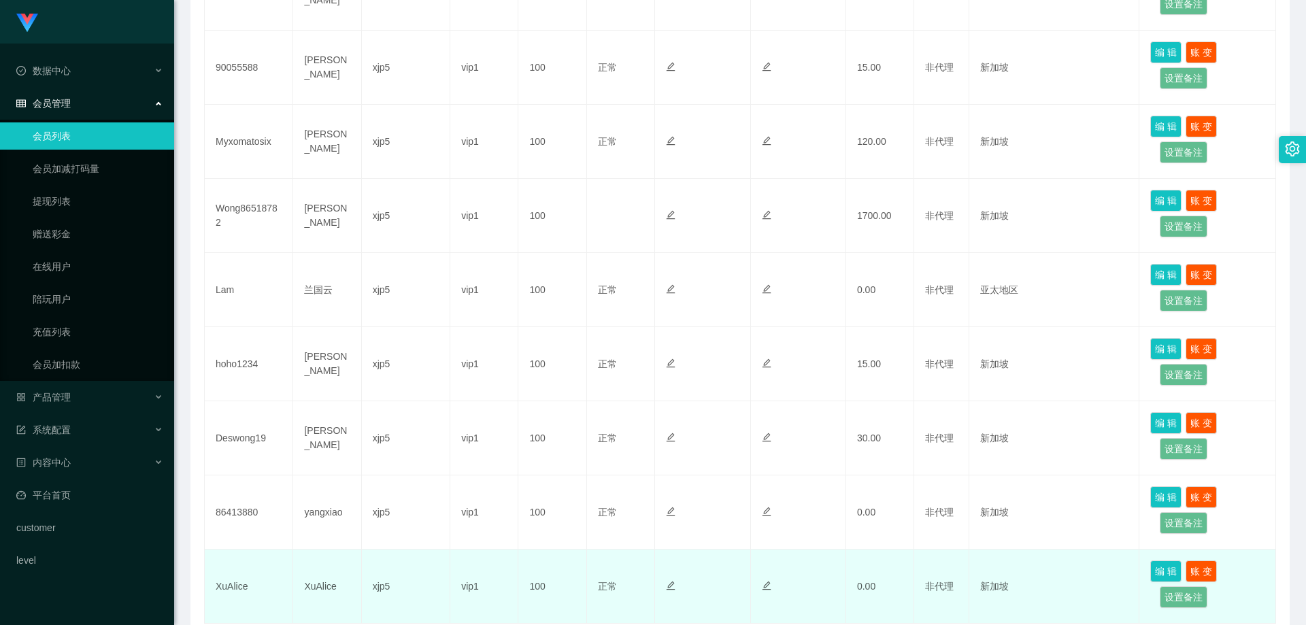
scroll to position [582, 0]
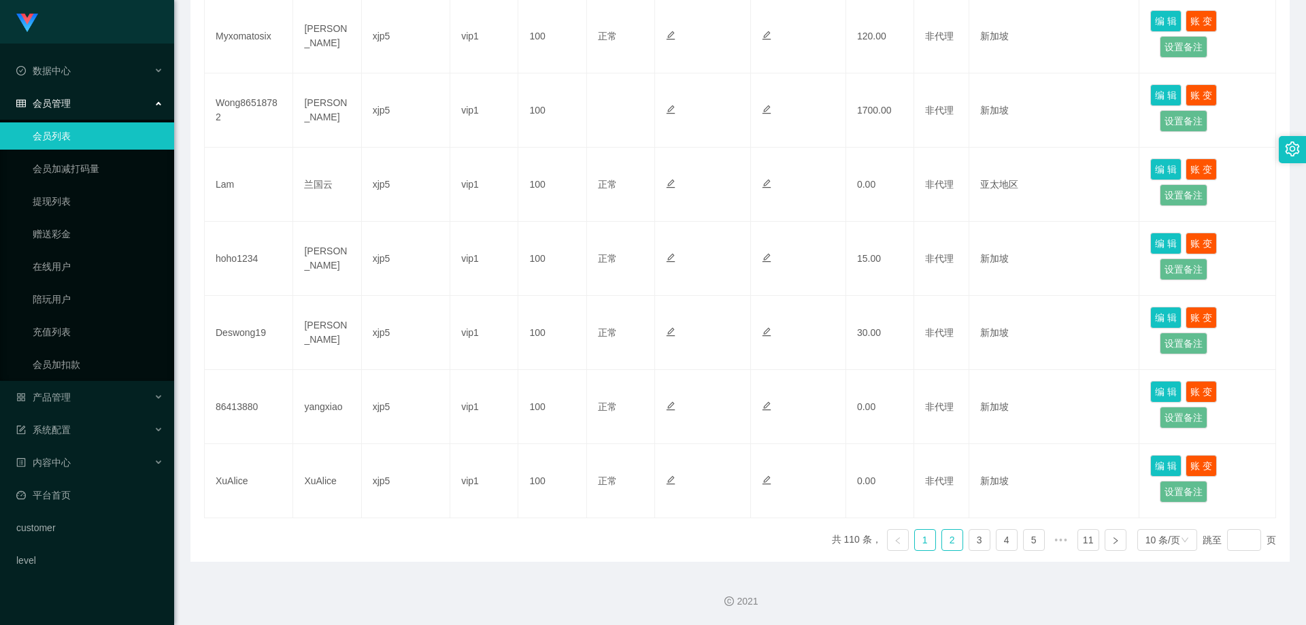
click at [955, 539] on li "2" at bounding box center [952, 540] width 22 height 22
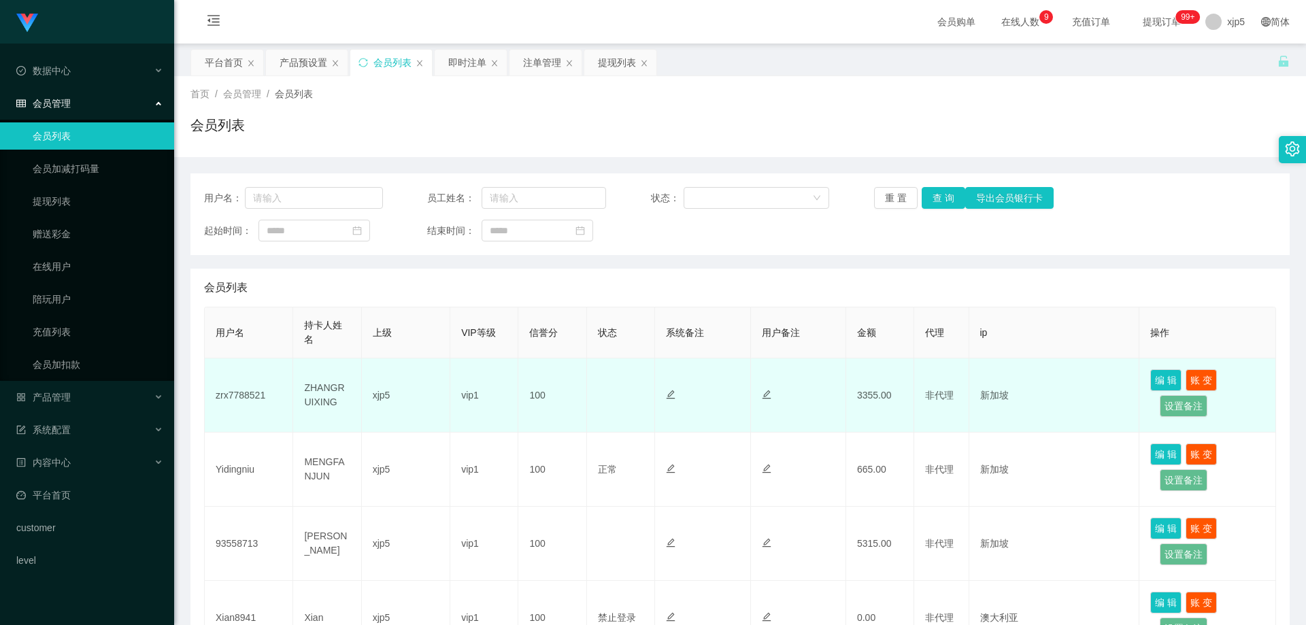
scroll to position [68, 0]
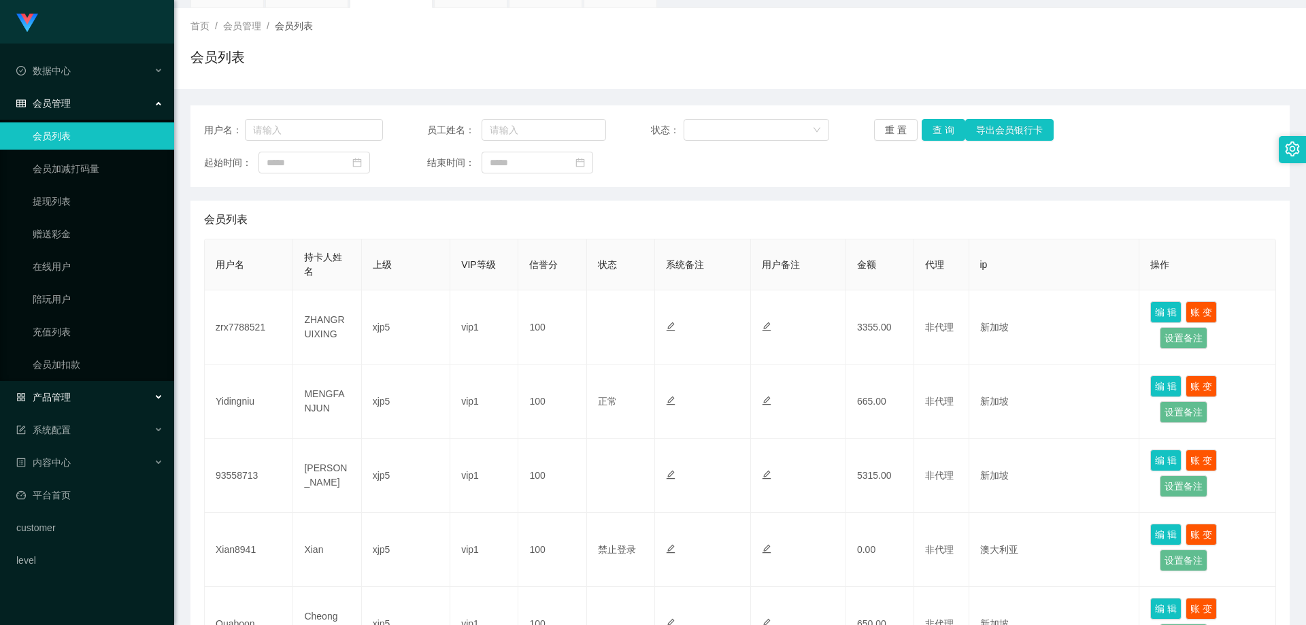
click at [54, 401] on span "产品管理" at bounding box center [43, 397] width 54 height 11
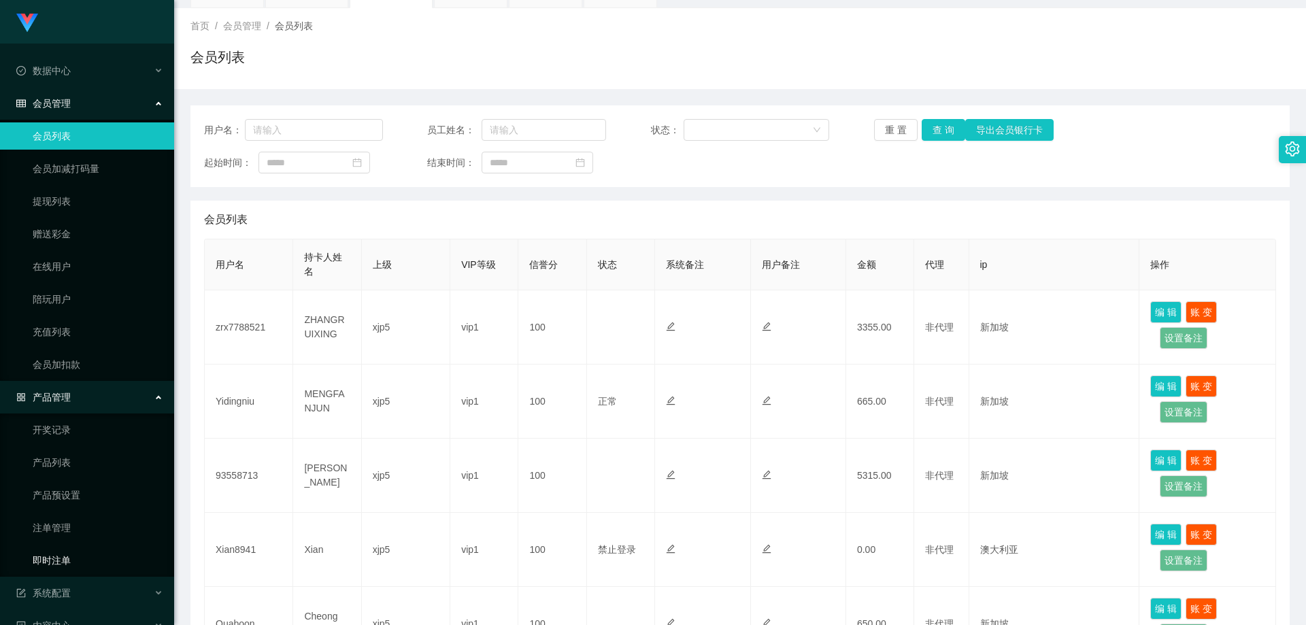
click at [78, 558] on link "即时注单" at bounding box center [98, 560] width 131 height 27
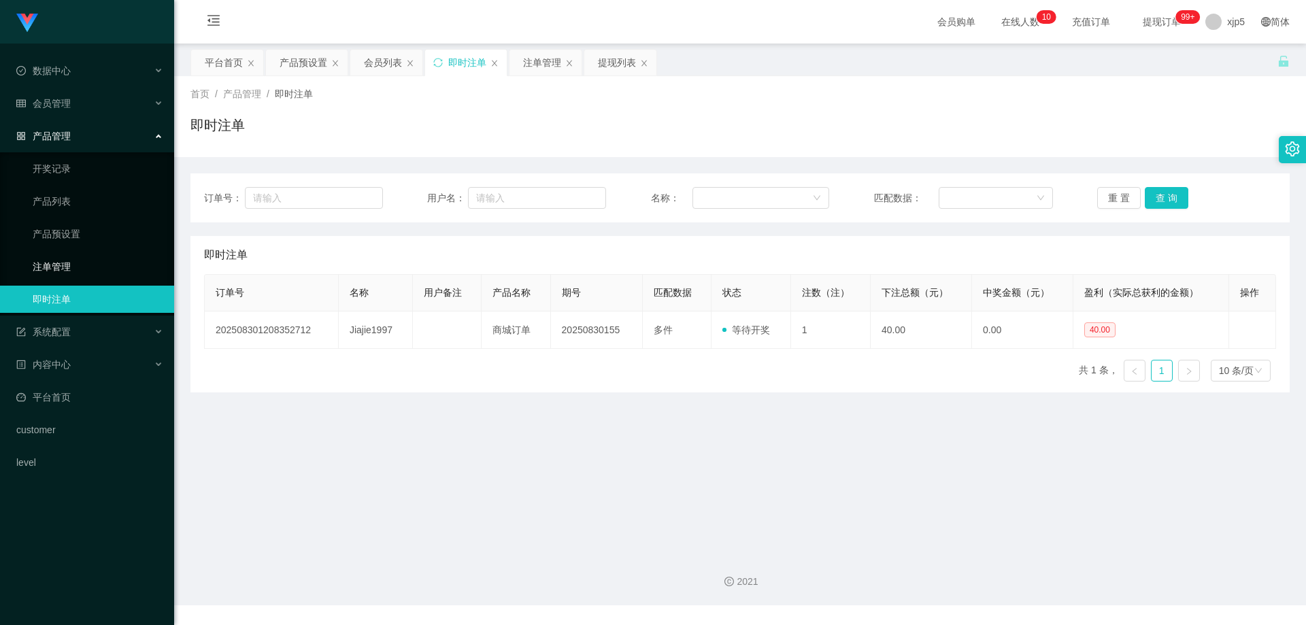
click at [83, 271] on link "注单管理" at bounding box center [98, 266] width 131 height 27
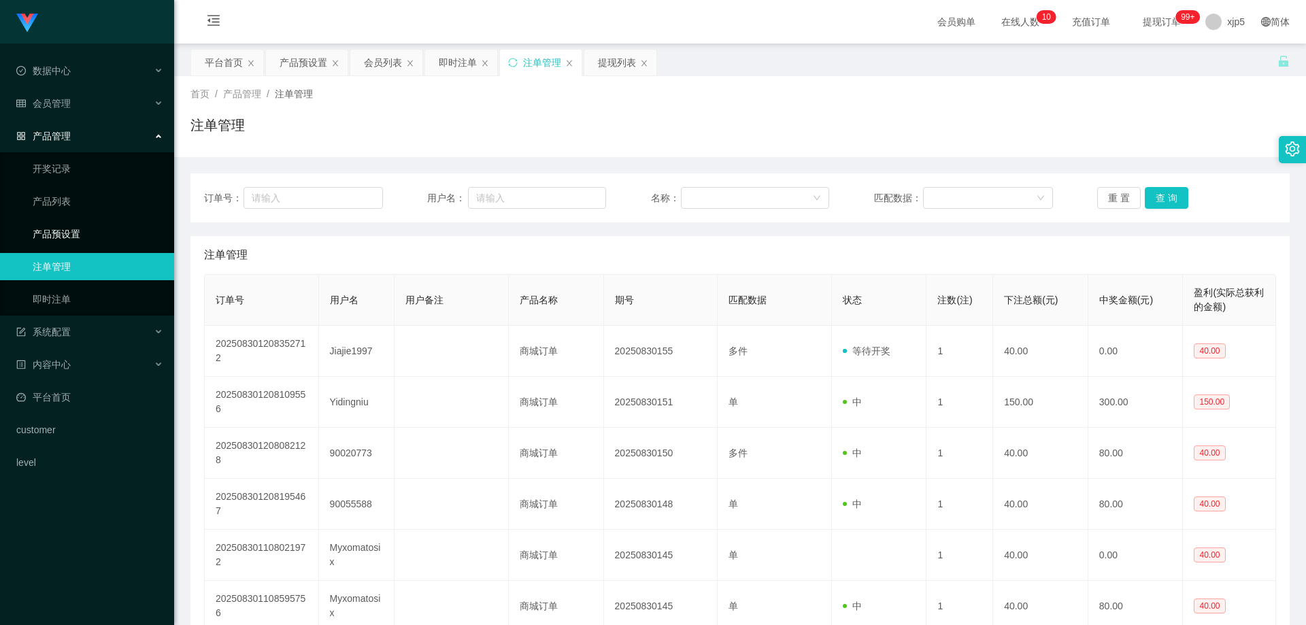
click at [76, 239] on link "产品预设置" at bounding box center [98, 233] width 131 height 27
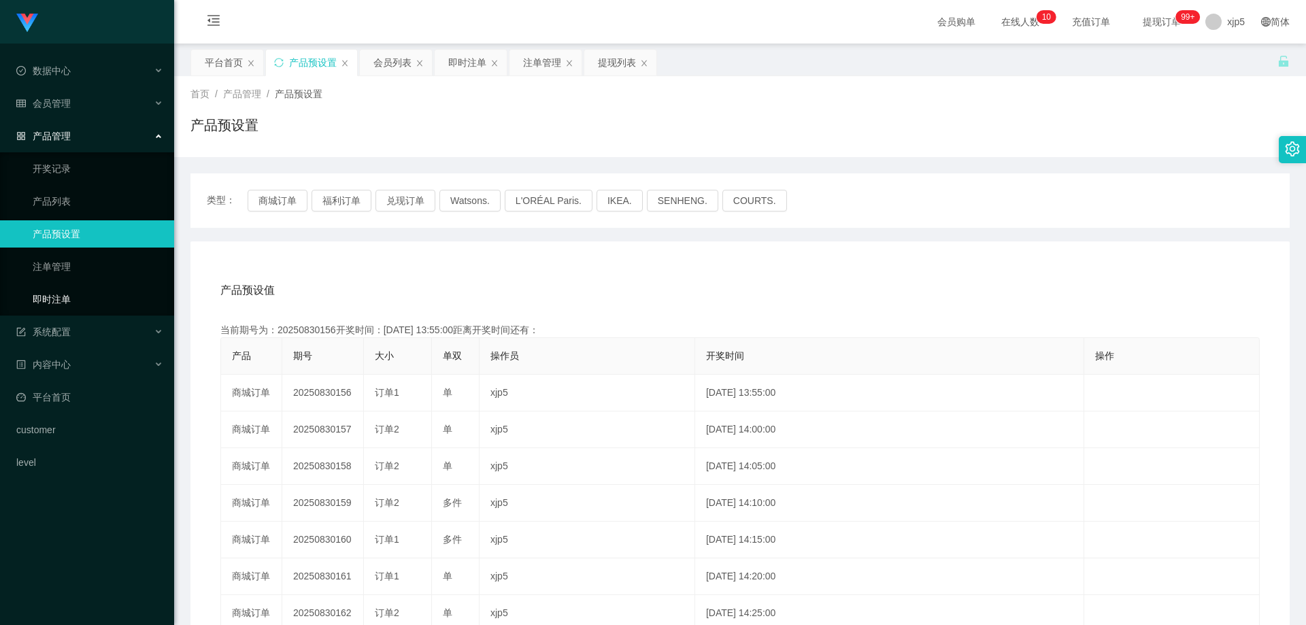
click at [78, 297] on link "即时注单" at bounding box center [98, 299] width 131 height 27
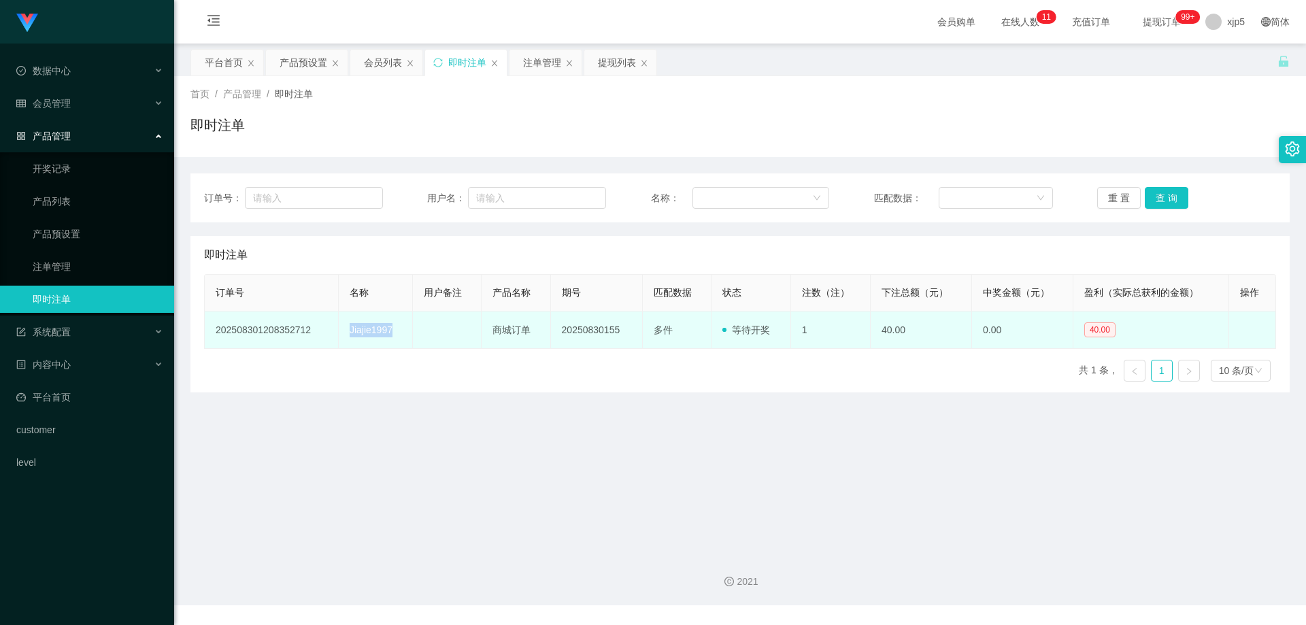
drag, startPoint x: 405, startPoint y: 334, endPoint x: 339, endPoint y: 334, distance: 66.7
click at [339, 334] on tr "202508301208352712 Jiajie1997 商城订单 20250830155 多件 等待开奖 1 40.00 0.00 40.00 修 改" at bounding box center [740, 330] width 1071 height 37
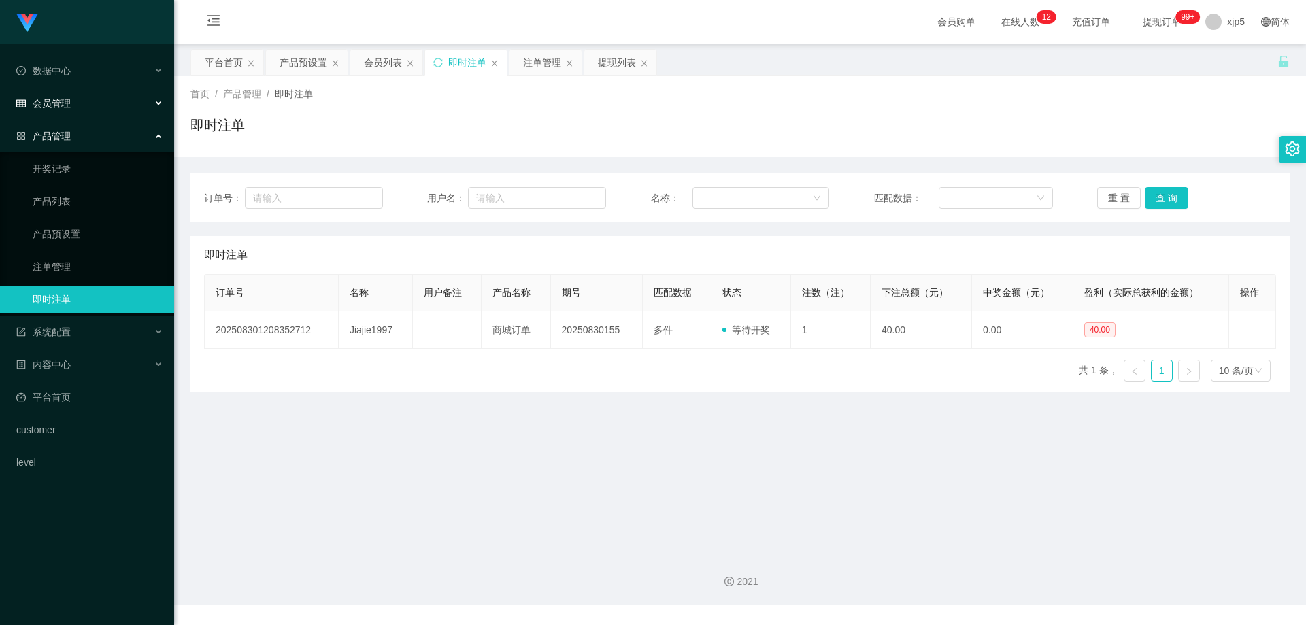
click at [71, 115] on div "会员管理" at bounding box center [87, 103] width 174 height 27
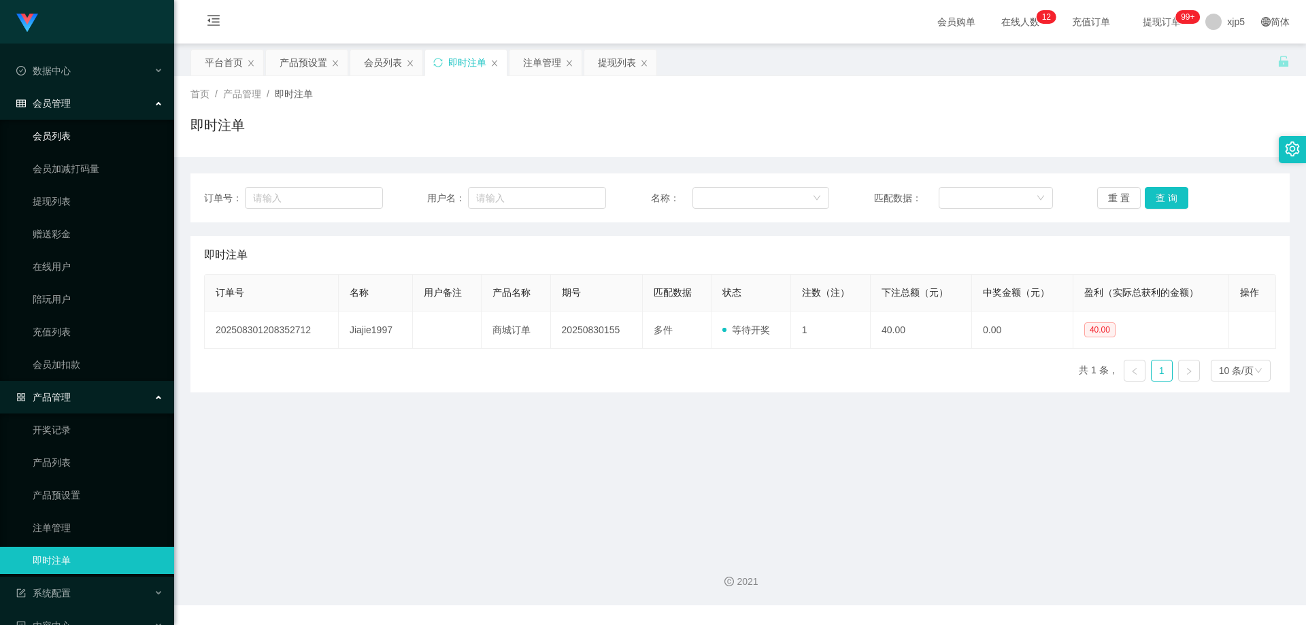
click at [69, 145] on link "会员列表" at bounding box center [98, 135] width 131 height 27
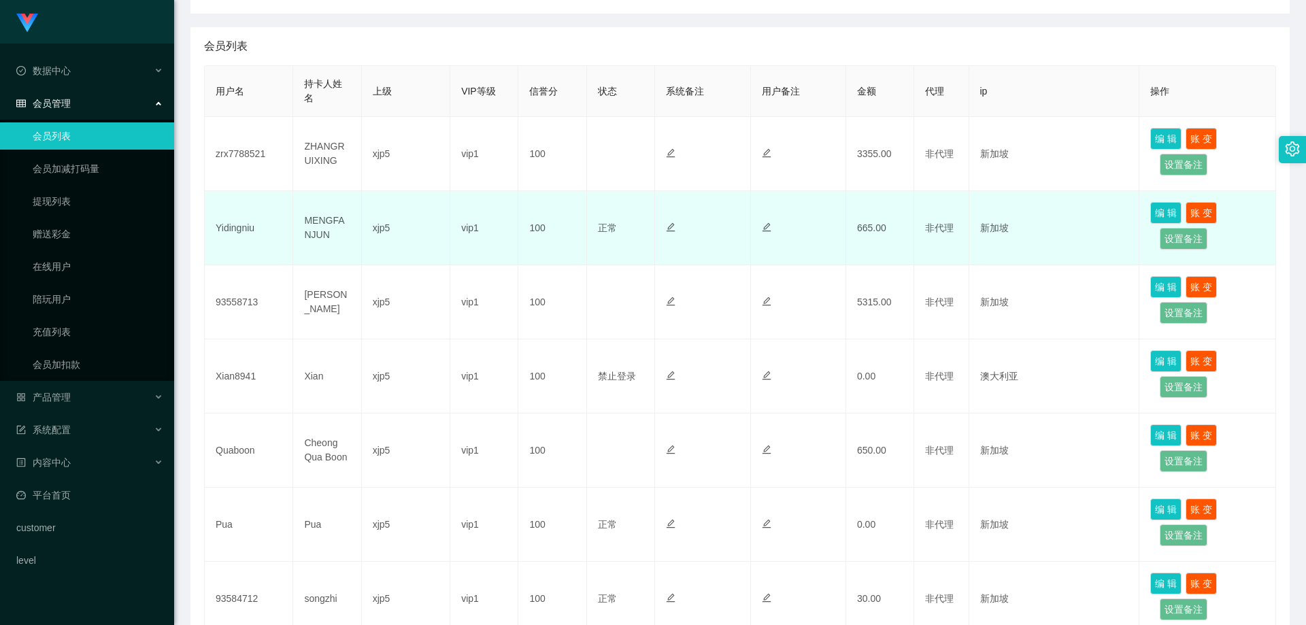
scroll to position [173, 0]
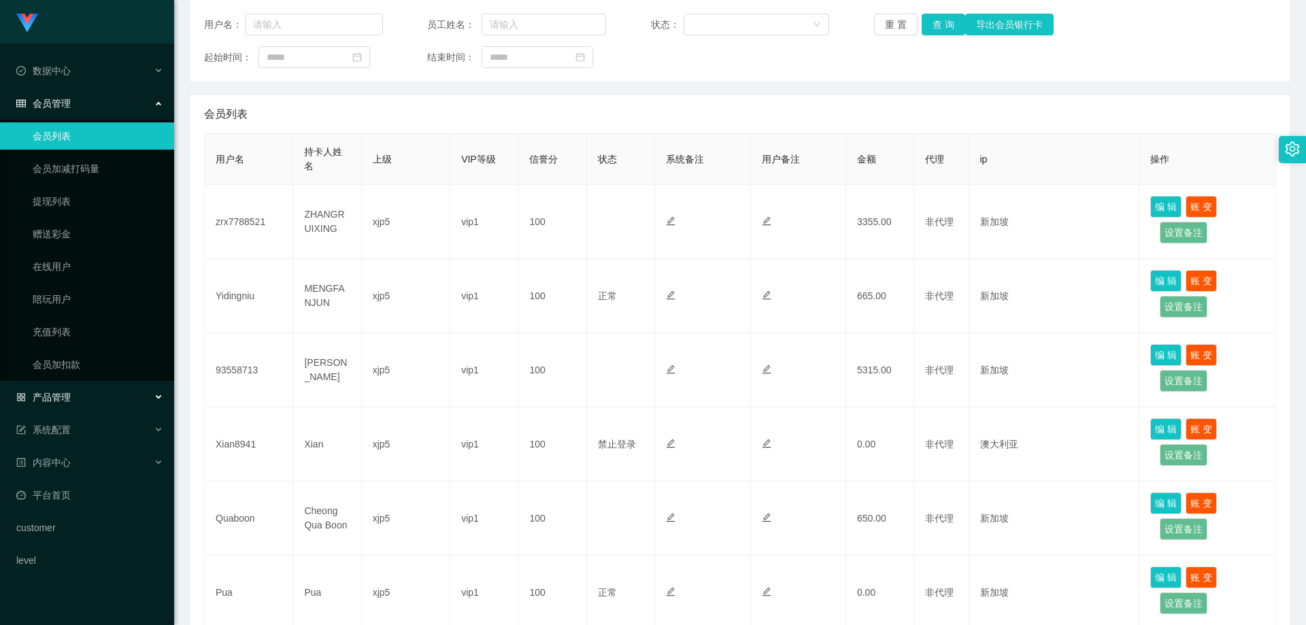
click at [88, 403] on div "产品管理" at bounding box center [87, 397] width 174 height 27
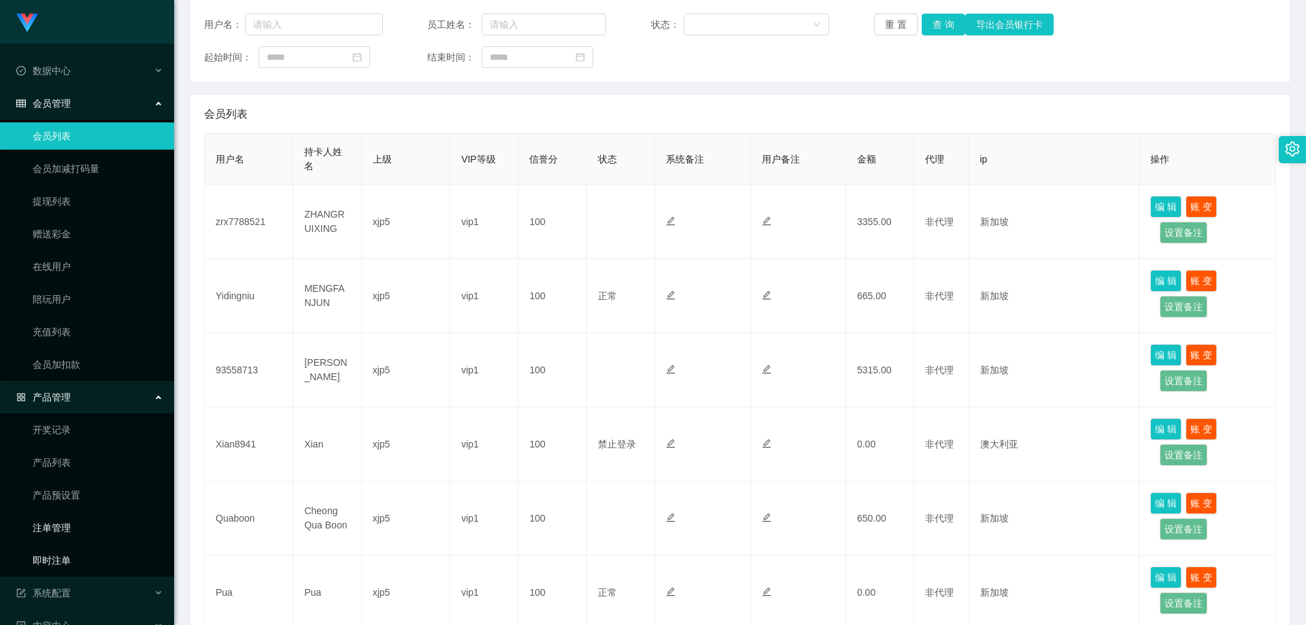
click at [87, 565] on link "即时注单" at bounding box center [98, 560] width 131 height 27
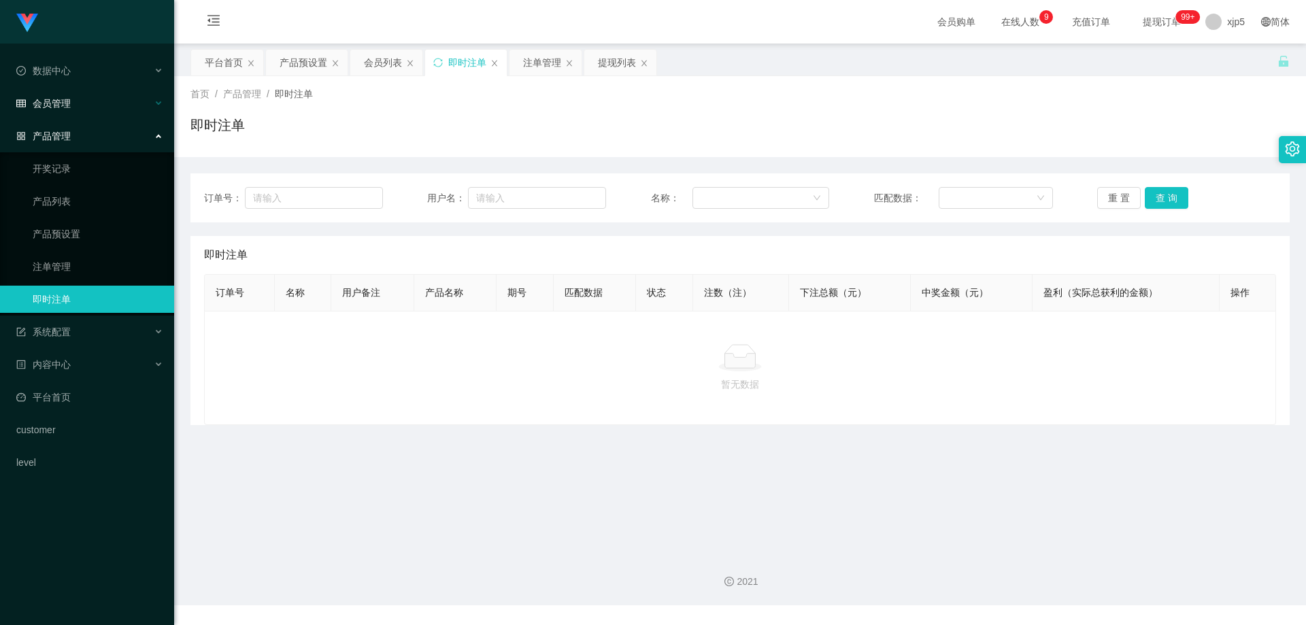
click at [63, 112] on div "会员管理" at bounding box center [87, 103] width 174 height 27
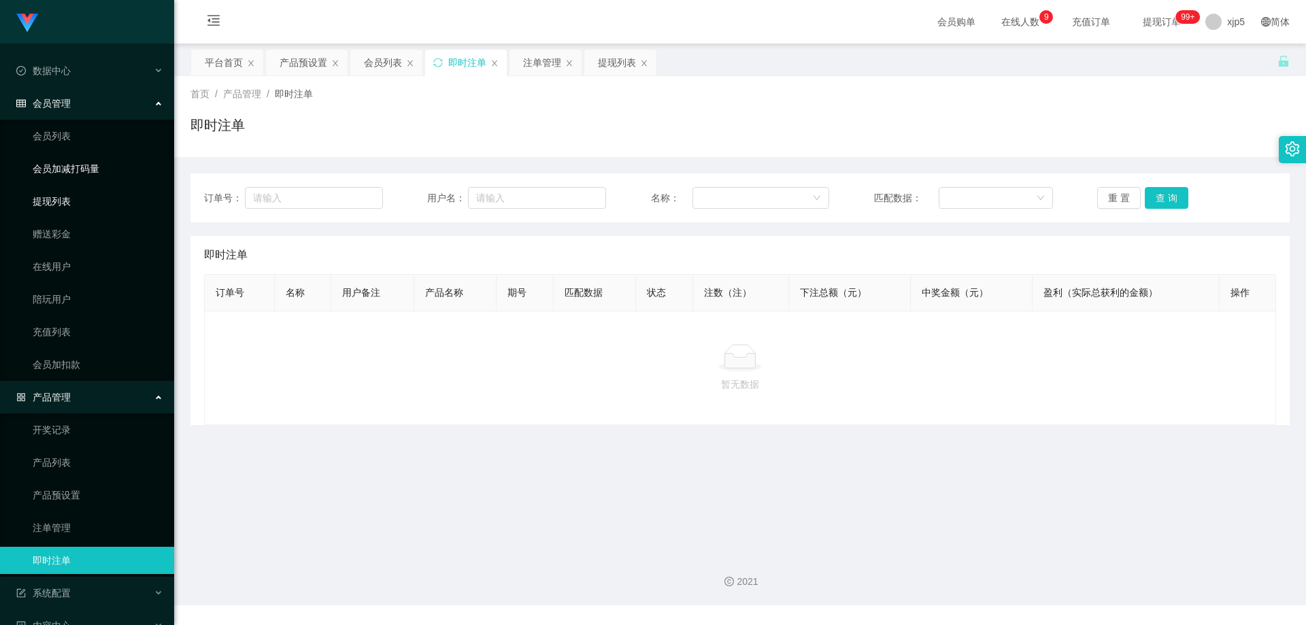
drag, startPoint x: 71, startPoint y: 209, endPoint x: 67, endPoint y: 155, distance: 53.9
click at [71, 209] on link "提现列表" at bounding box center [98, 201] width 131 height 27
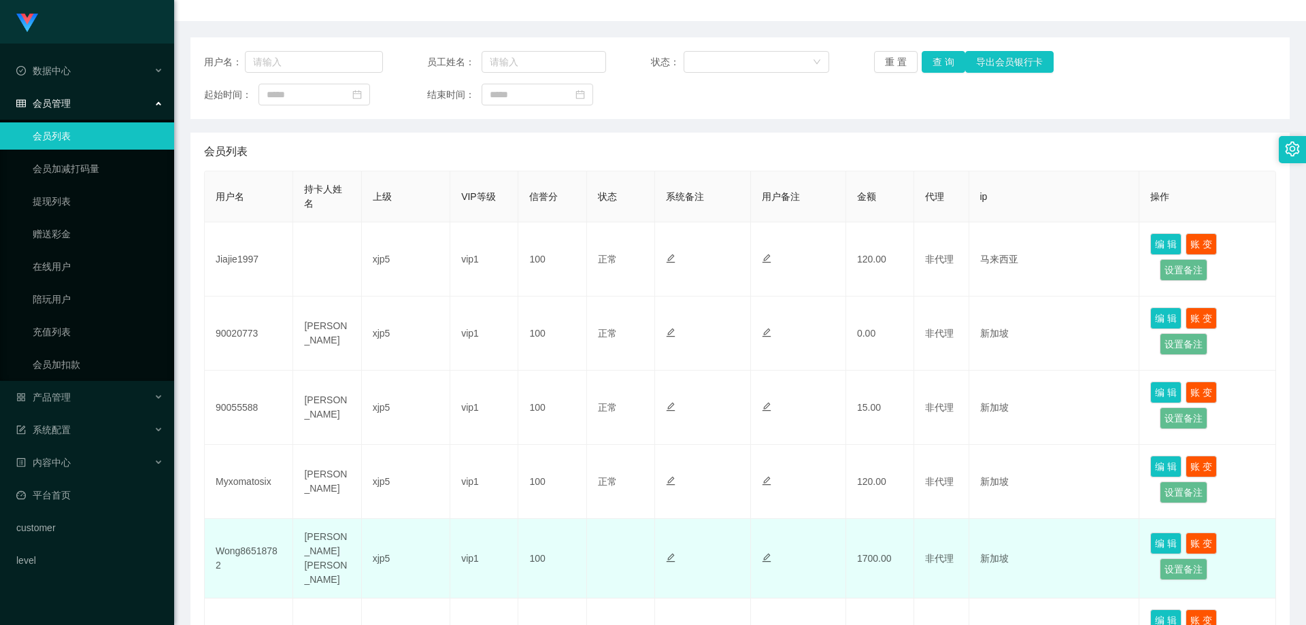
scroll to position [204, 0]
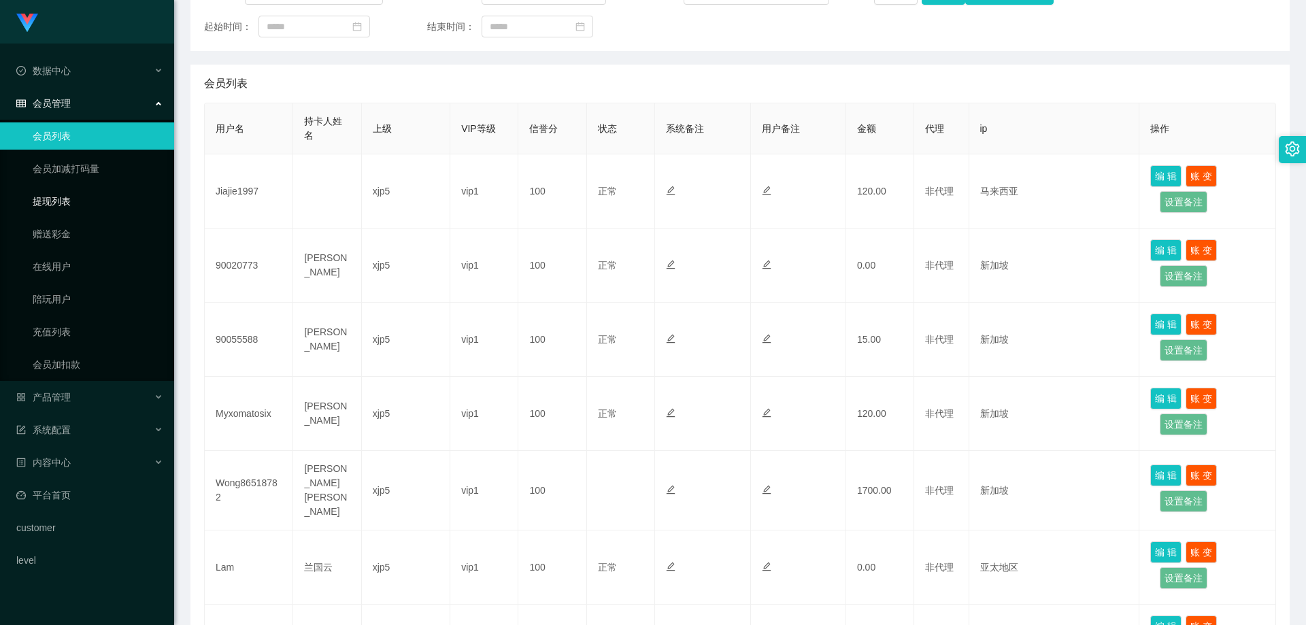
click at [77, 201] on link "提现列表" at bounding box center [98, 201] width 131 height 27
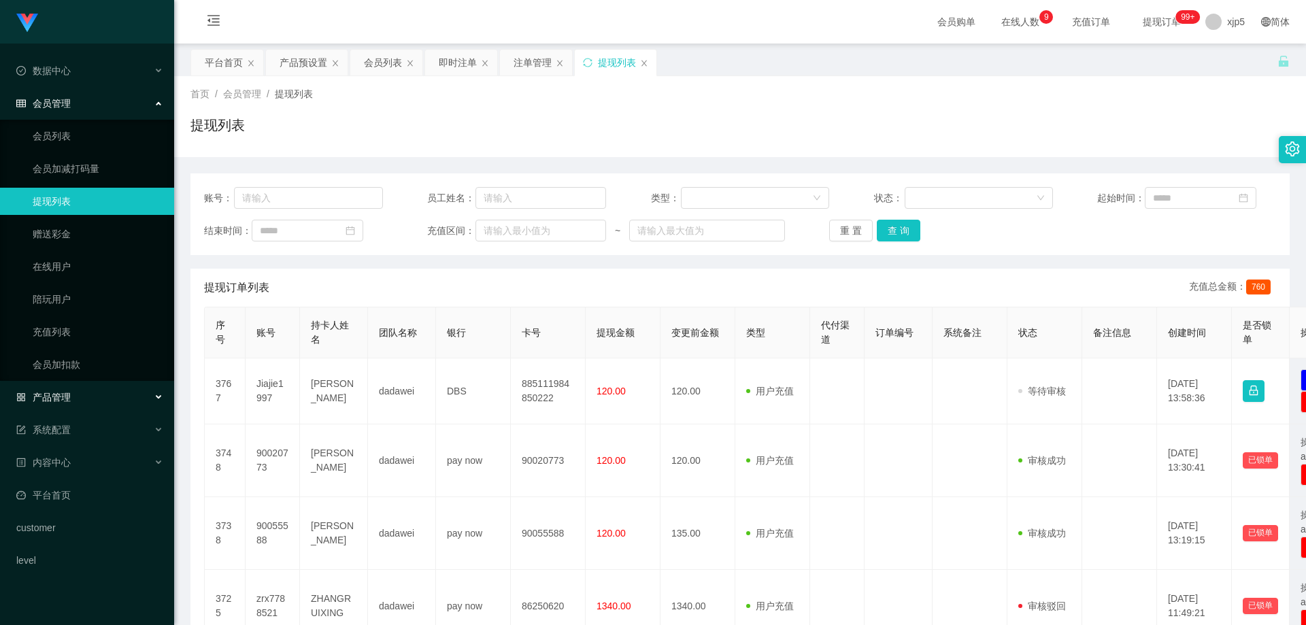
click at [97, 399] on div "产品管理" at bounding box center [87, 397] width 174 height 27
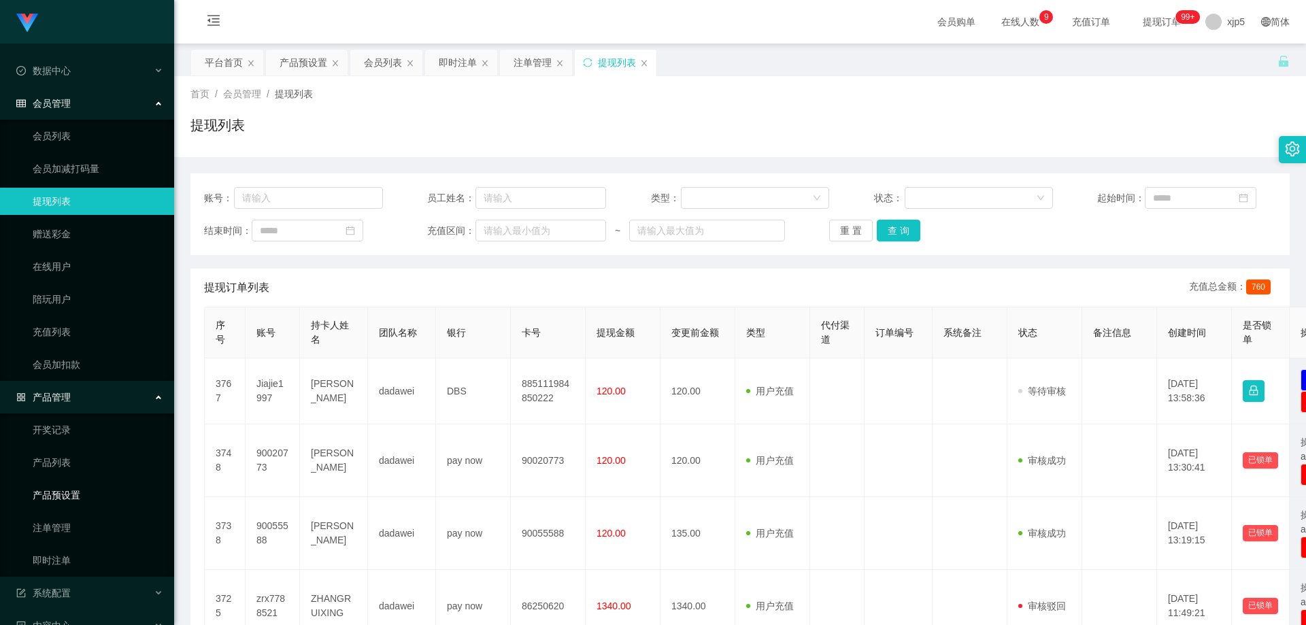
click at [81, 496] on link "产品预设置" at bounding box center [98, 495] width 131 height 27
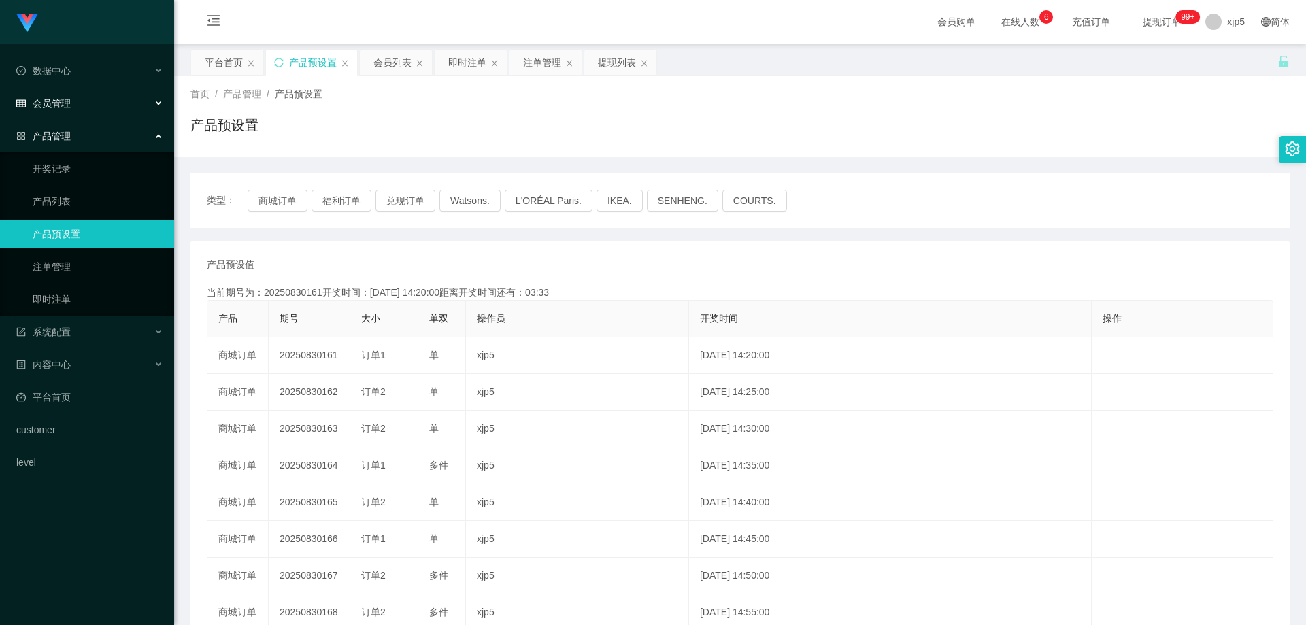
click at [72, 111] on div "会员管理" at bounding box center [87, 103] width 174 height 27
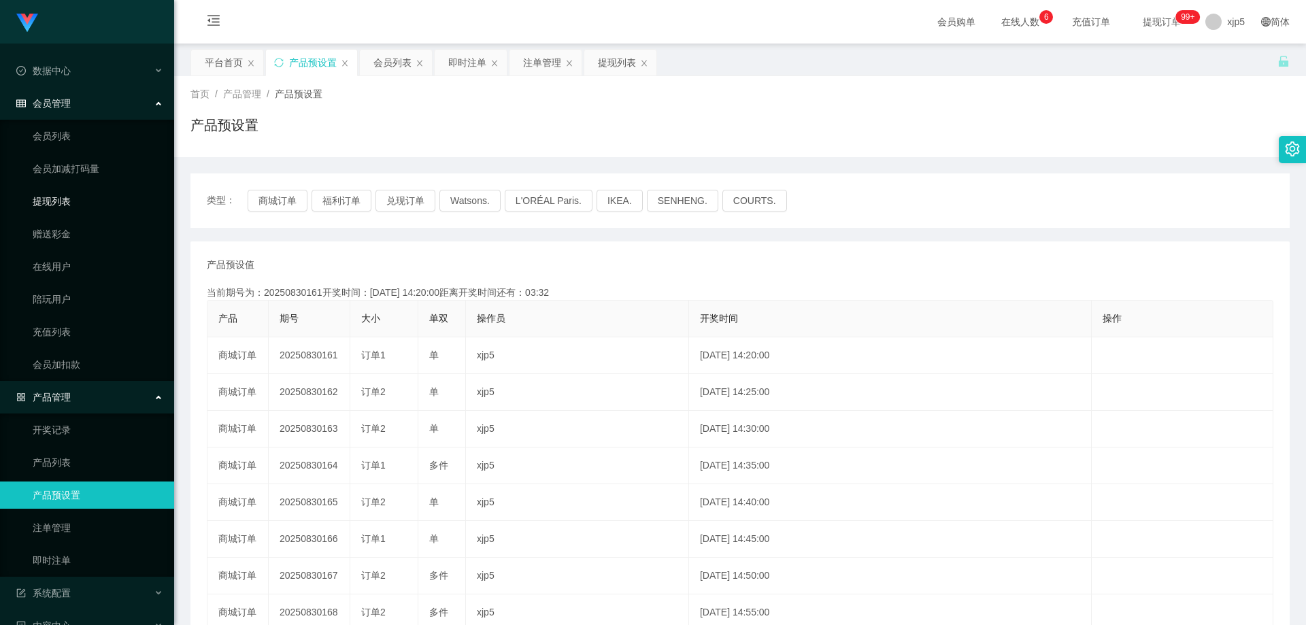
drag, startPoint x: 64, startPoint y: 204, endPoint x: 90, endPoint y: 67, distance: 139.1
click at [63, 204] on link "提现列表" at bounding box center [98, 201] width 131 height 27
